Goal: Information Seeking & Learning: Learn about a topic

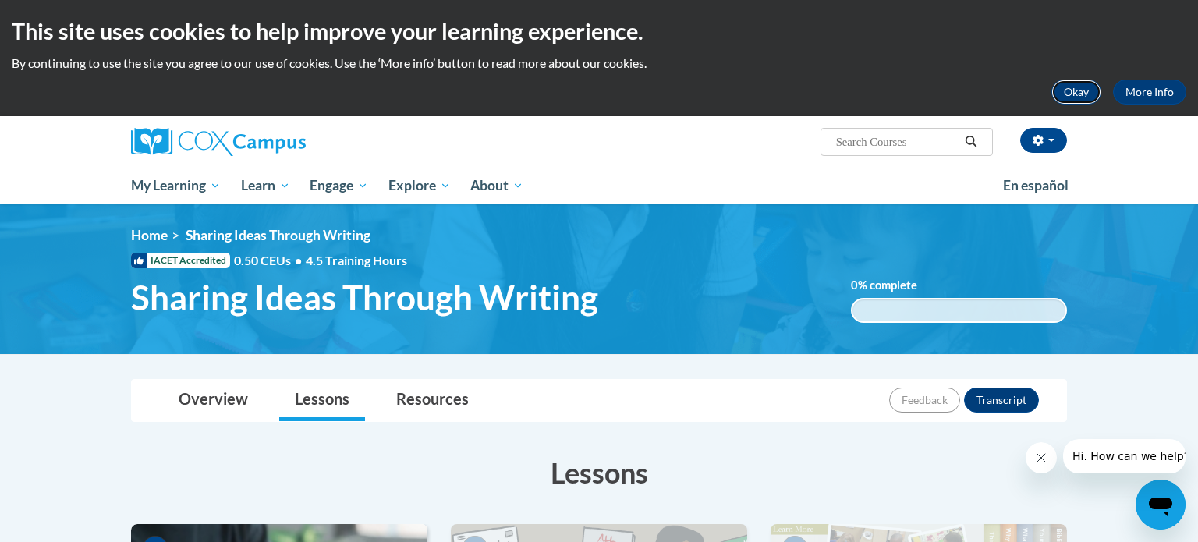
click at [1080, 103] on button "Okay" at bounding box center [1076, 92] width 50 height 25
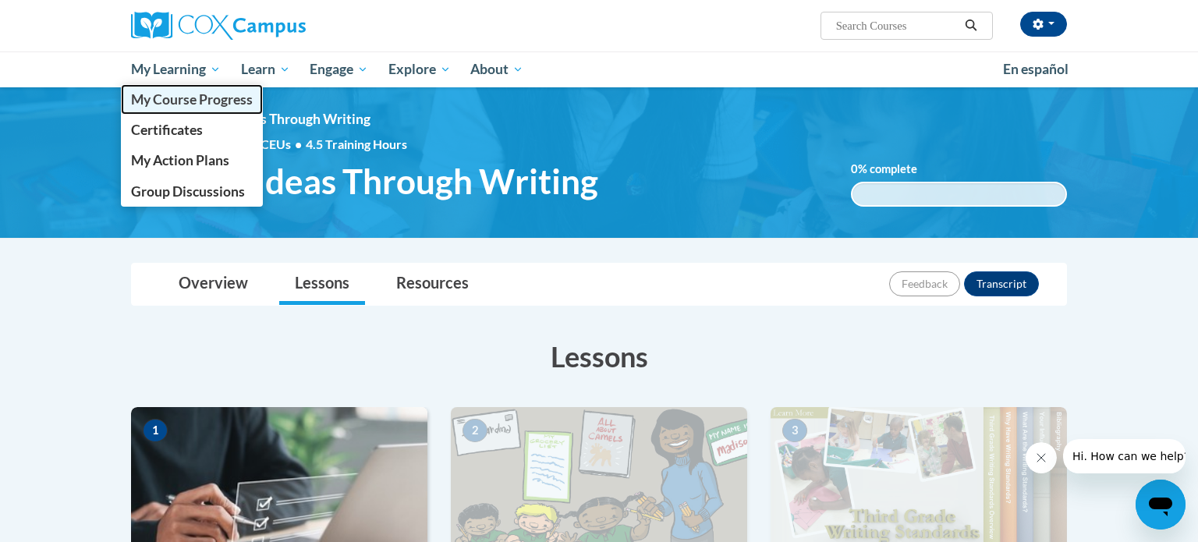
click at [196, 102] on span "My Course Progress" at bounding box center [192, 99] width 122 height 16
click at [195, 102] on span "My Course Progress" at bounding box center [192, 99] width 122 height 16
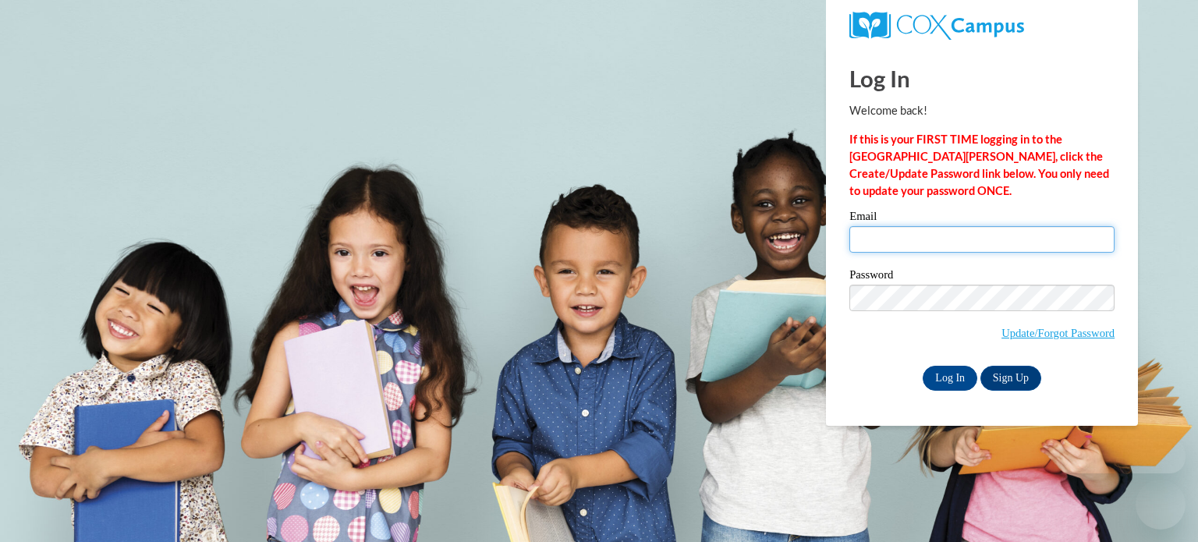
click at [908, 235] on input "Email" at bounding box center [981, 239] width 265 height 27
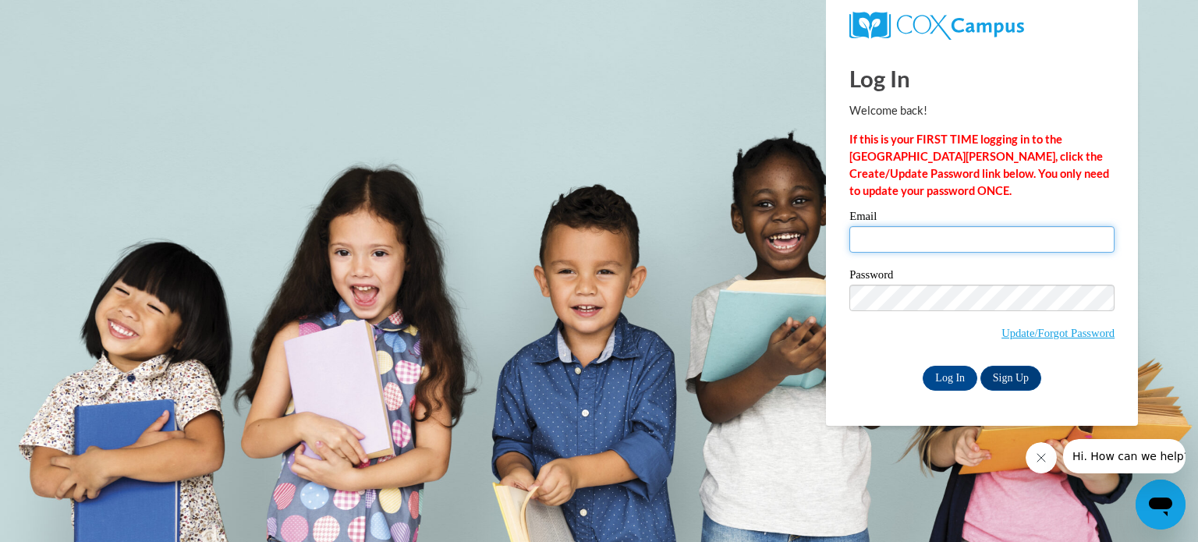
type input "morgan.stiller@cougar.bartonccc.edu"
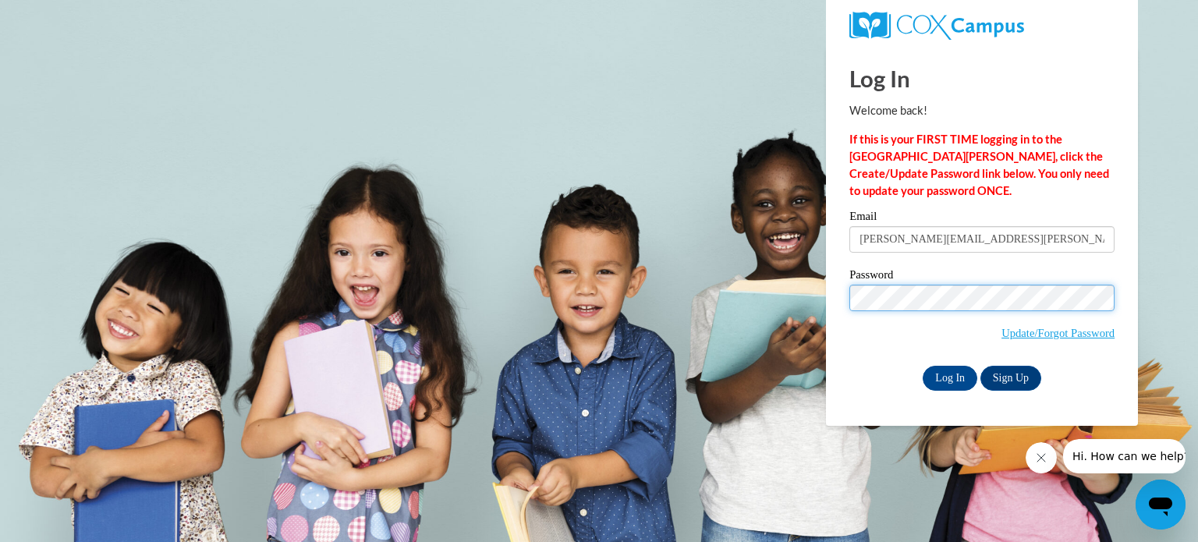
click at [922, 366] on input "Log In" at bounding box center [949, 378] width 55 height 25
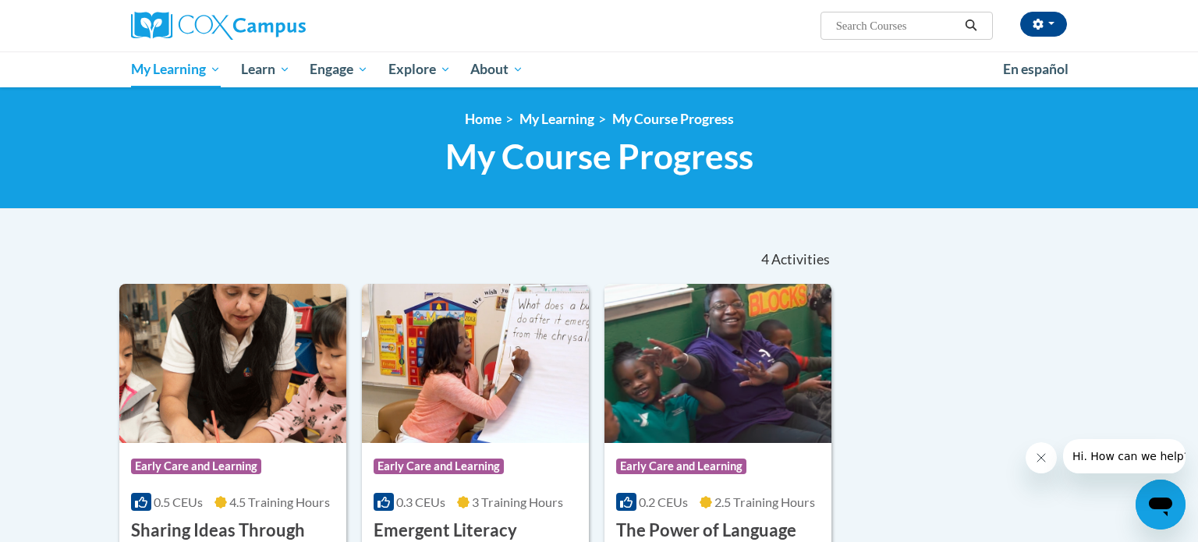
click at [0, 167] on div "<en>Home</en><fr>Accueil</fr><de>Zuhause</de><it>Casa</it><es>Casa</es><pt>Casa…" at bounding box center [599, 148] width 1198 height 122
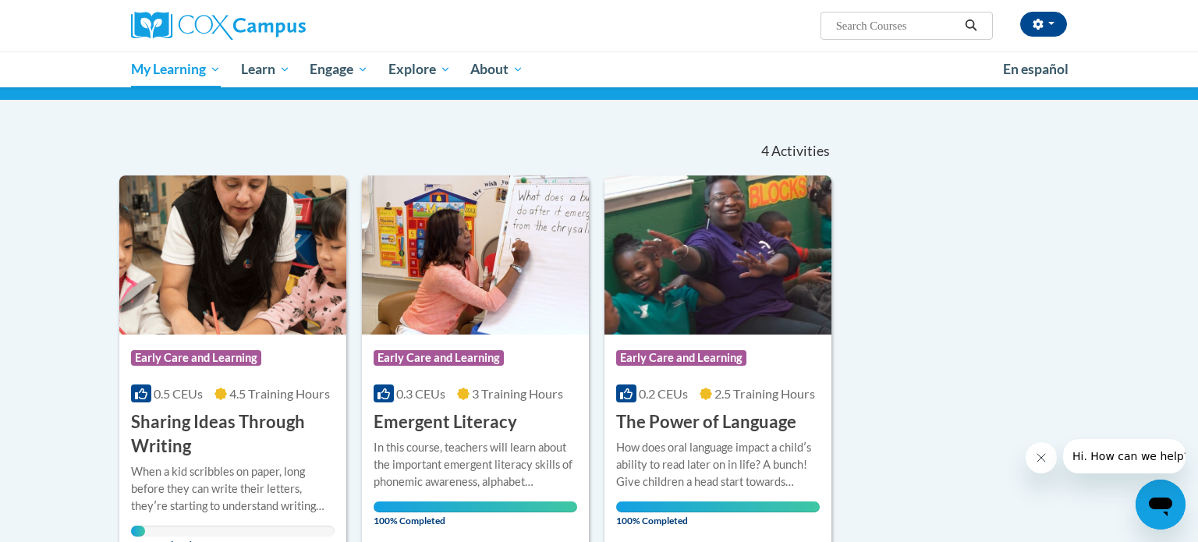
scroll to position [184, 0]
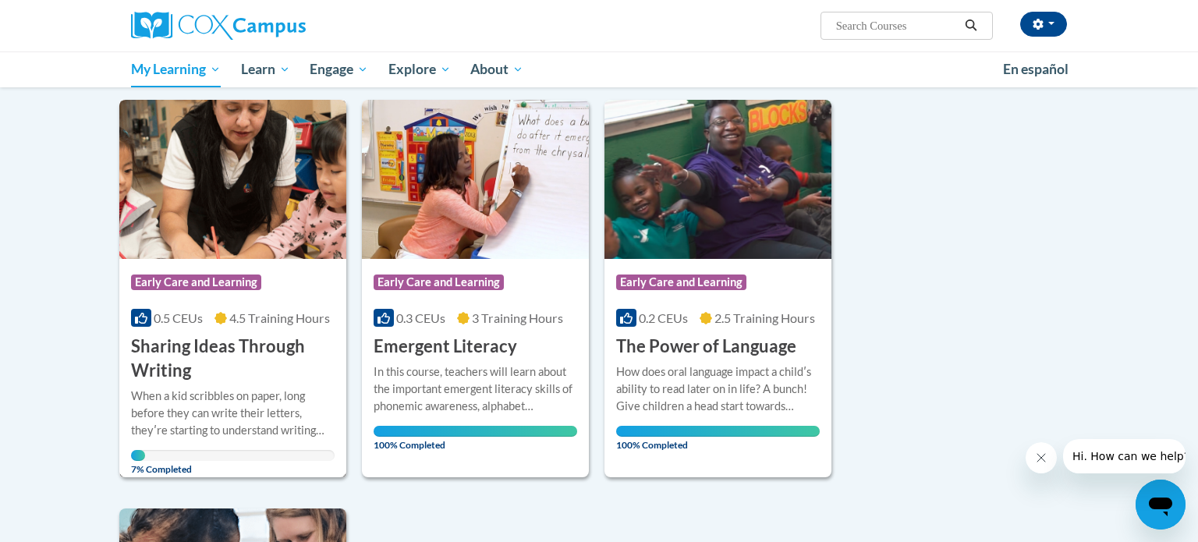
click at [285, 168] on img at bounding box center [232, 179] width 227 height 159
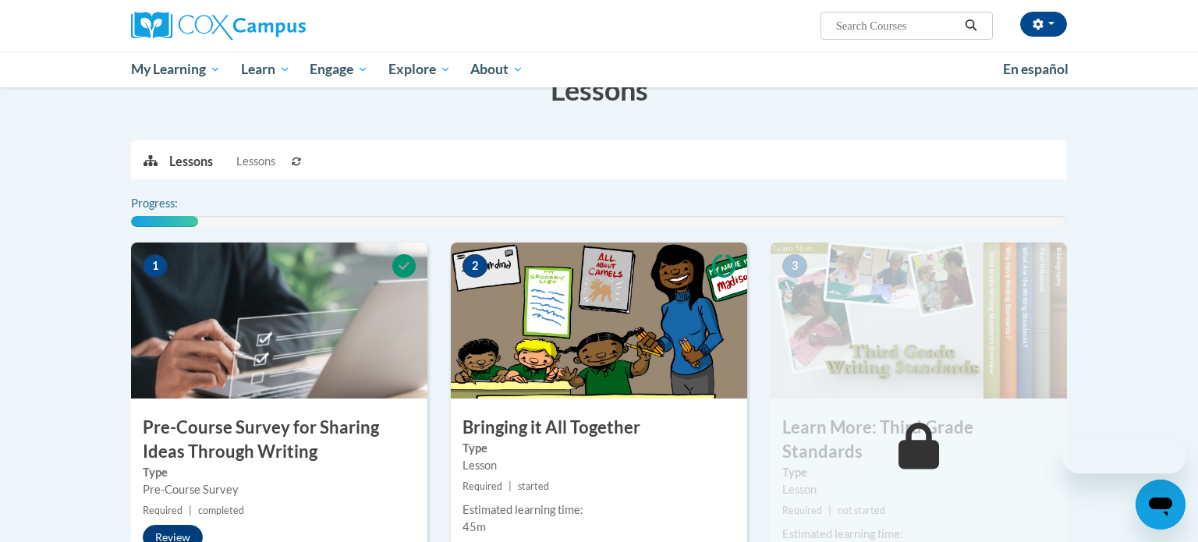
scroll to position [342, 0]
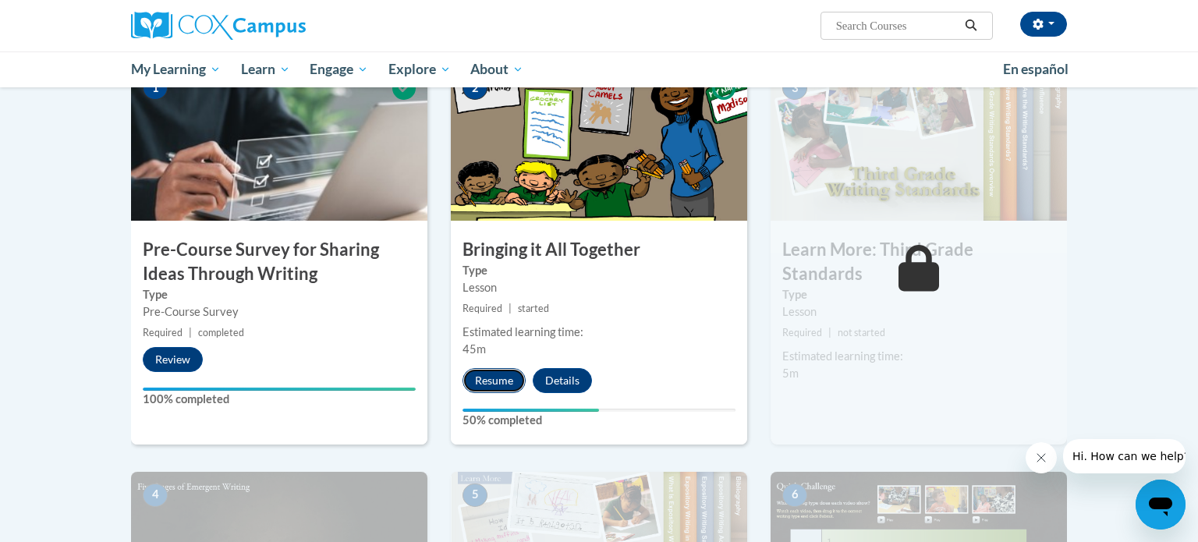
click at [503, 369] on button "Resume" at bounding box center [493, 380] width 63 height 25
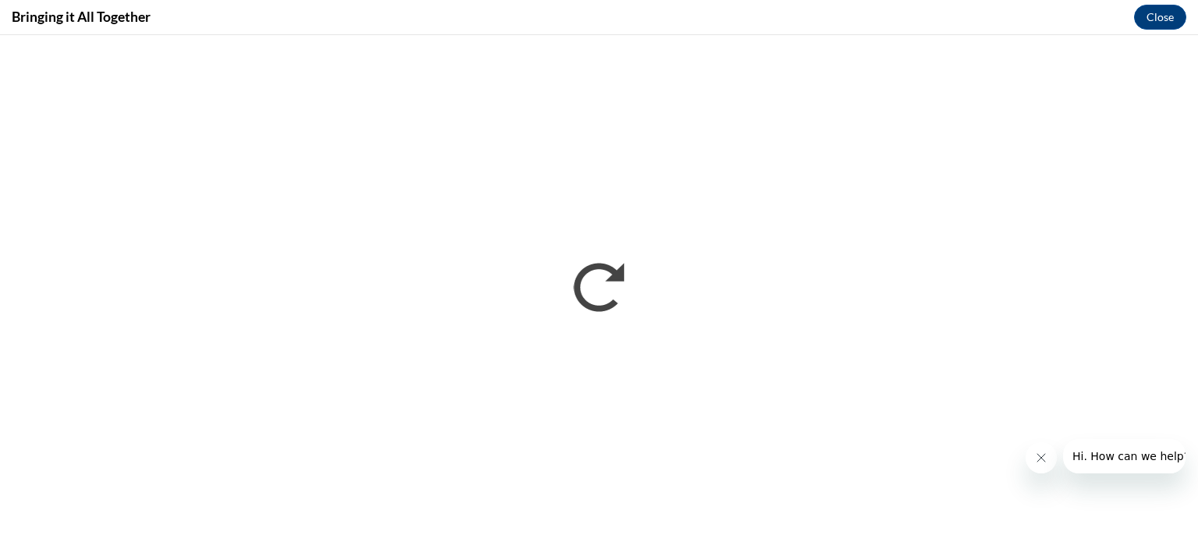
scroll to position [0, 0]
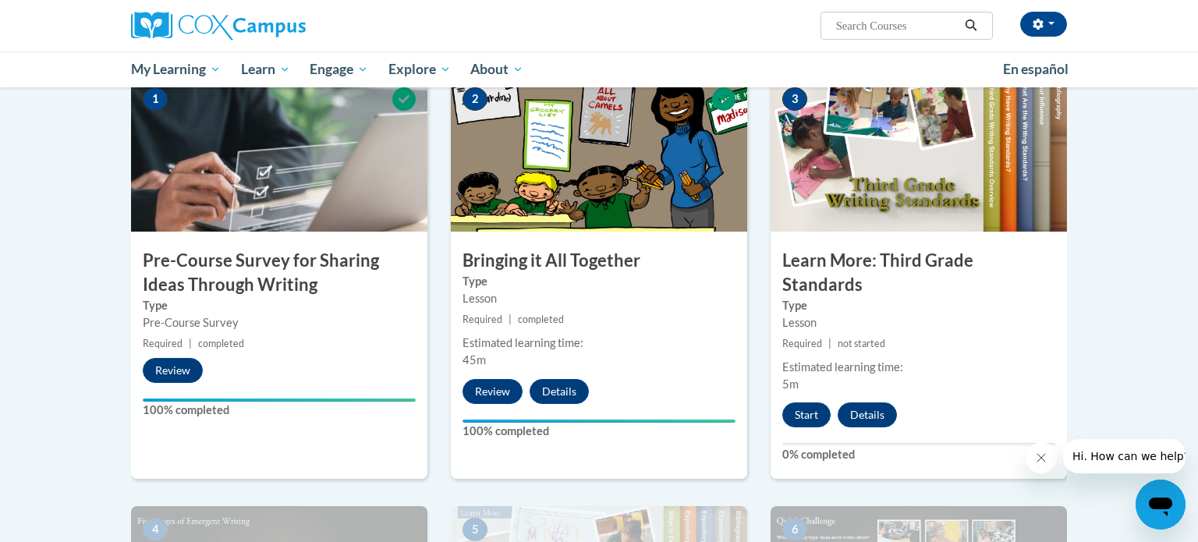
scroll to position [334, 0]
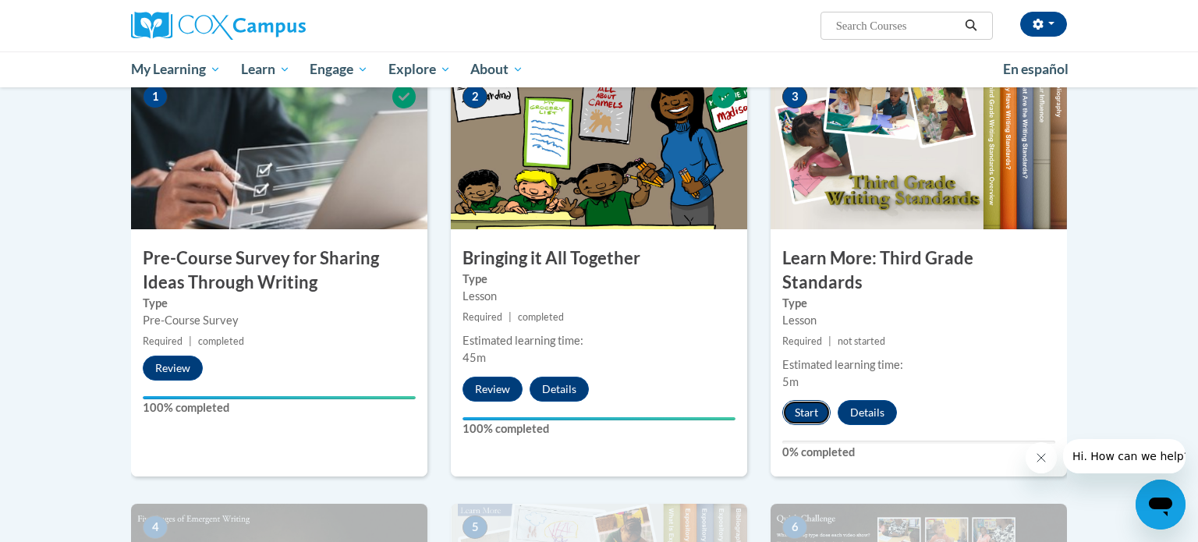
click at [808, 400] on button "Start" at bounding box center [806, 412] width 48 height 25
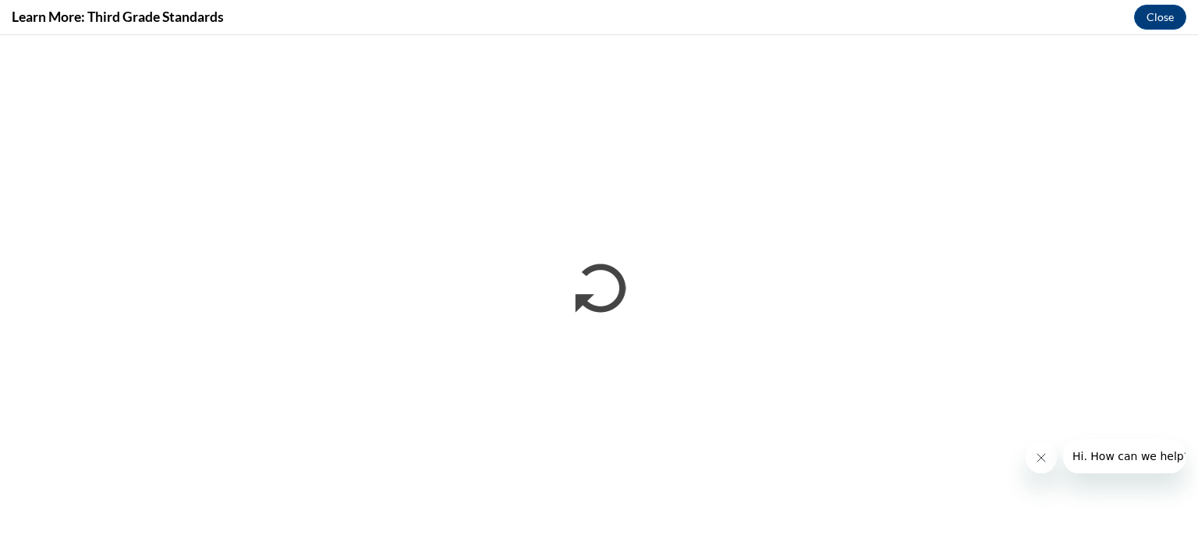
scroll to position [0, 0]
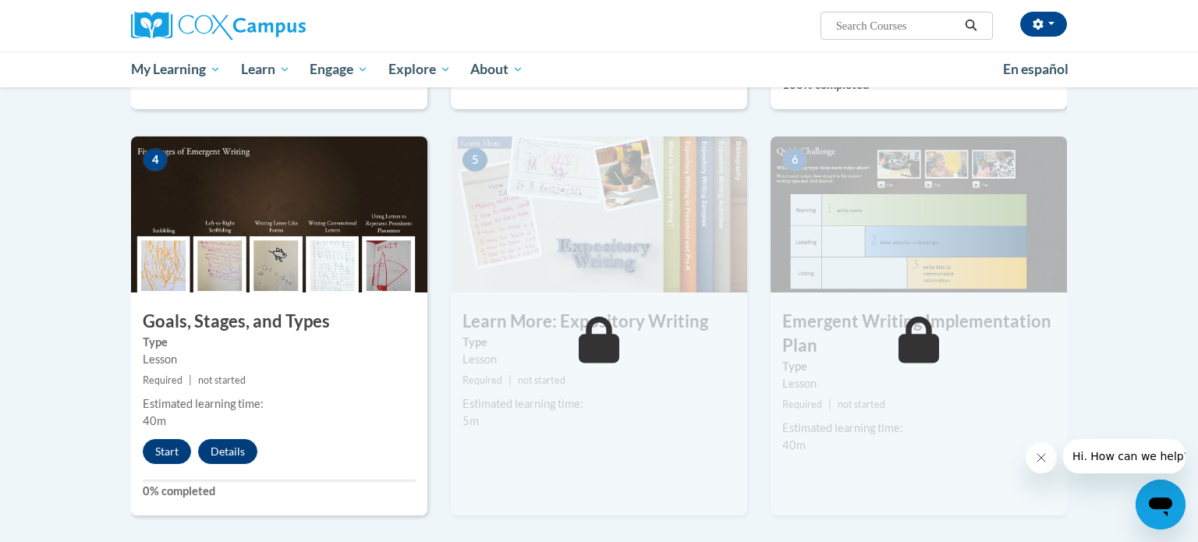
scroll to position [699, 0]
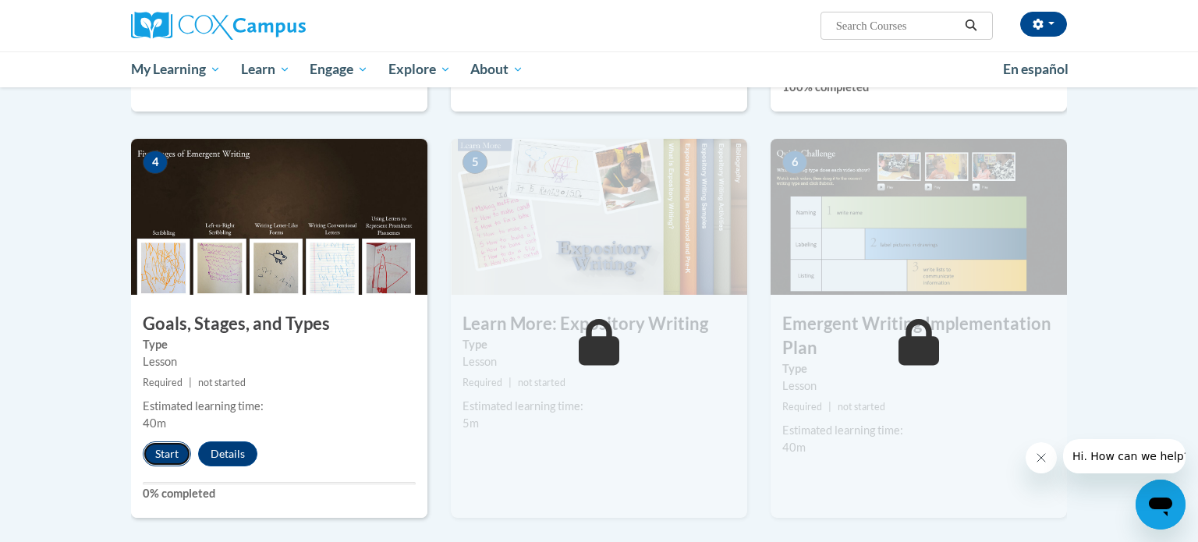
click at [165, 441] on button "Start" at bounding box center [167, 453] width 48 height 25
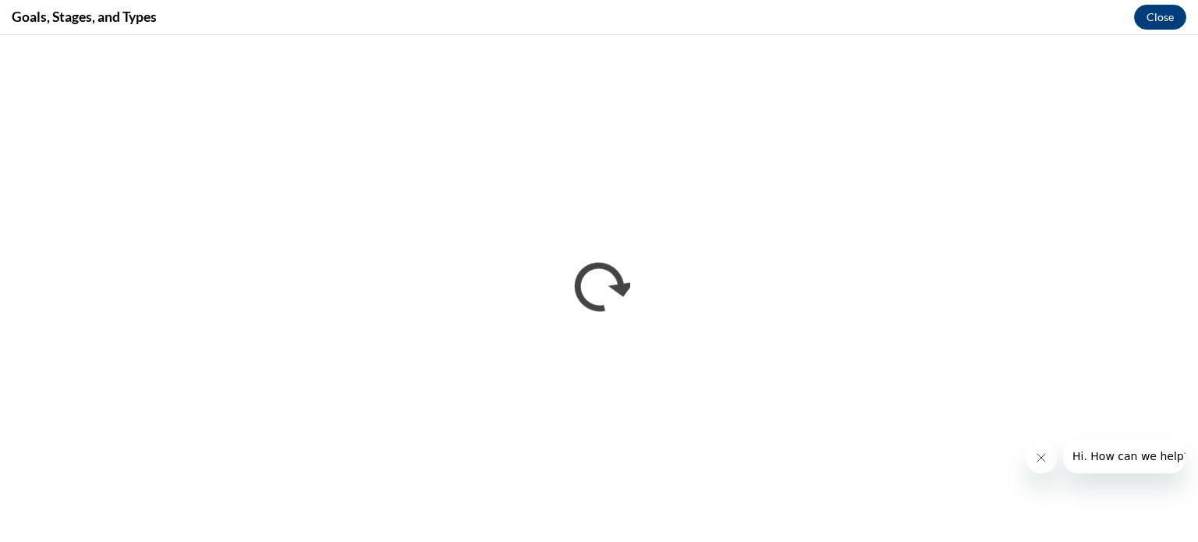
scroll to position [0, 0]
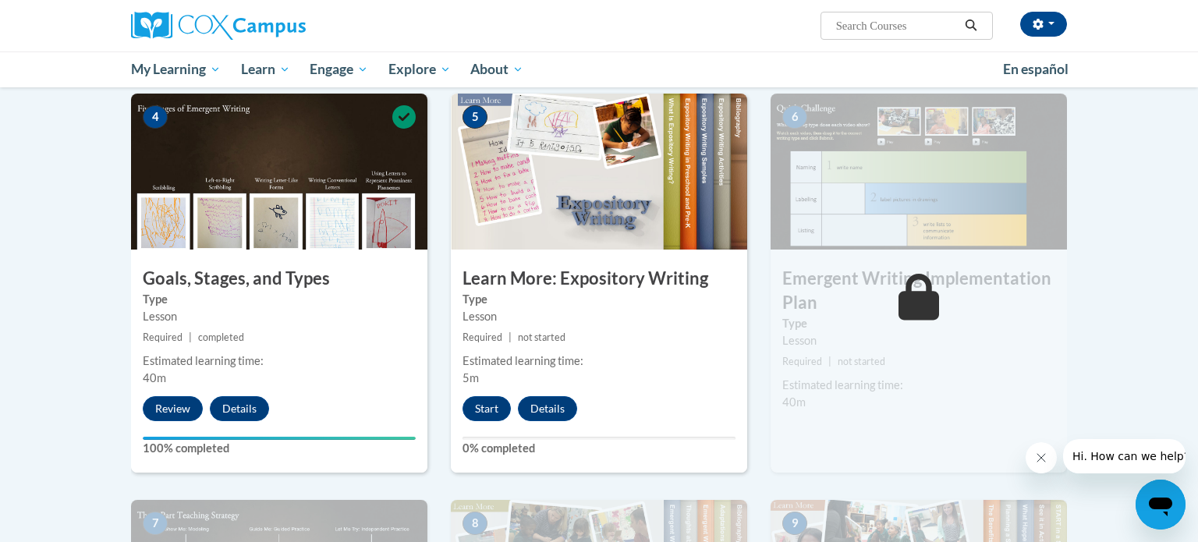
scroll to position [745, 0]
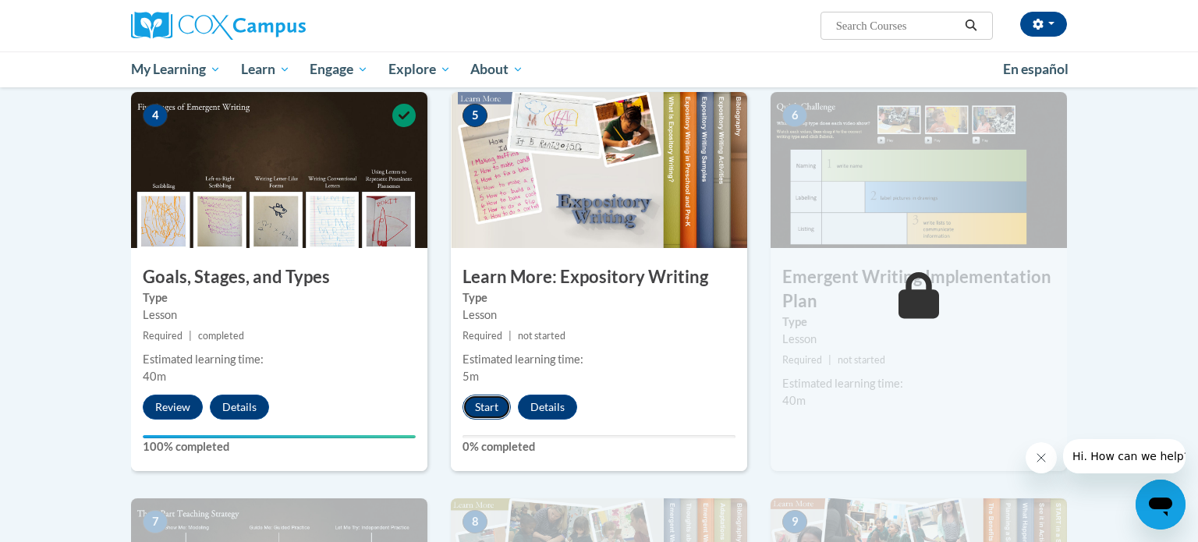
click at [493, 395] on button "Start" at bounding box center [486, 407] width 48 height 25
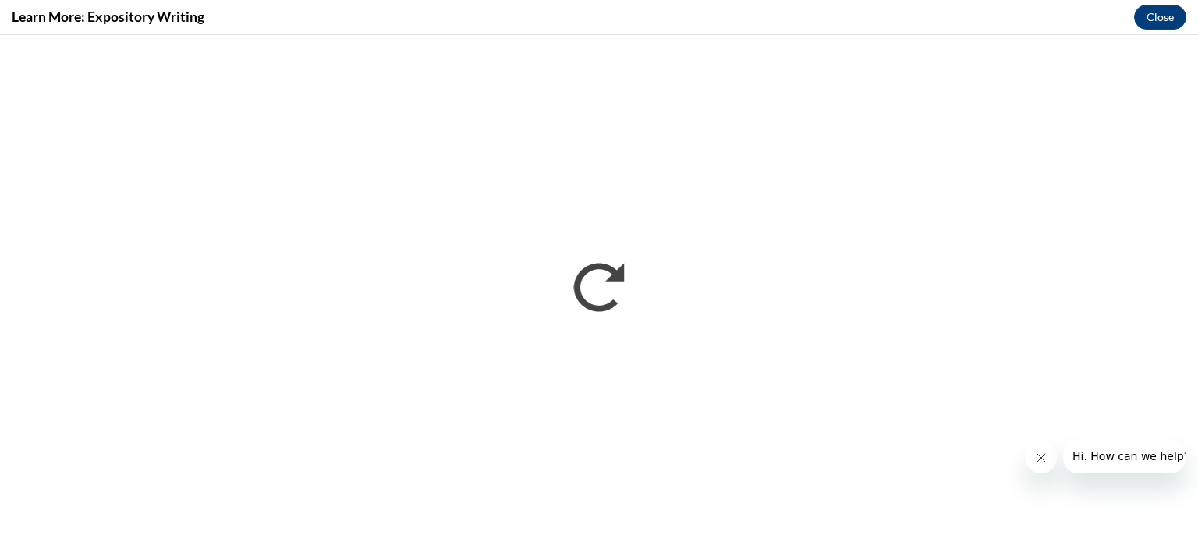
scroll to position [0, 0]
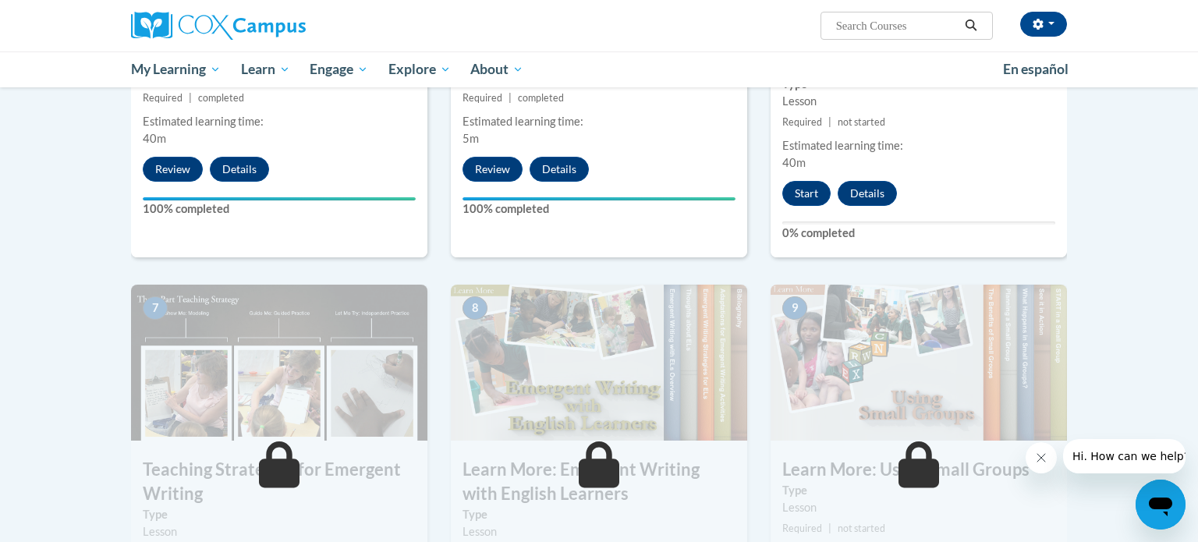
scroll to position [966, 0]
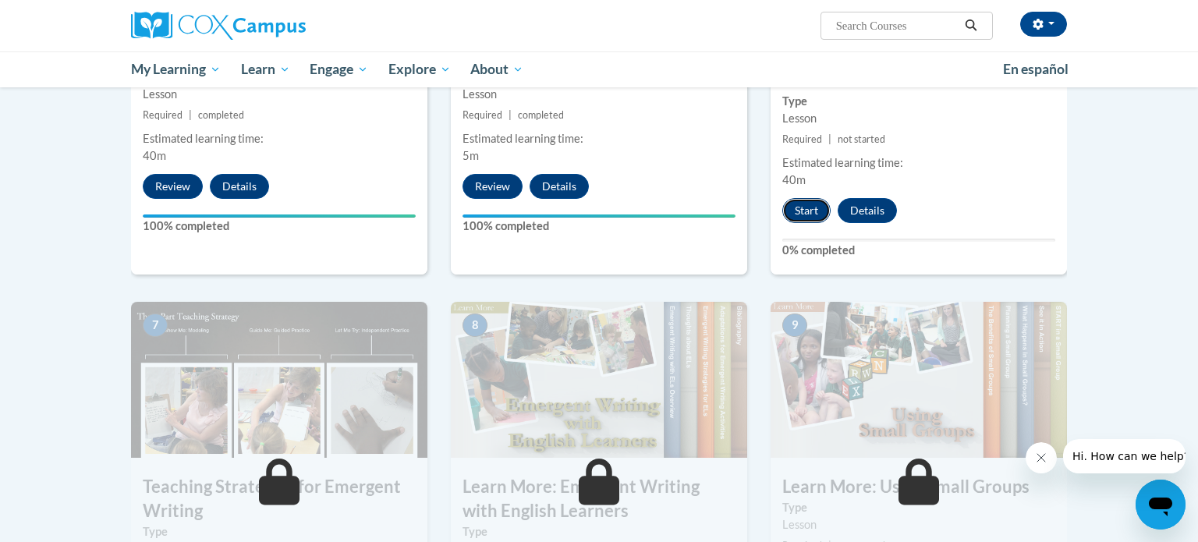
click at [800, 198] on button "Start" at bounding box center [806, 210] width 48 height 25
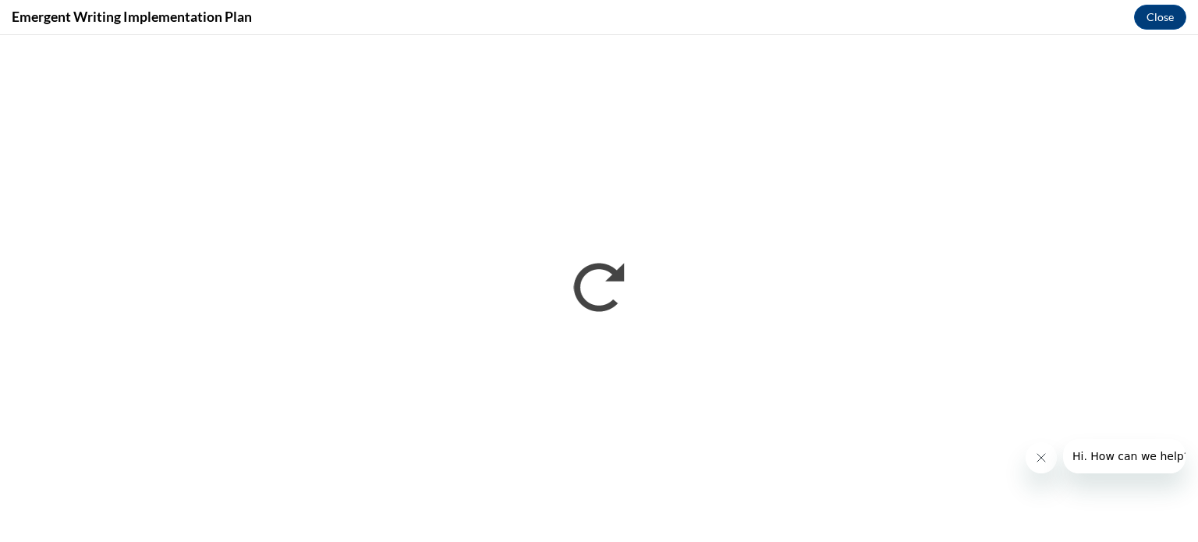
scroll to position [0, 0]
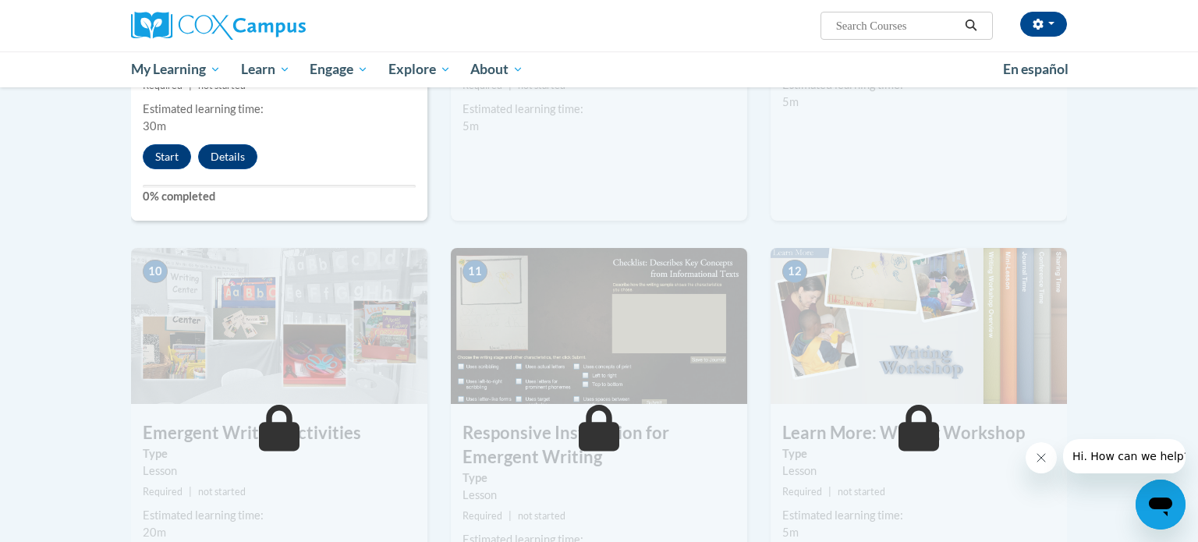
scroll to position [1442, 0]
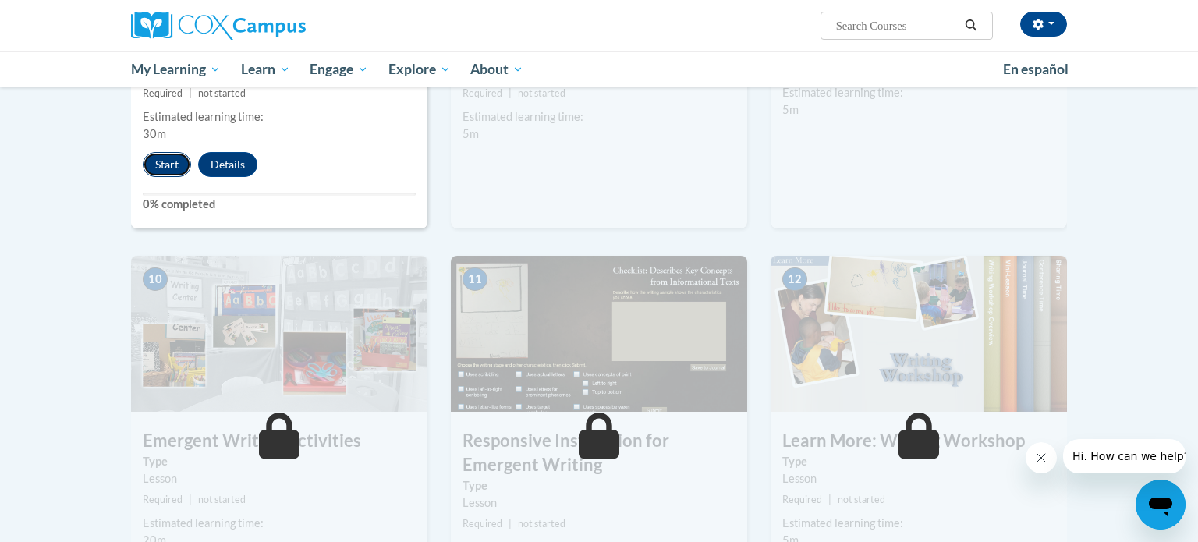
click at [178, 152] on button "Start" at bounding box center [167, 164] width 48 height 25
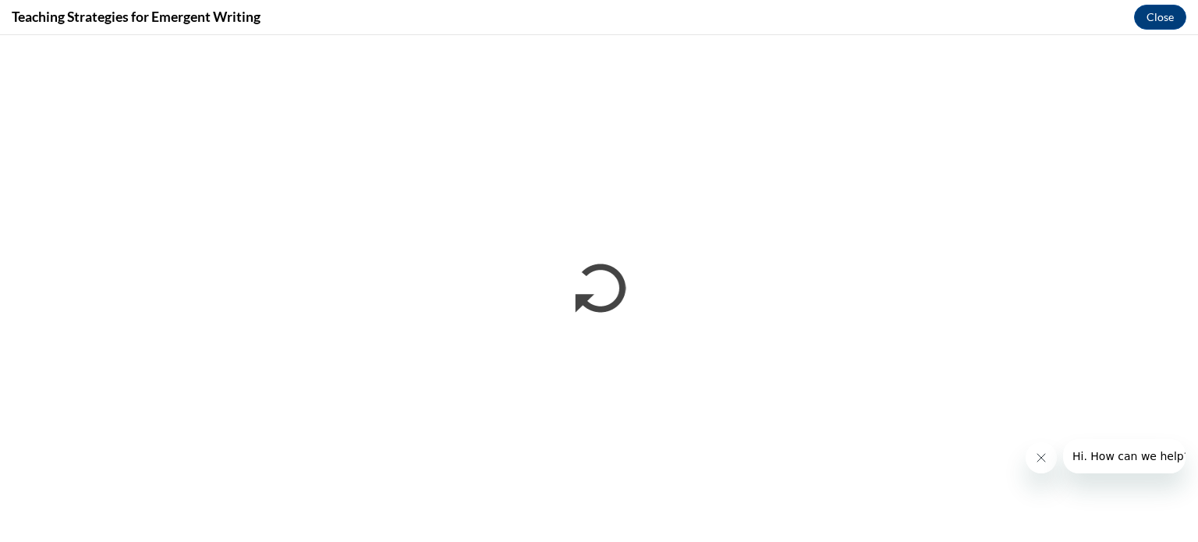
scroll to position [0, 0]
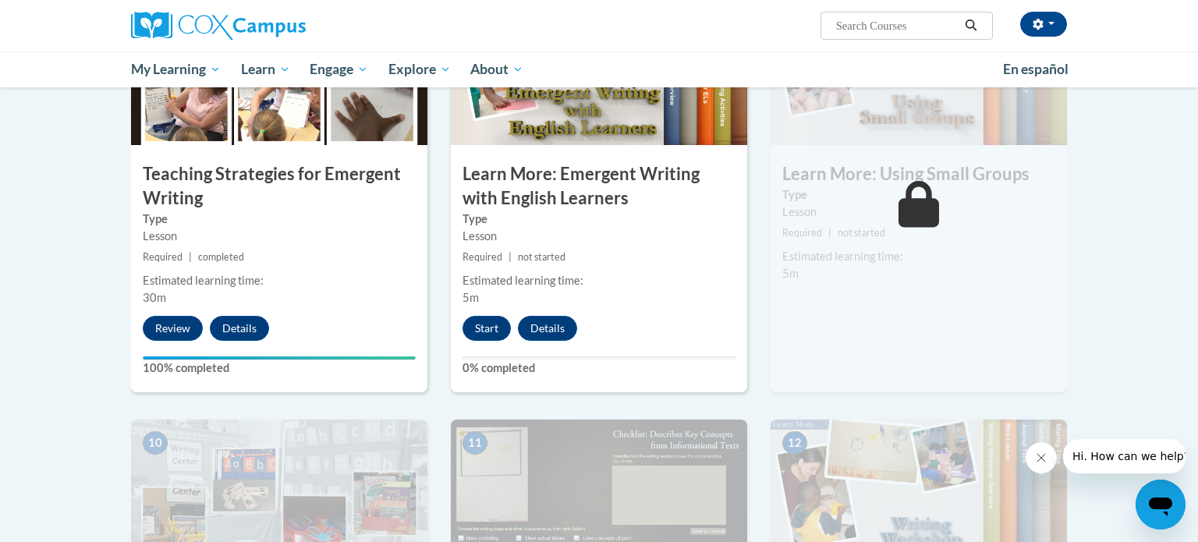
scroll to position [1279, 0]
click at [492, 316] on button "Start" at bounding box center [486, 328] width 48 height 25
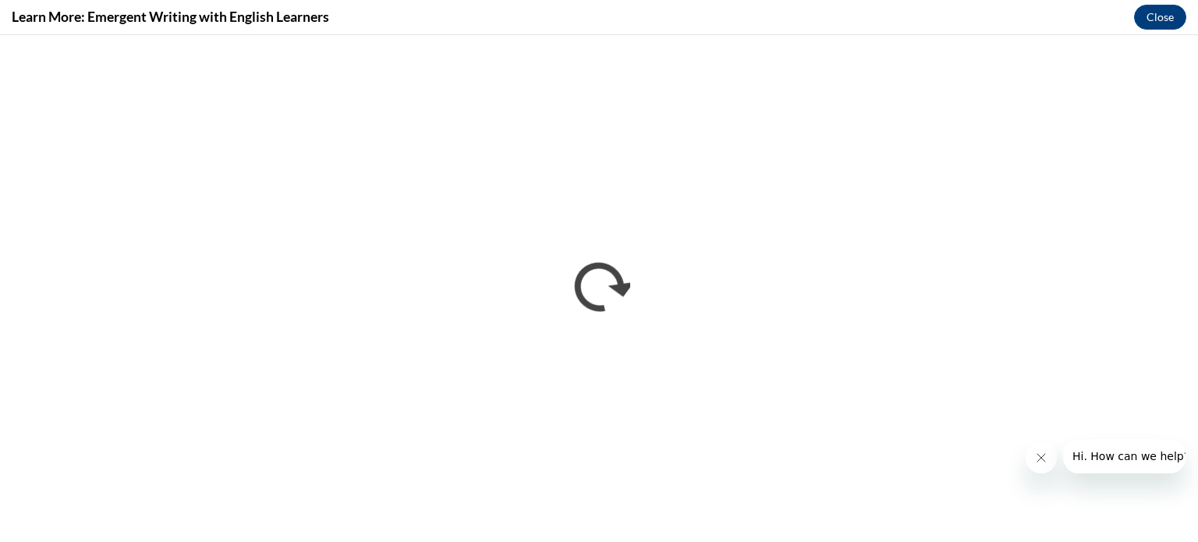
scroll to position [0, 0]
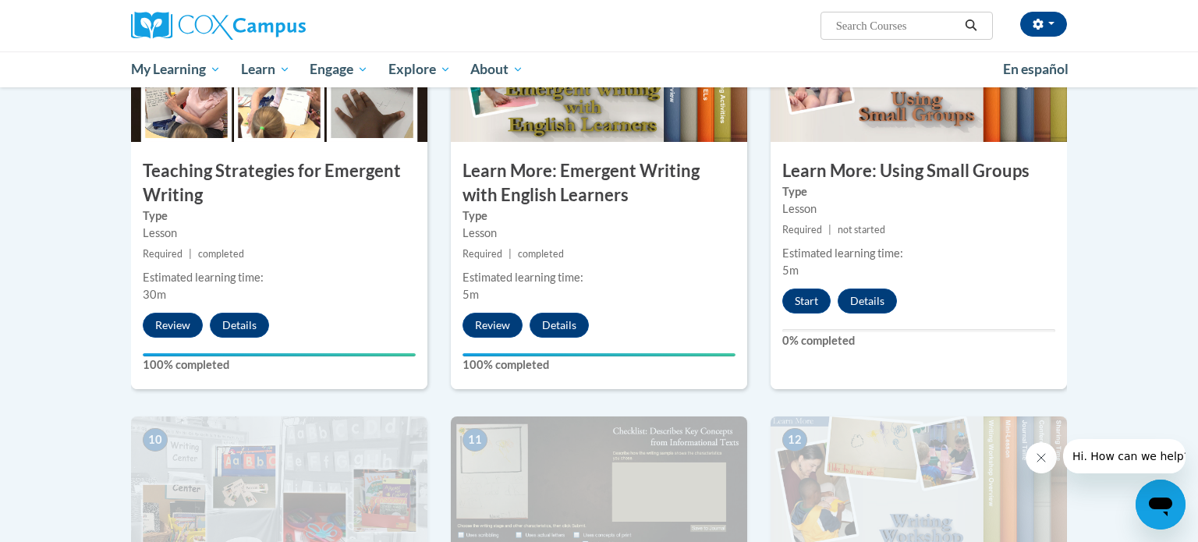
scroll to position [1281, 0]
click at [811, 289] on button "Start" at bounding box center [806, 301] width 48 height 25
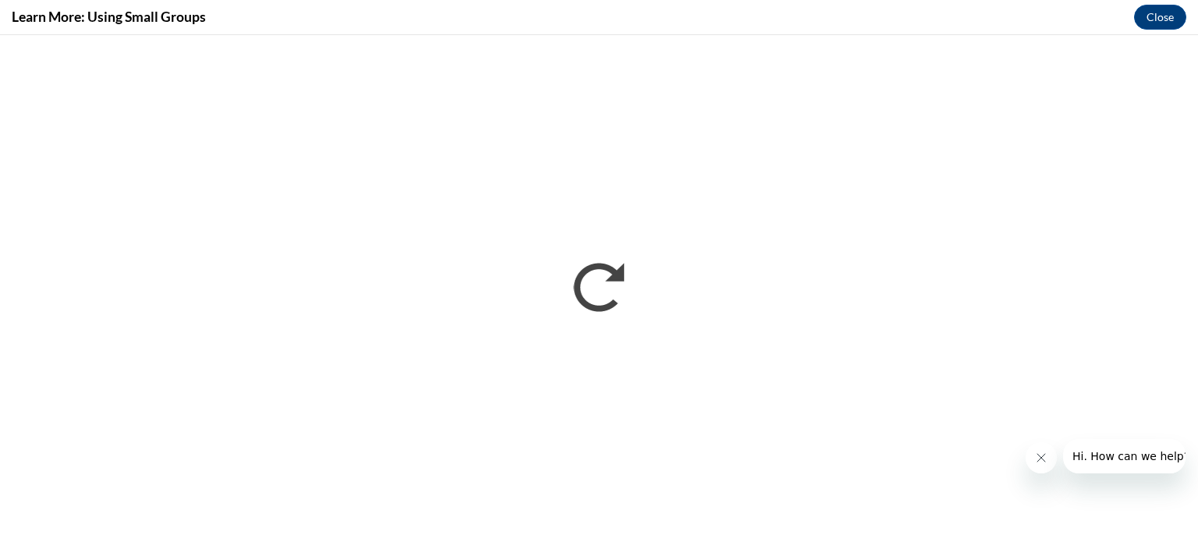
scroll to position [0, 0]
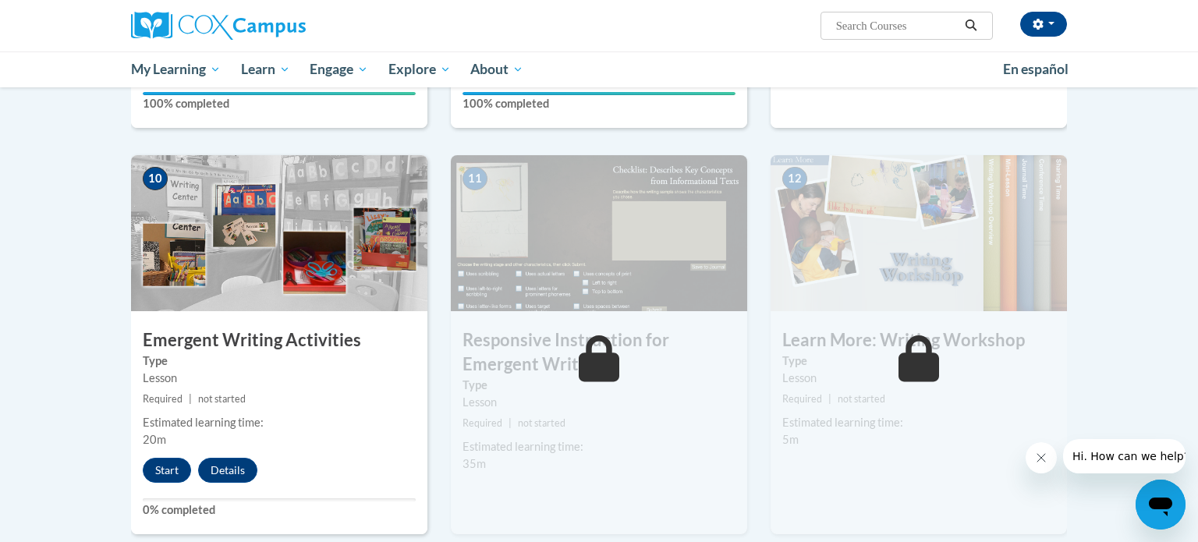
scroll to position [1553, 0]
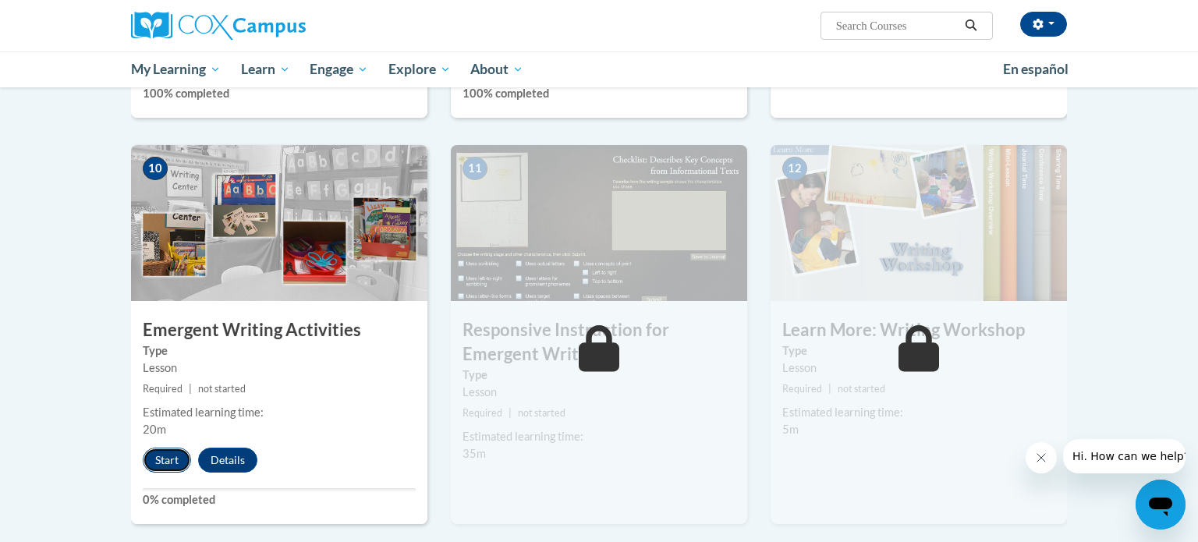
click at [158, 448] on button "Start" at bounding box center [167, 460] width 48 height 25
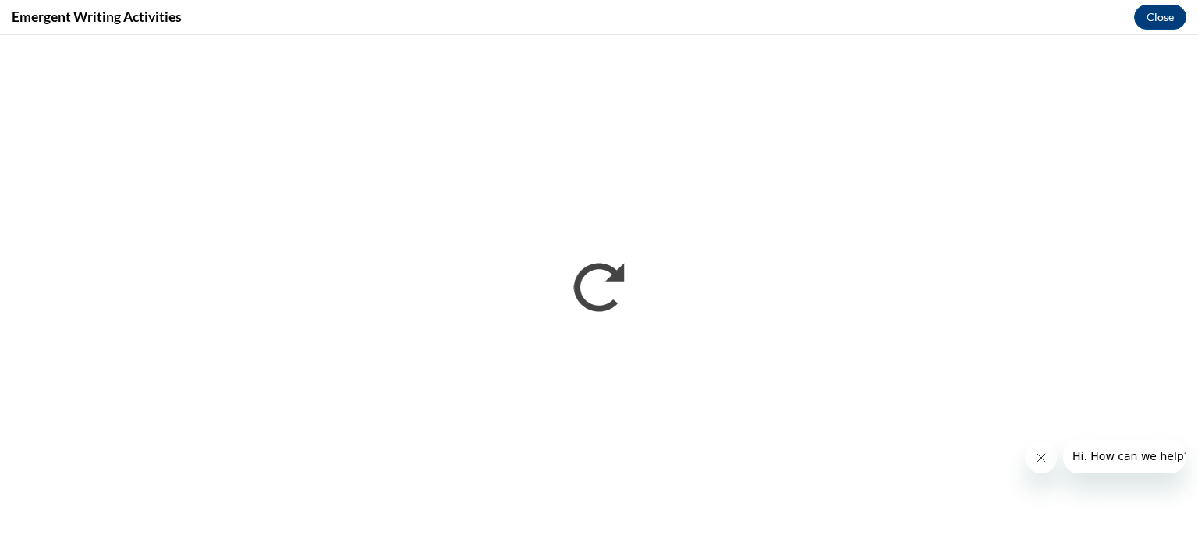
scroll to position [0, 0]
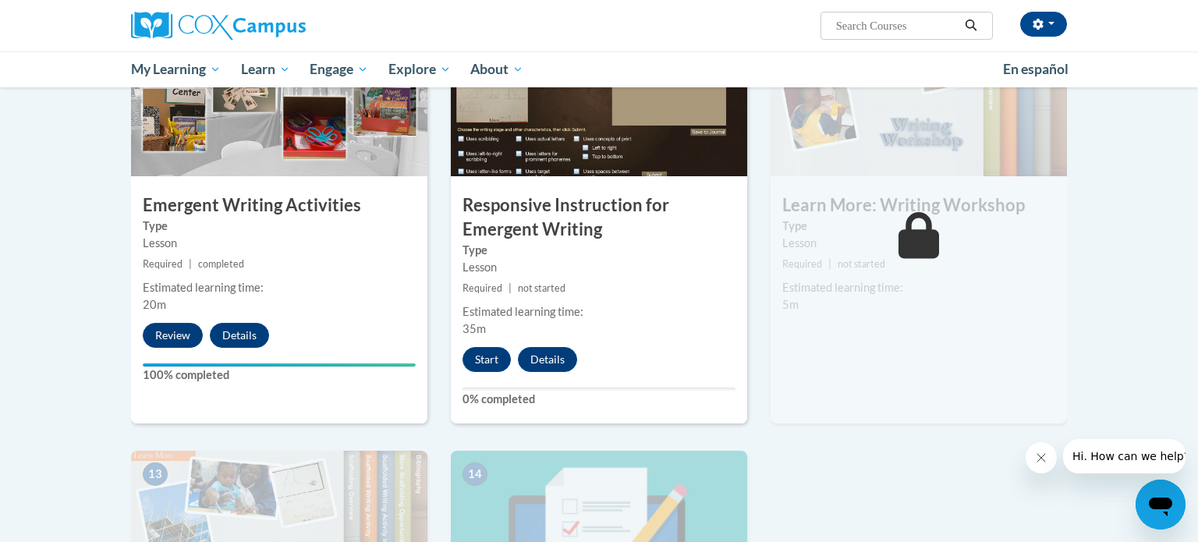
scroll to position [1681, 0]
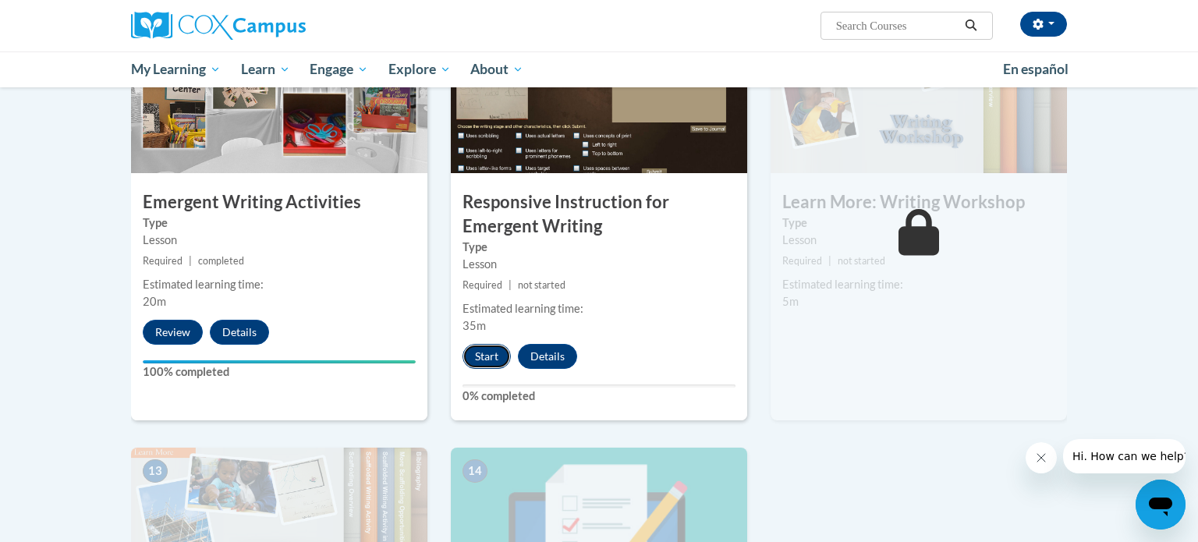
click at [481, 344] on button "Start" at bounding box center [486, 356] width 48 height 25
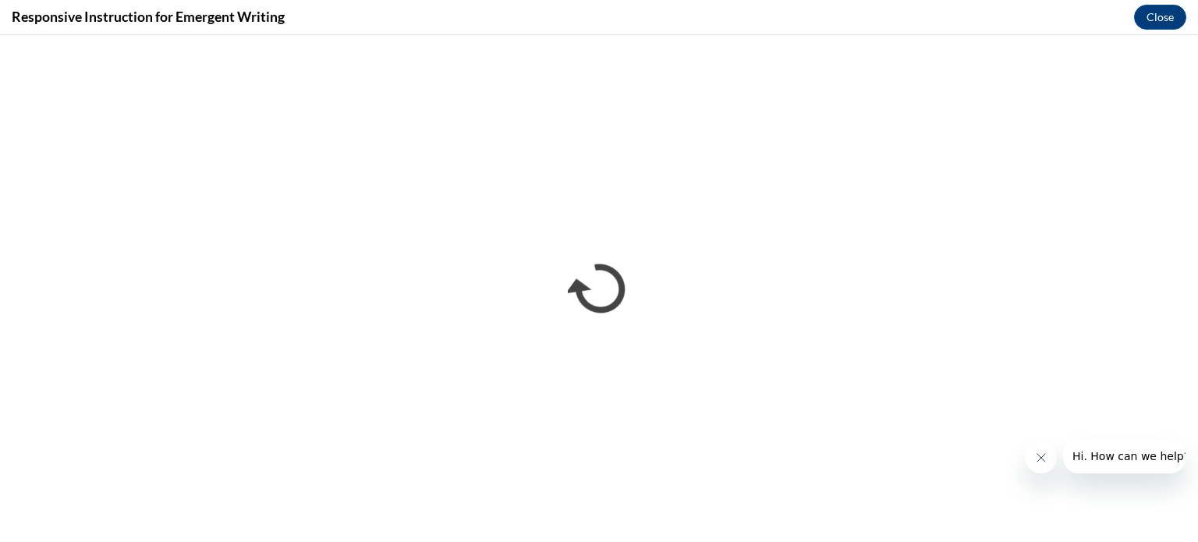
scroll to position [0, 0]
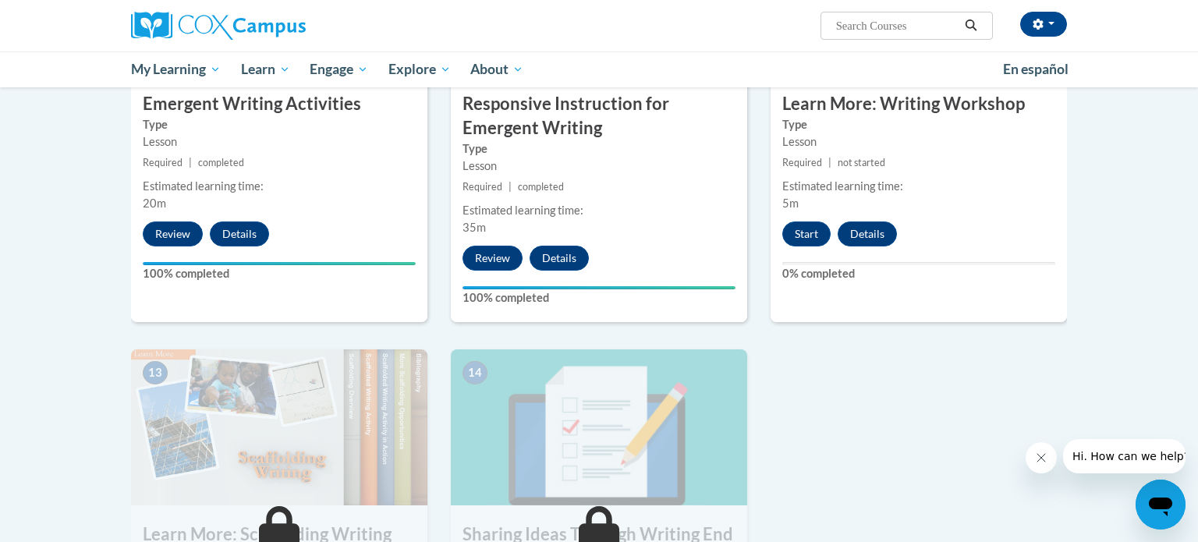
scroll to position [1775, 0]
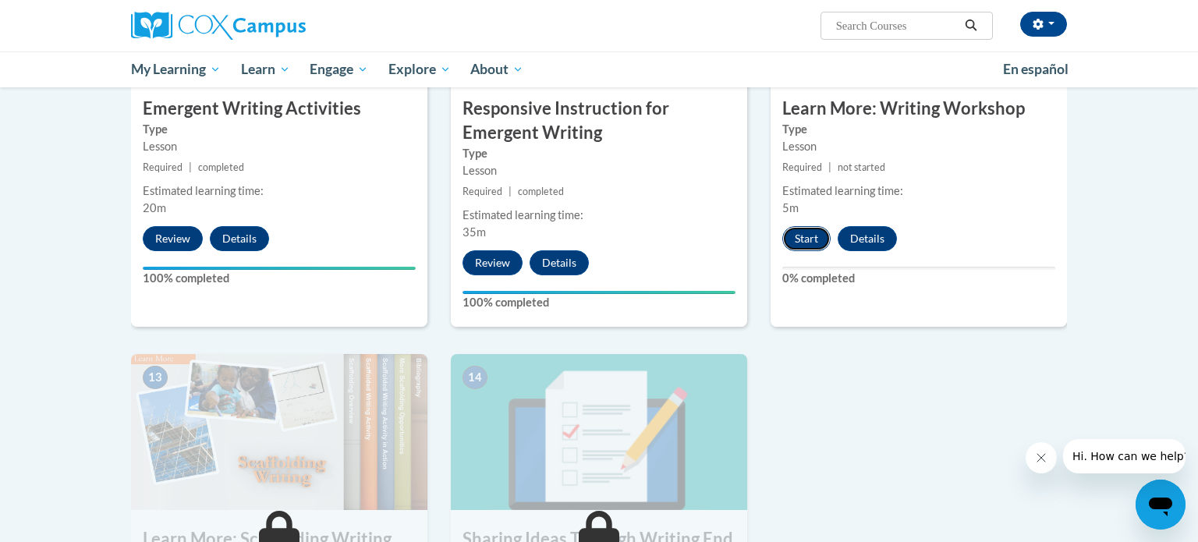
click at [792, 226] on button "Start" at bounding box center [806, 238] width 48 height 25
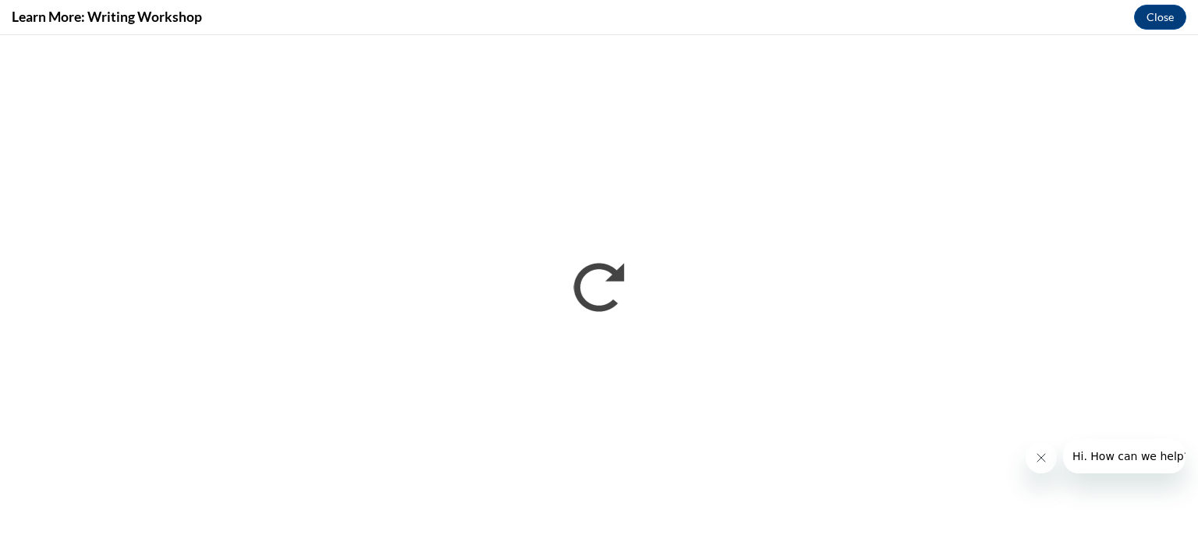
scroll to position [0, 0]
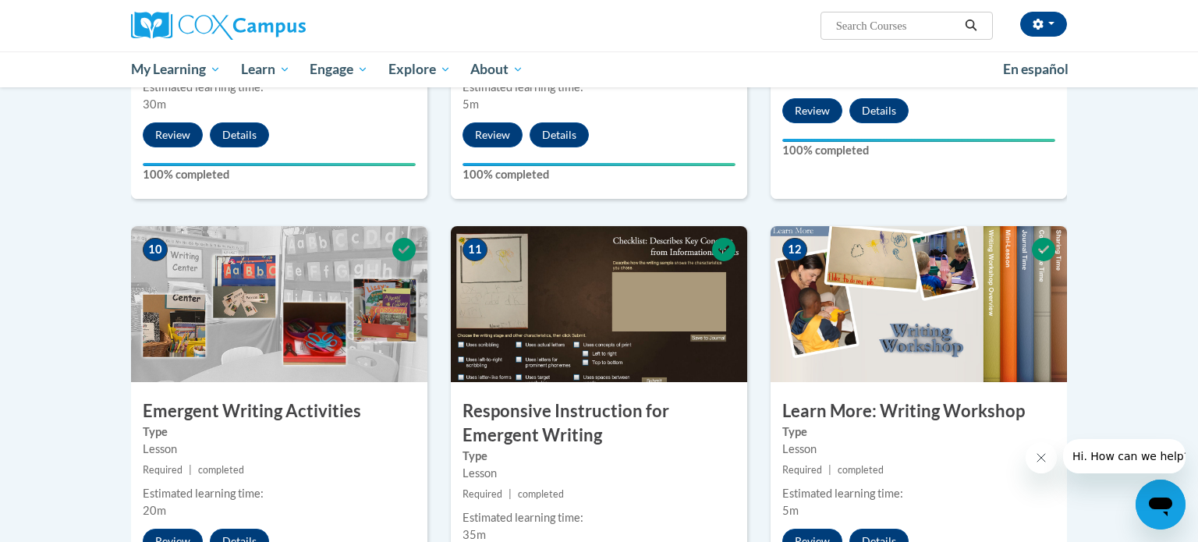
click at [1156, 48] on div "[PERSON_NAME] ([GEOGRAPHIC_DATA]/[GEOGRAPHIC_DATA] UTC-05:00) My Profile Inbox …" at bounding box center [599, 43] width 1198 height 87
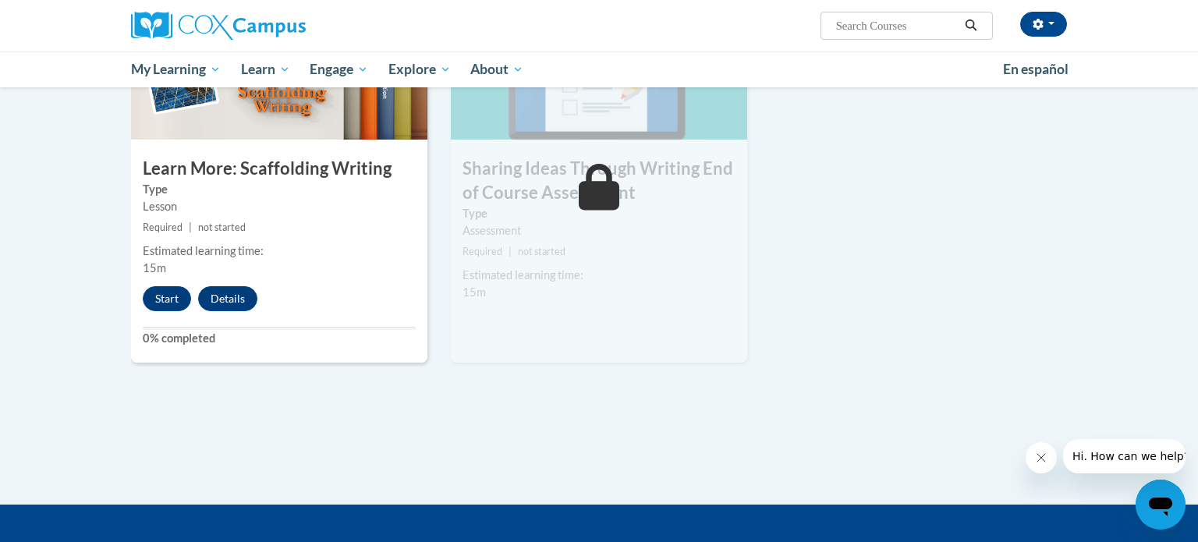
scroll to position [2146, 0]
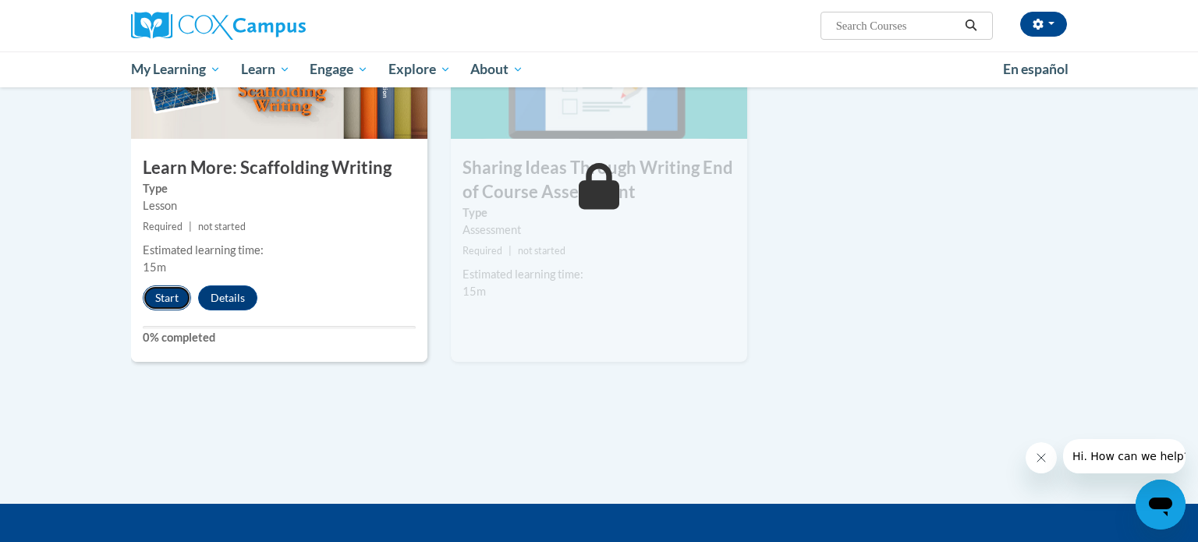
click at [168, 285] on button "Start" at bounding box center [167, 297] width 48 height 25
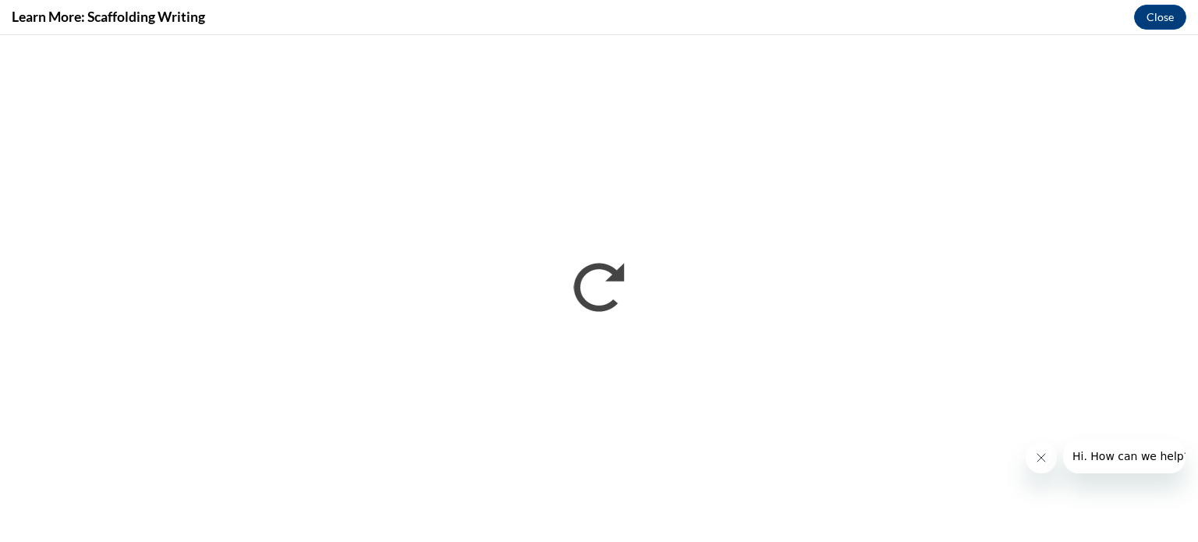
scroll to position [0, 0]
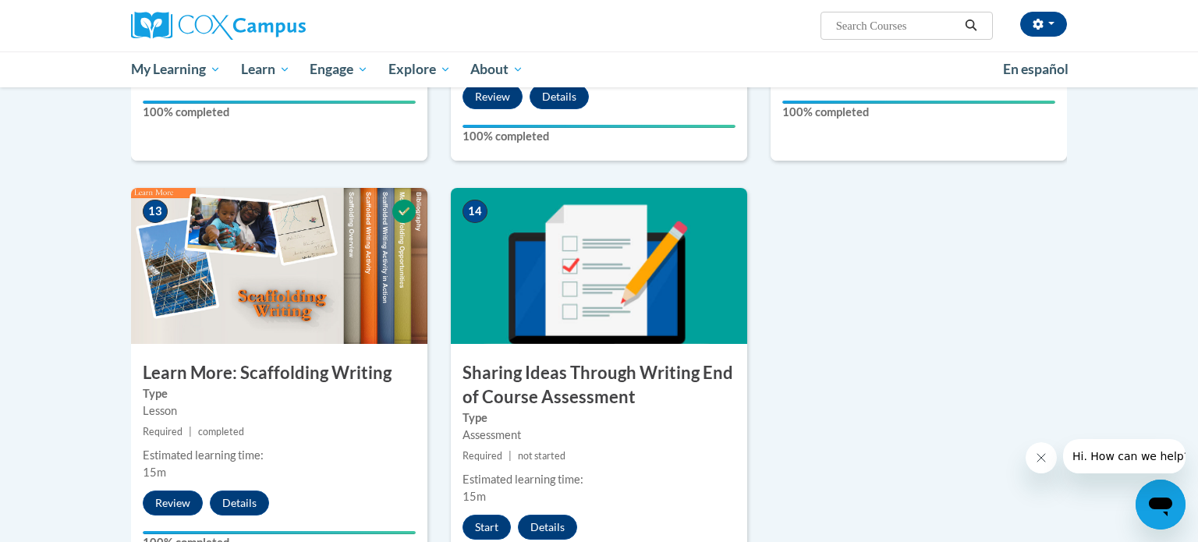
scroll to position [1932, 0]
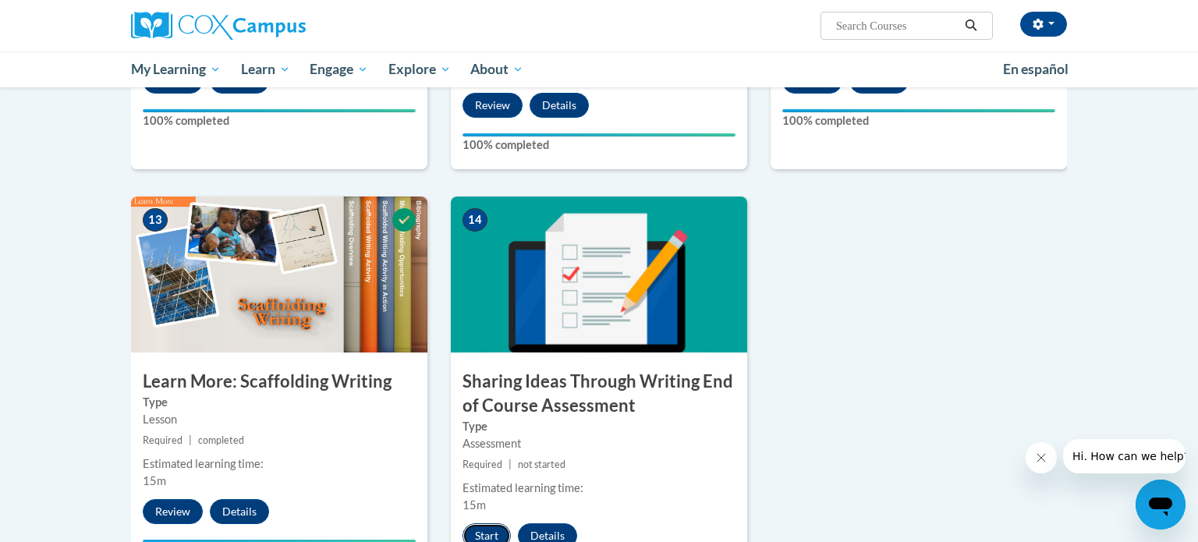
click at [479, 523] on button "Start" at bounding box center [486, 535] width 48 height 25
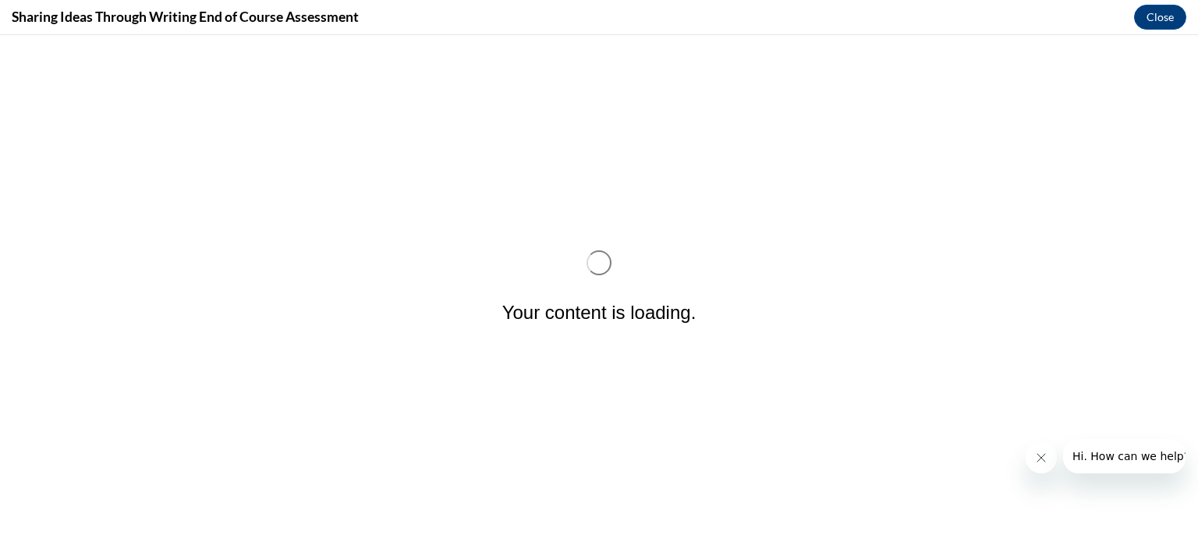
scroll to position [0, 0]
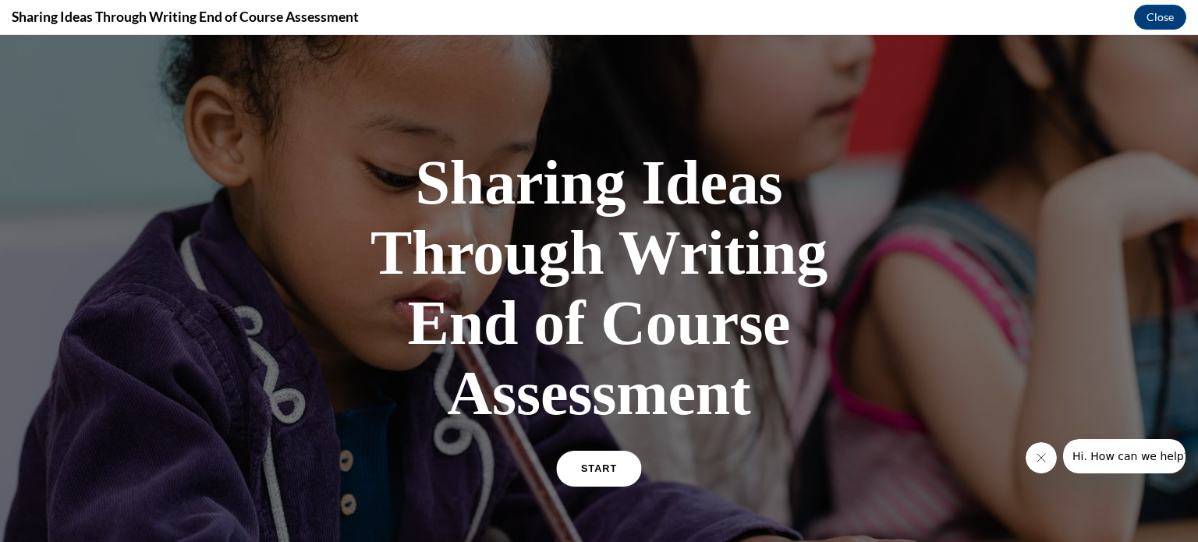
click at [581, 477] on link "START" at bounding box center [598, 469] width 85 height 36
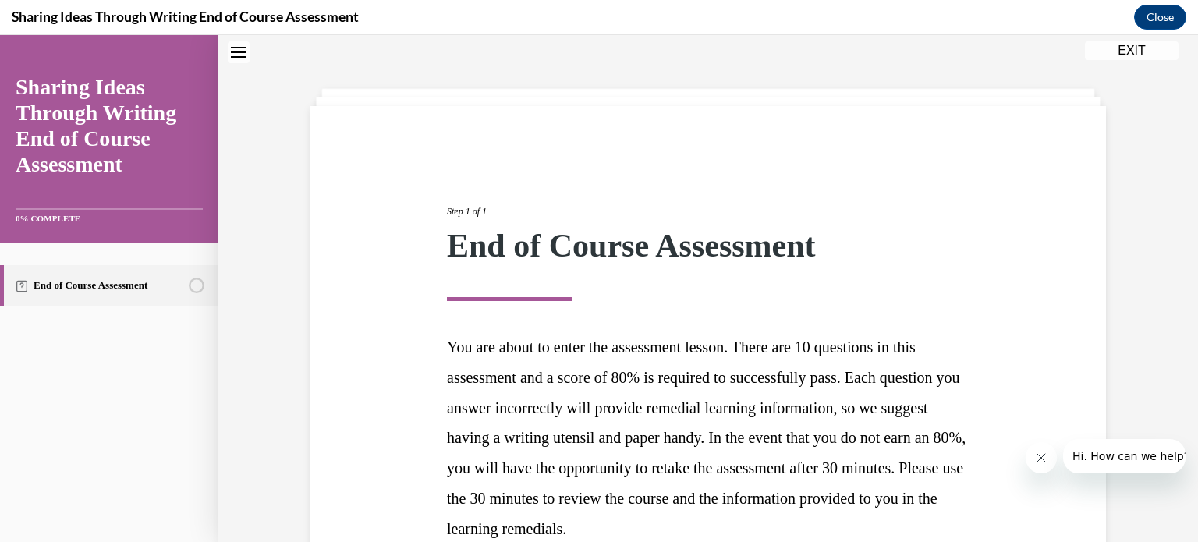
scroll to position [205, 0]
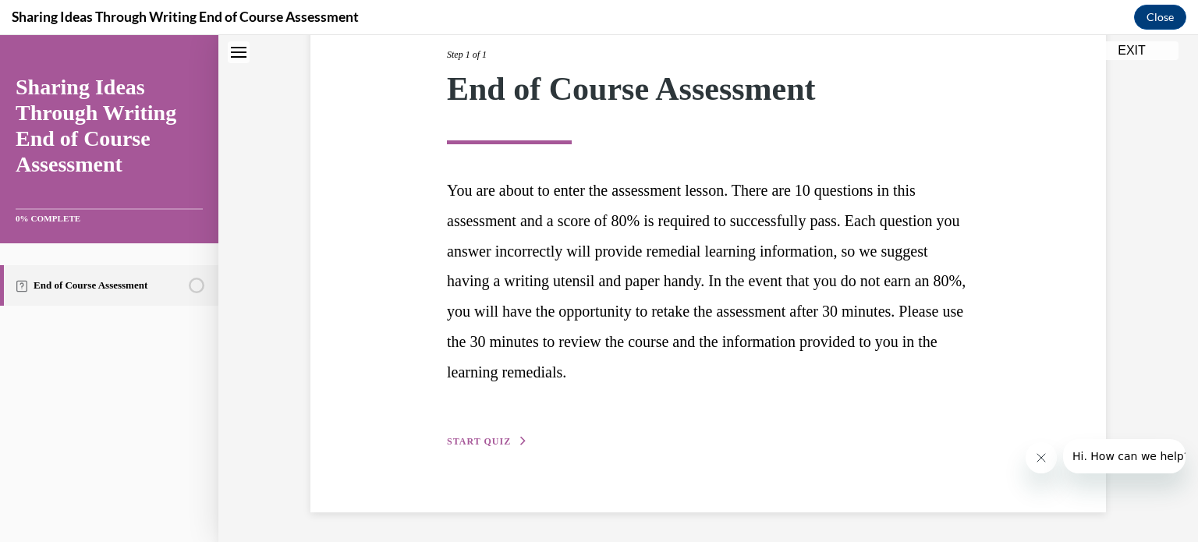
click at [496, 439] on span "START QUIZ" at bounding box center [479, 441] width 64 height 11
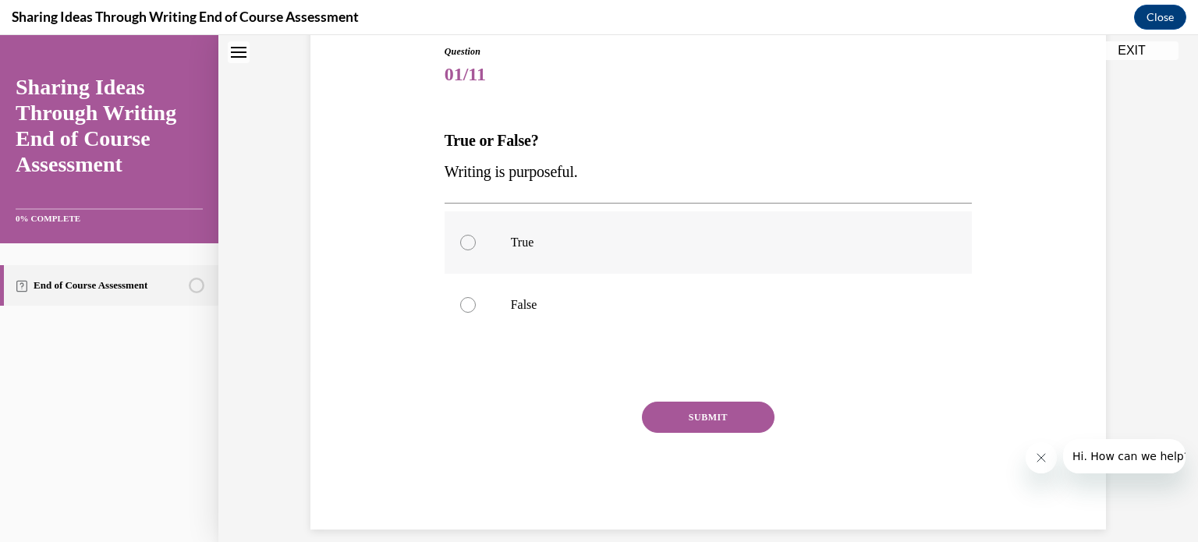
click at [504, 252] on label "True" at bounding box center [708, 242] width 528 height 62
click at [476, 250] on input "True" at bounding box center [468, 243] width 16 height 16
radio input "true"
click at [674, 410] on button "SUBMIT" at bounding box center [708, 417] width 133 height 31
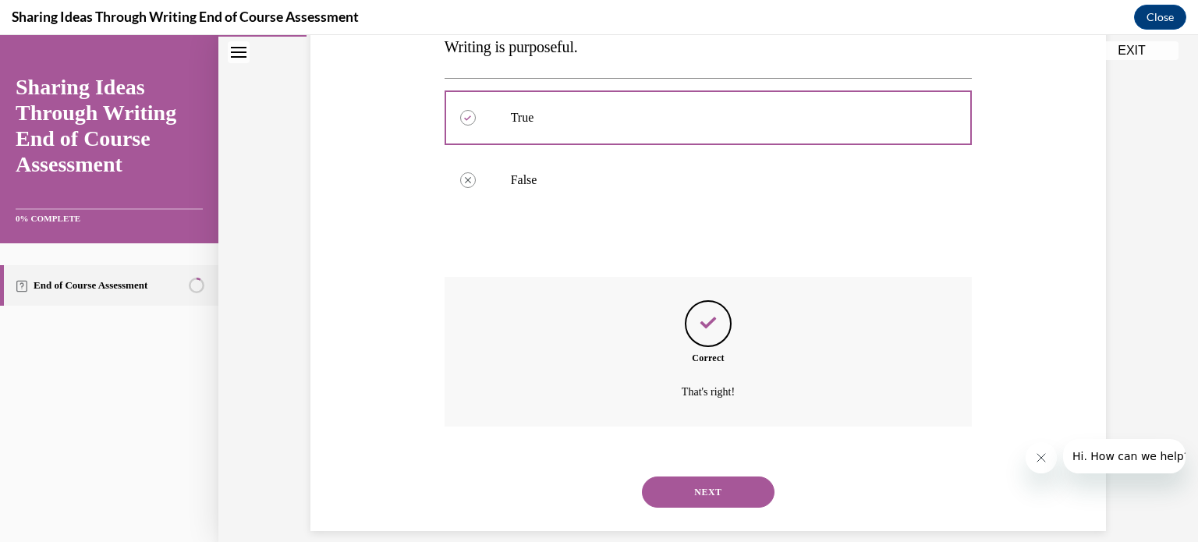
scroll to position [317, 0]
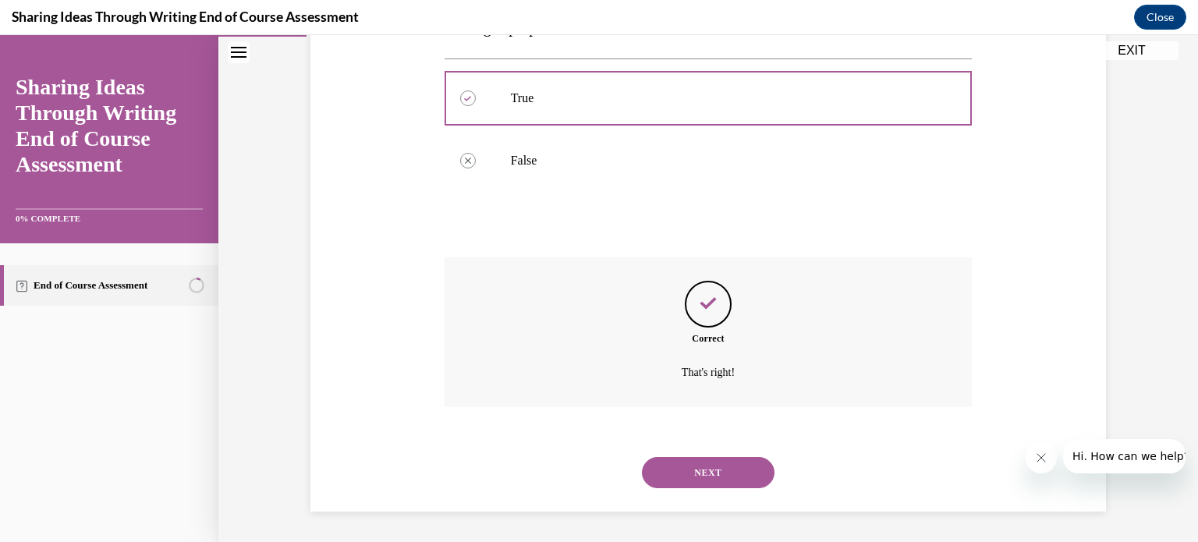
click at [724, 461] on button "NEXT" at bounding box center [708, 472] width 133 height 31
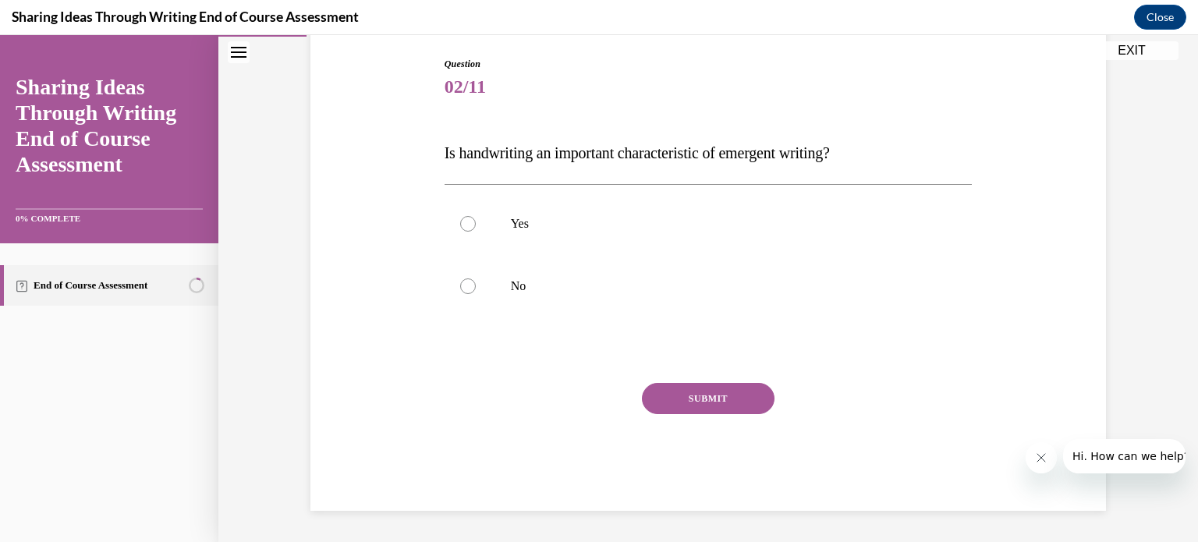
scroll to position [159, 0]
click at [511, 267] on label "No" at bounding box center [708, 287] width 528 height 62
click at [476, 279] on input "No" at bounding box center [468, 287] width 16 height 16
radio input "true"
click at [675, 391] on button "SUBMIT" at bounding box center [708, 399] width 133 height 31
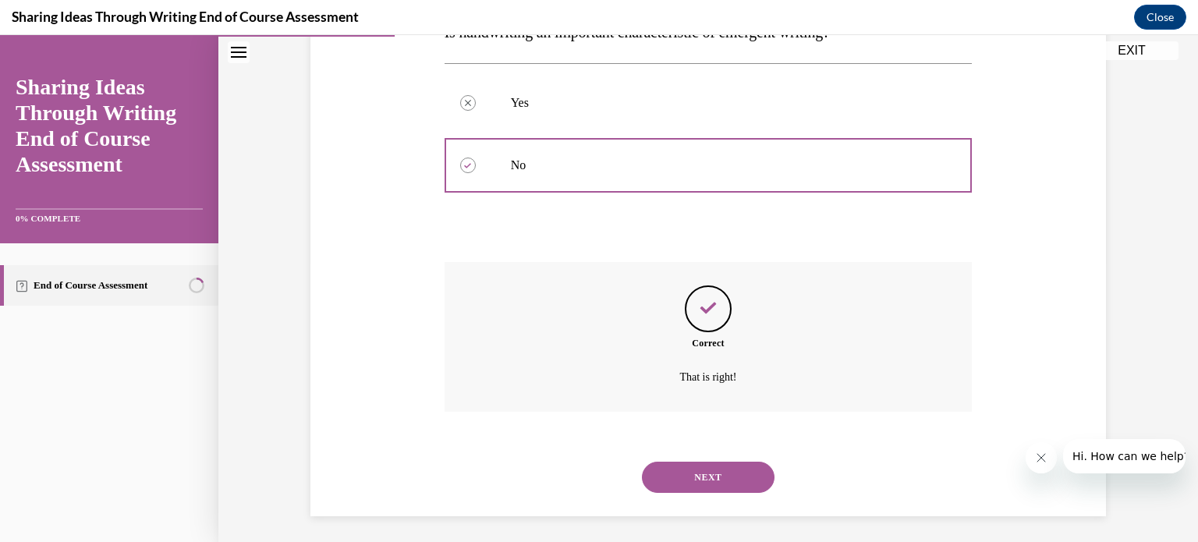
scroll to position [285, 0]
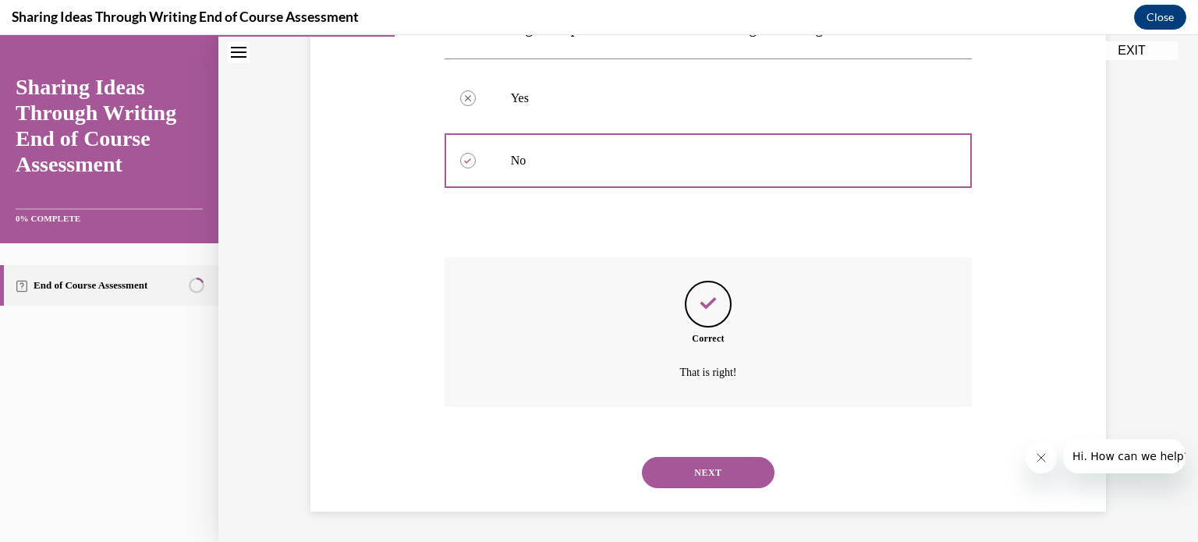
click at [720, 477] on button "NEXT" at bounding box center [708, 472] width 133 height 31
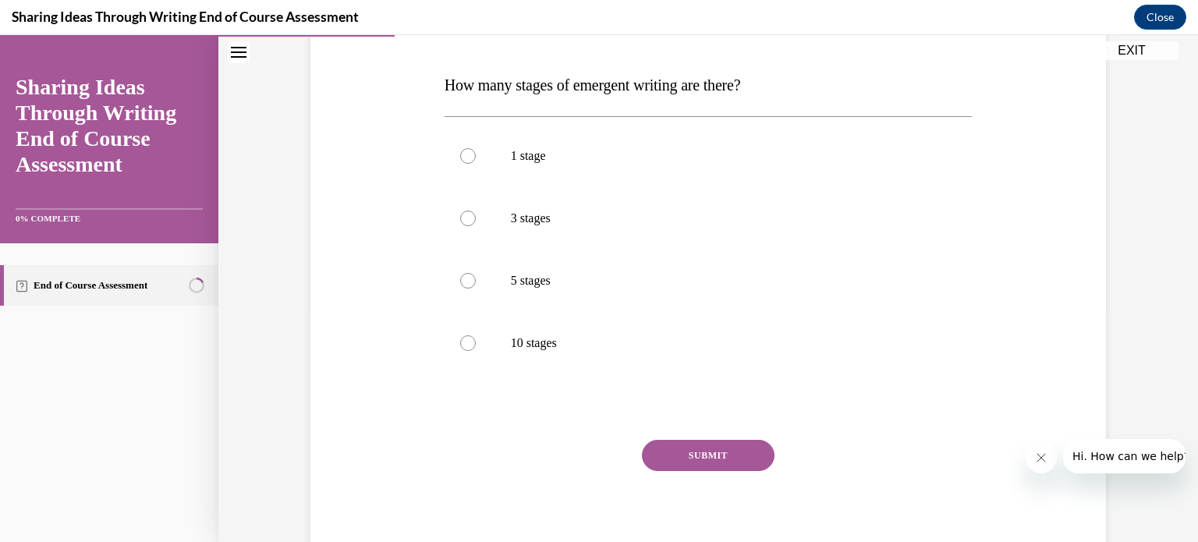
scroll to position [231, 0]
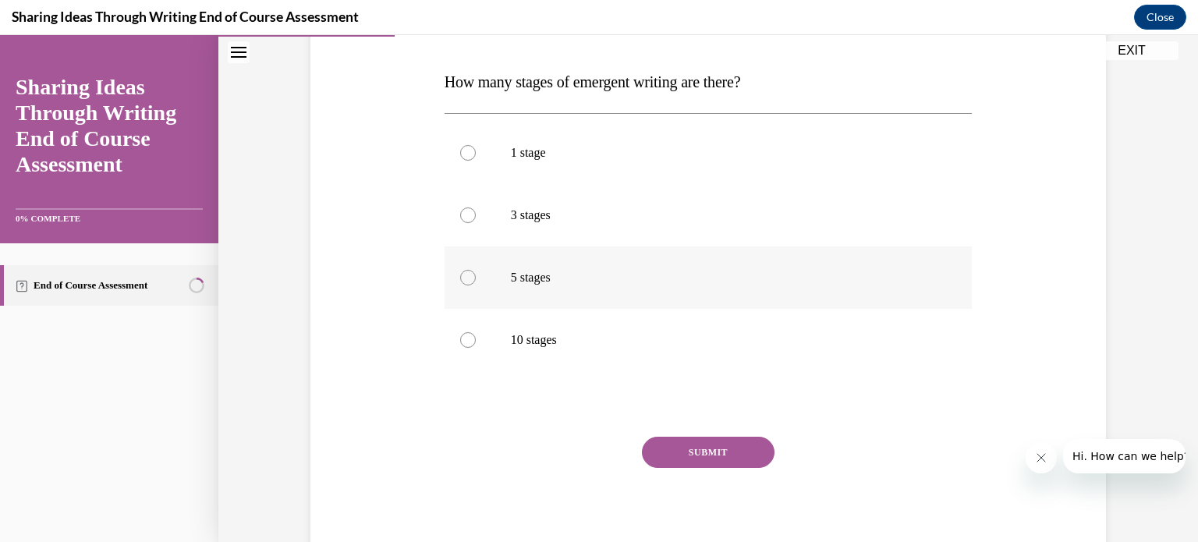
click at [559, 280] on p "5 stages" at bounding box center [722, 278] width 423 height 16
click at [476, 280] on input "5 stages" at bounding box center [468, 278] width 16 height 16
radio input "true"
click at [706, 441] on button "SUBMIT" at bounding box center [708, 452] width 133 height 31
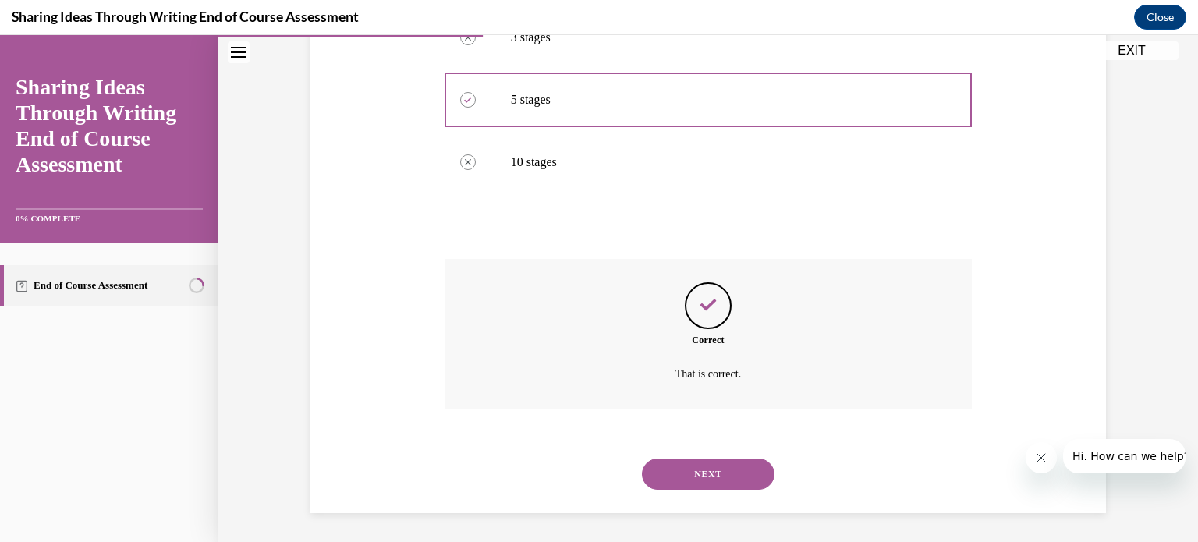
scroll to position [410, 0]
click at [722, 475] on button "NEXT" at bounding box center [708, 472] width 133 height 31
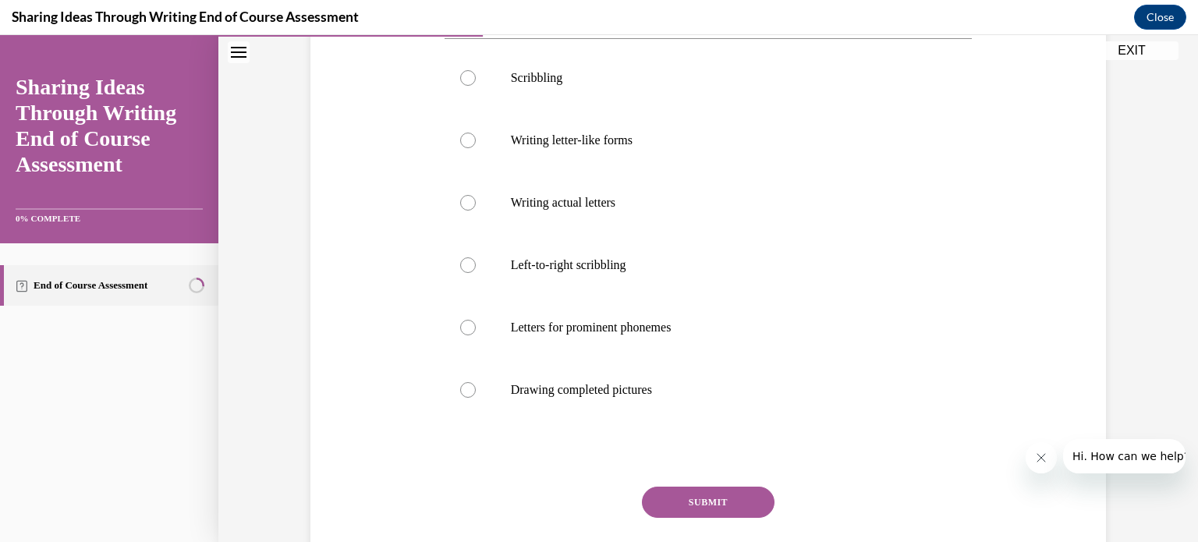
scroll to position [313, 0]
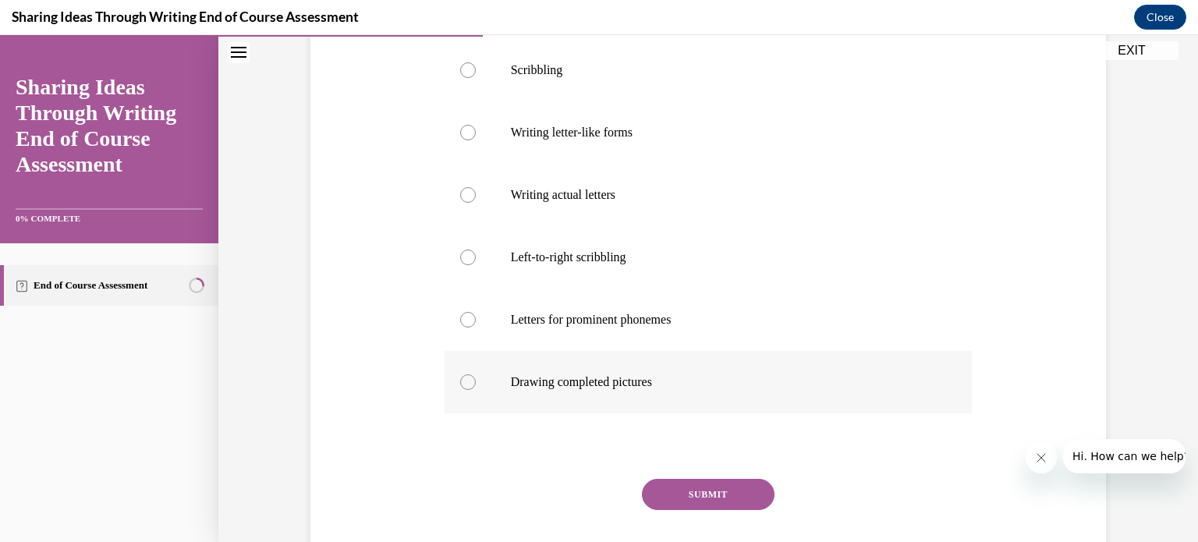
click at [654, 381] on p "Drawing completed pictures" at bounding box center [722, 382] width 423 height 16
click at [476, 381] on input "Drawing completed pictures" at bounding box center [468, 382] width 16 height 16
radio input "true"
click at [717, 502] on button "SUBMIT" at bounding box center [708, 494] width 133 height 31
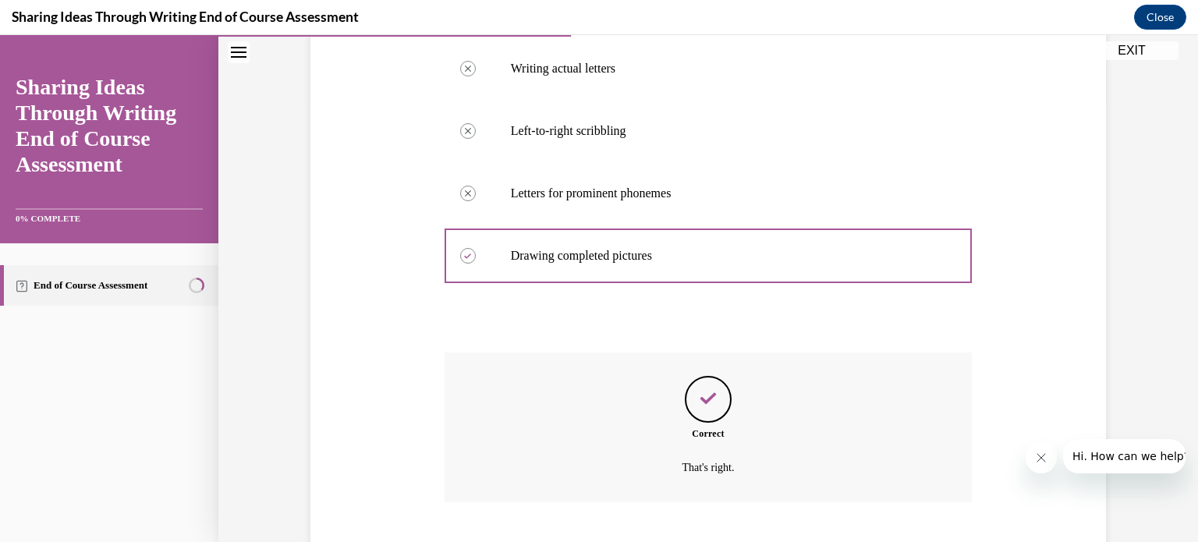
scroll to position [535, 0]
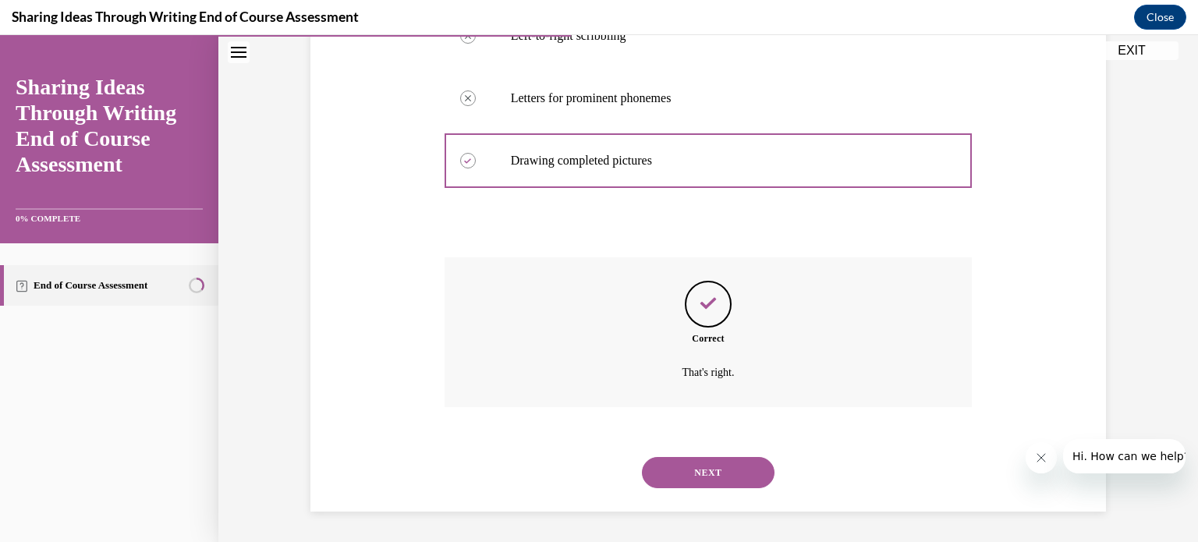
click at [699, 481] on button "NEXT" at bounding box center [708, 472] width 133 height 31
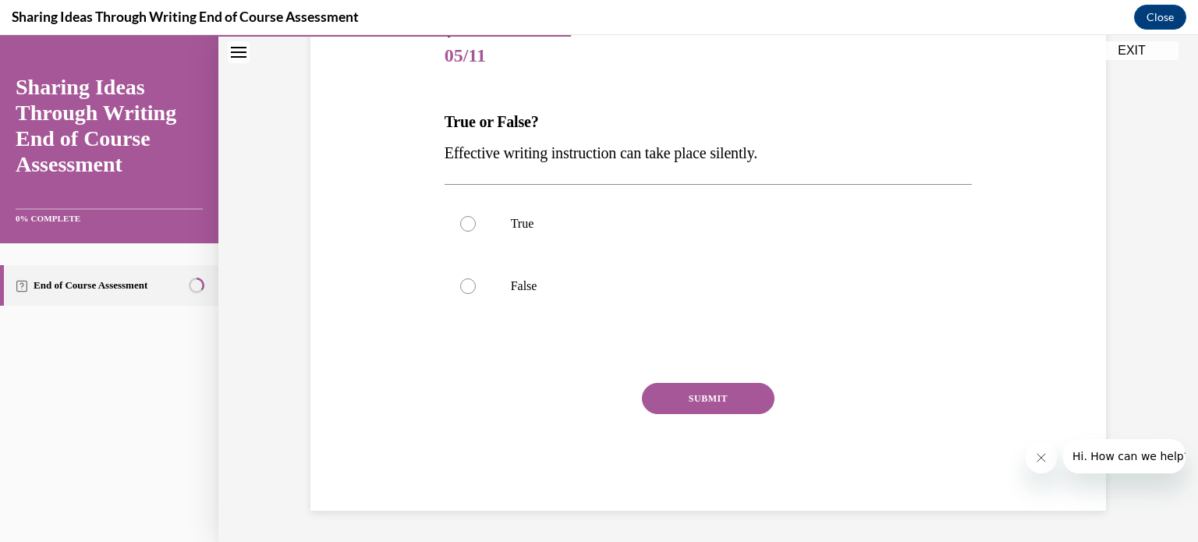
scroll to position [172, 0]
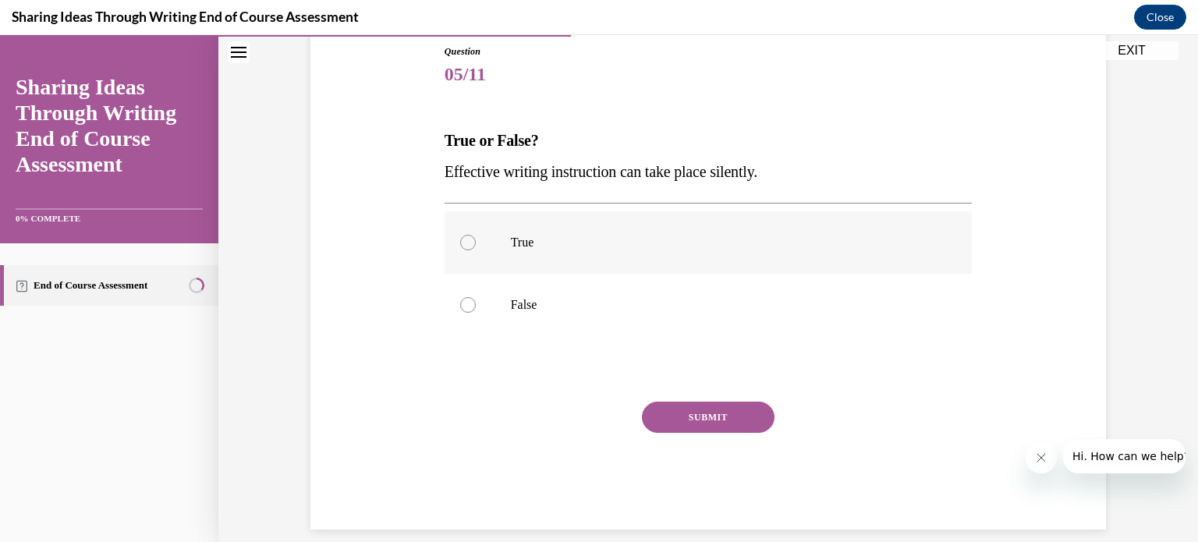
click at [537, 247] on p "True" at bounding box center [722, 243] width 423 height 16
click at [476, 247] on input "True" at bounding box center [468, 243] width 16 height 16
radio input "true"
click at [544, 293] on label "False" at bounding box center [708, 305] width 528 height 62
click at [476, 297] on input "False" at bounding box center [468, 305] width 16 height 16
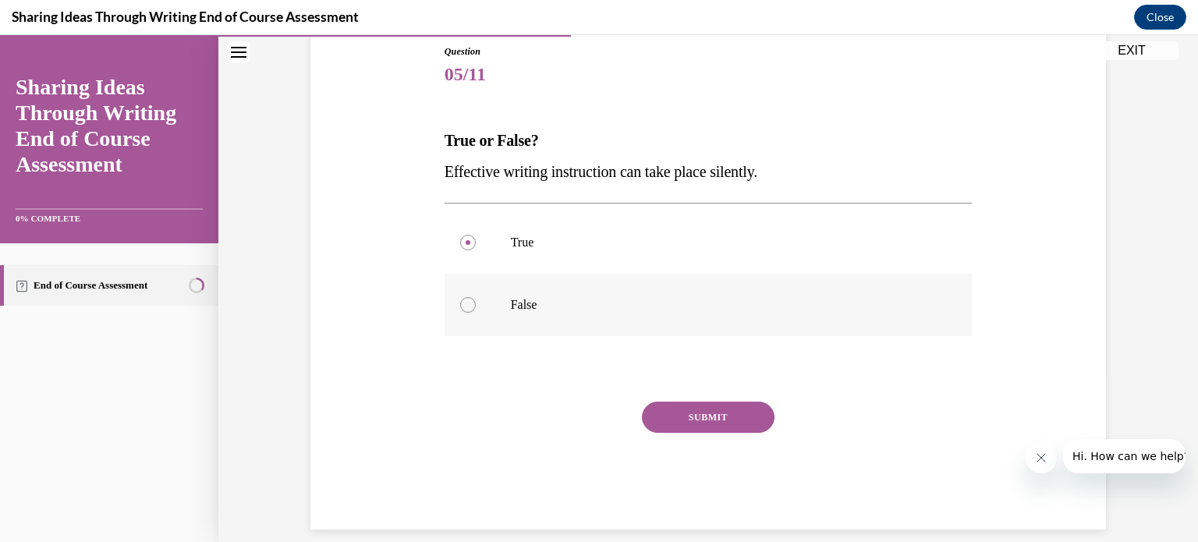
radio input "true"
click at [659, 417] on button "SUBMIT" at bounding box center [708, 417] width 133 height 31
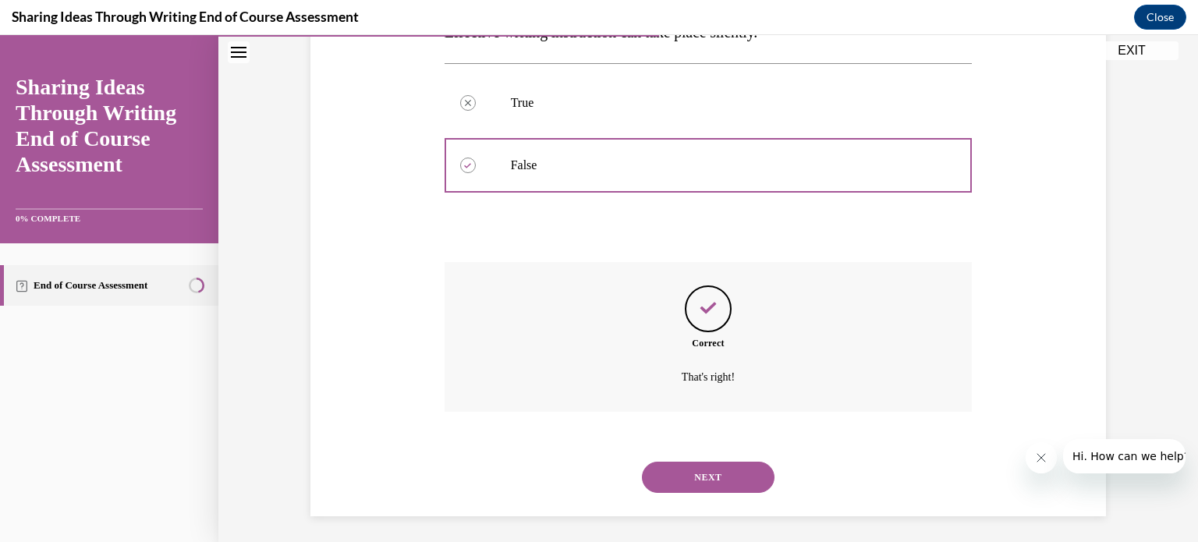
scroll to position [317, 0]
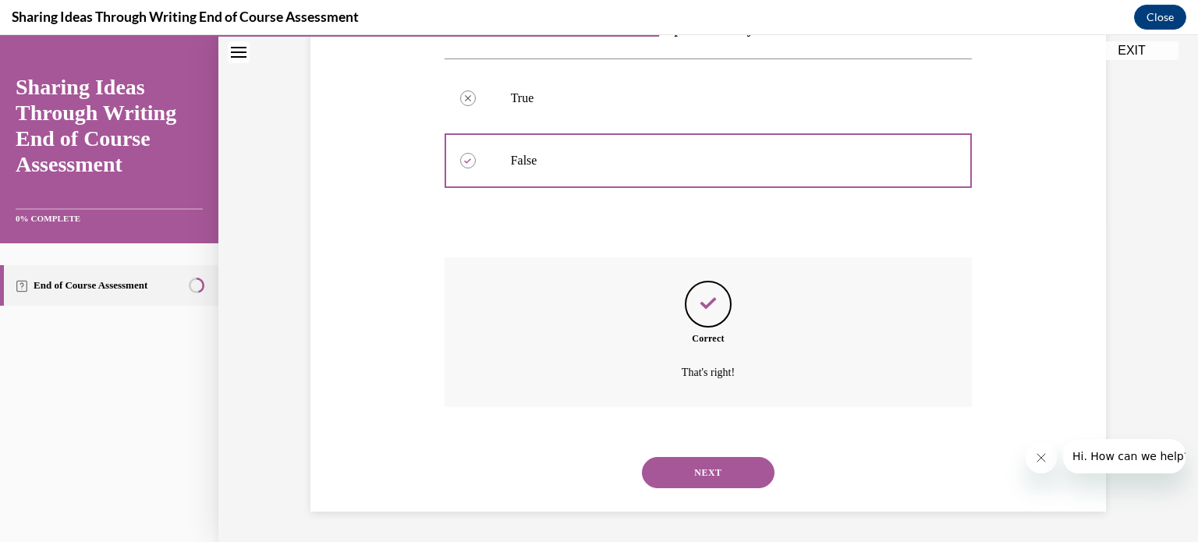
click at [718, 470] on button "NEXT" at bounding box center [708, 472] width 133 height 31
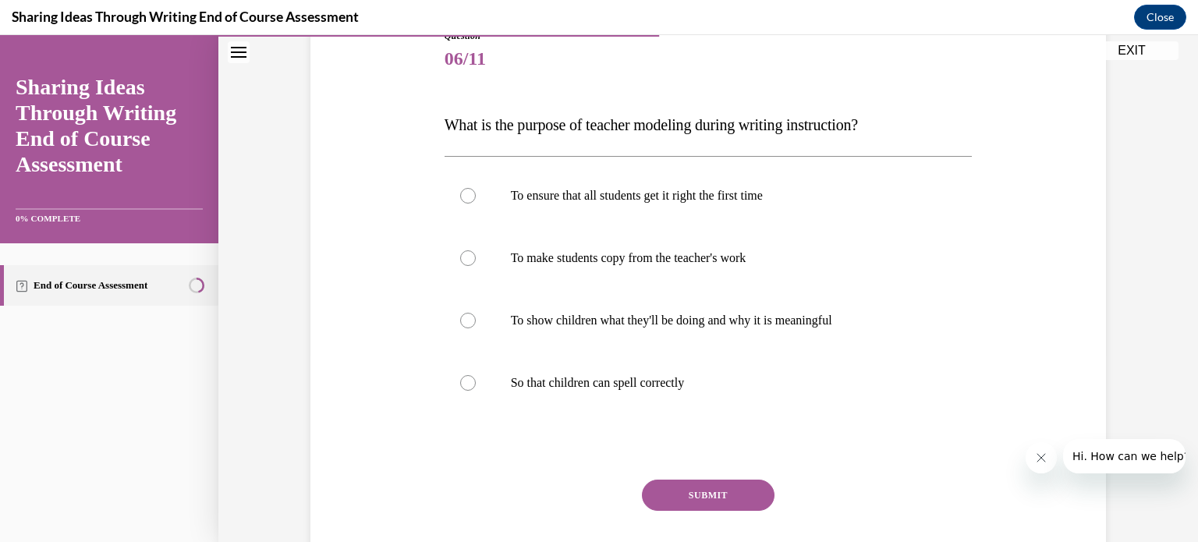
scroll to position [192, 0]
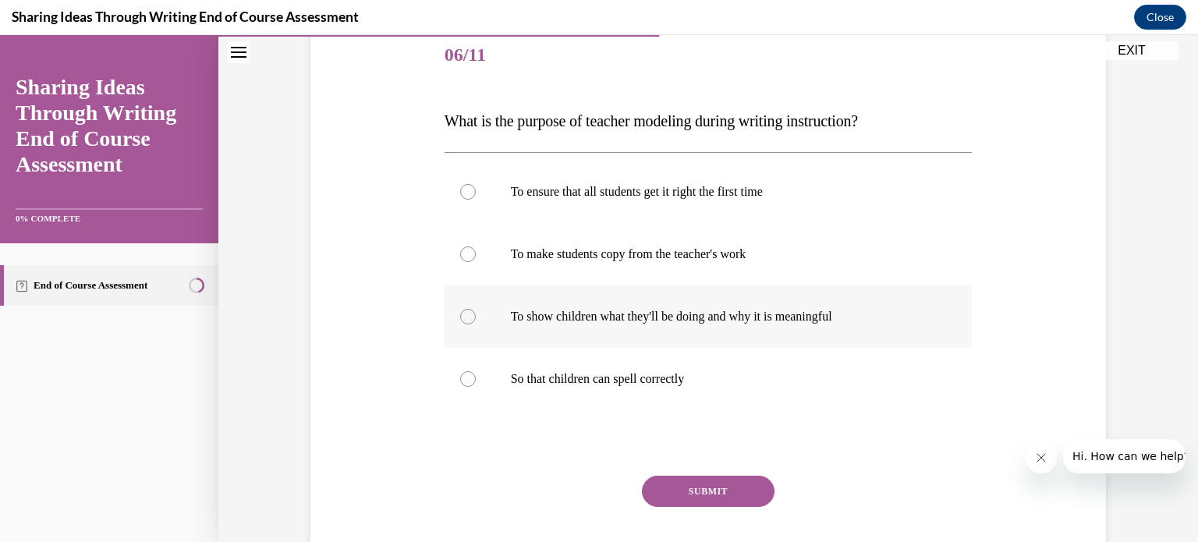
click at [664, 325] on label "To show children what they'll be doing and why it is meaningful" at bounding box center [708, 316] width 528 height 62
click at [476, 324] on input "To show children what they'll be doing and why it is meaningful" at bounding box center [468, 317] width 16 height 16
radio input "true"
click at [719, 480] on button "SUBMIT" at bounding box center [708, 491] width 133 height 31
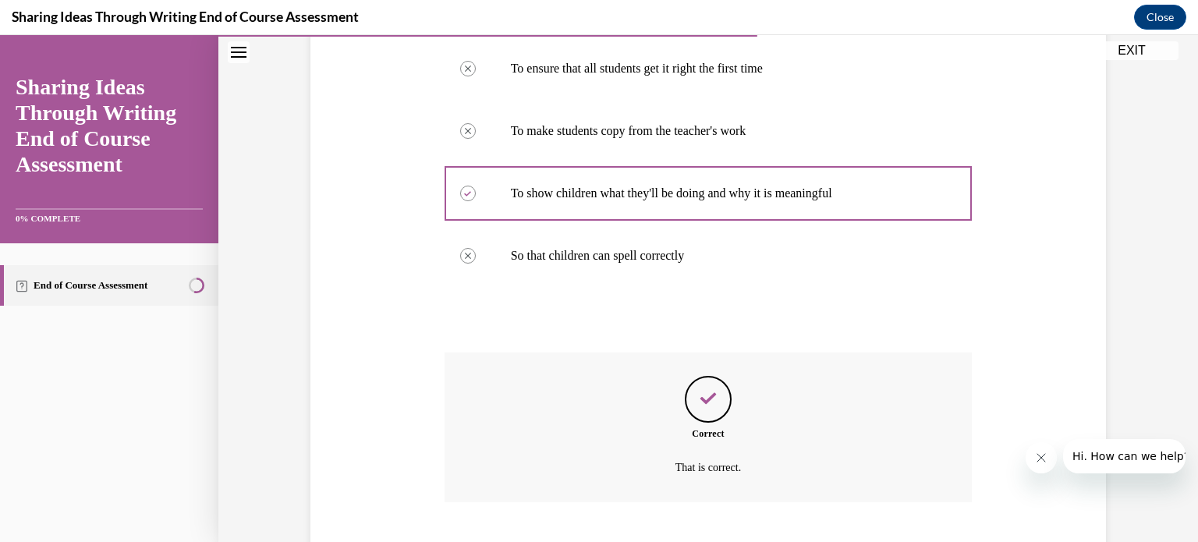
scroll to position [410, 0]
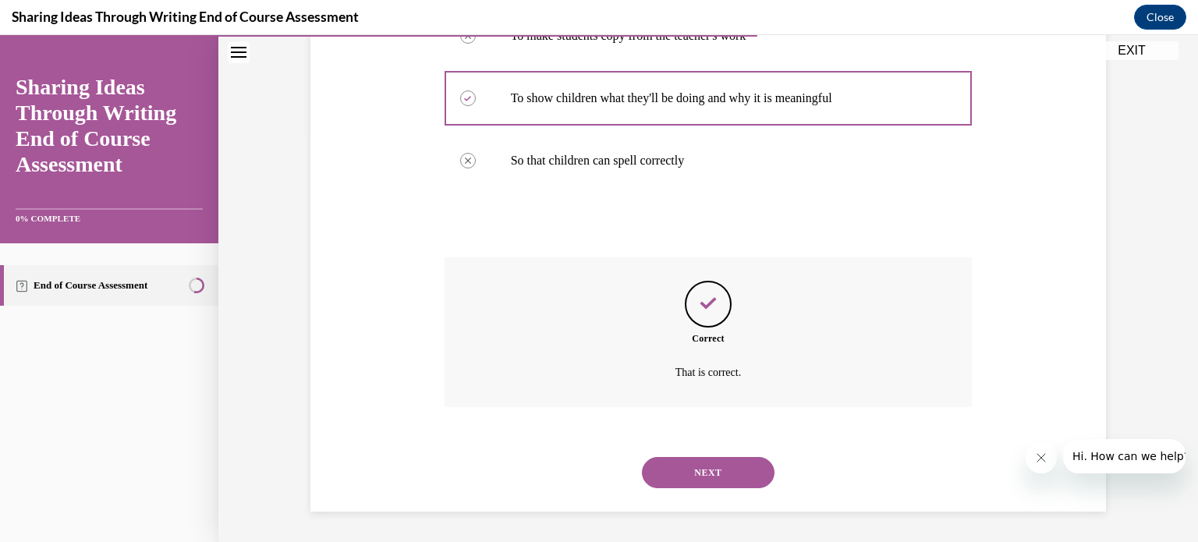
click at [719, 489] on div "NEXT" at bounding box center [708, 472] width 528 height 62
click at [712, 470] on button "NEXT" at bounding box center [708, 472] width 133 height 31
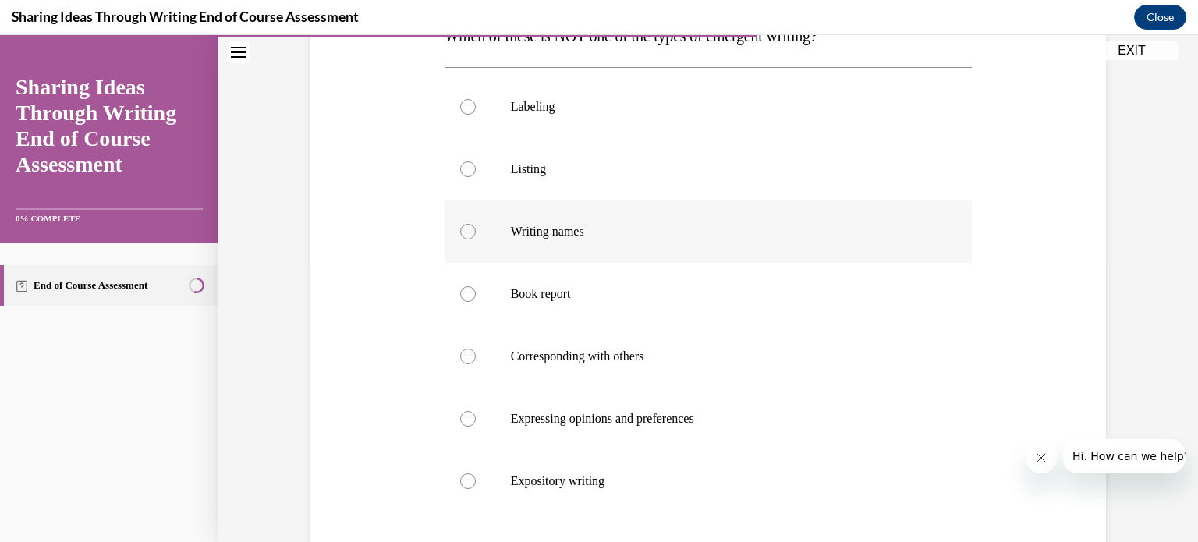
scroll to position [274, 0]
click at [601, 300] on p "Book report" at bounding box center [722, 296] width 423 height 16
click at [476, 300] on input "Book report" at bounding box center [468, 296] width 16 height 16
radio input "true"
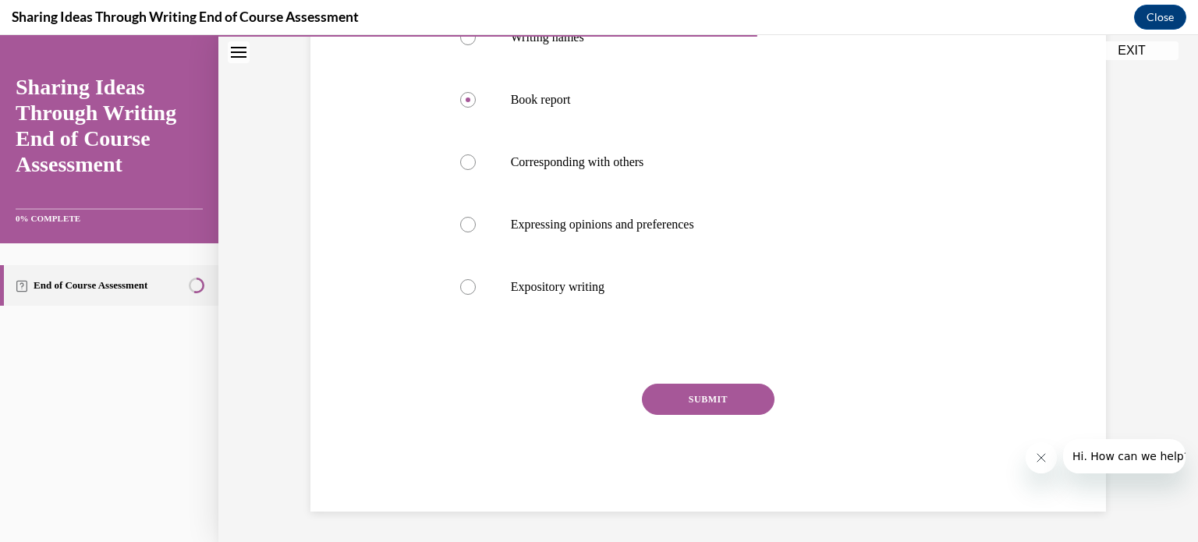
click at [689, 405] on button "SUBMIT" at bounding box center [708, 399] width 133 height 31
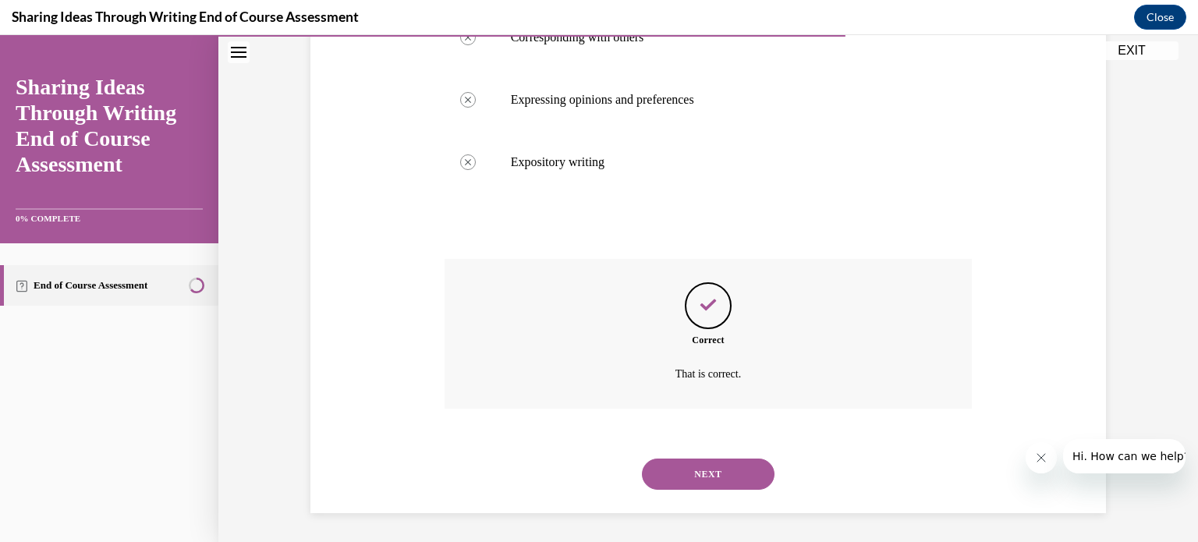
scroll to position [597, 0]
click at [706, 457] on button "NEXT" at bounding box center [708, 472] width 133 height 31
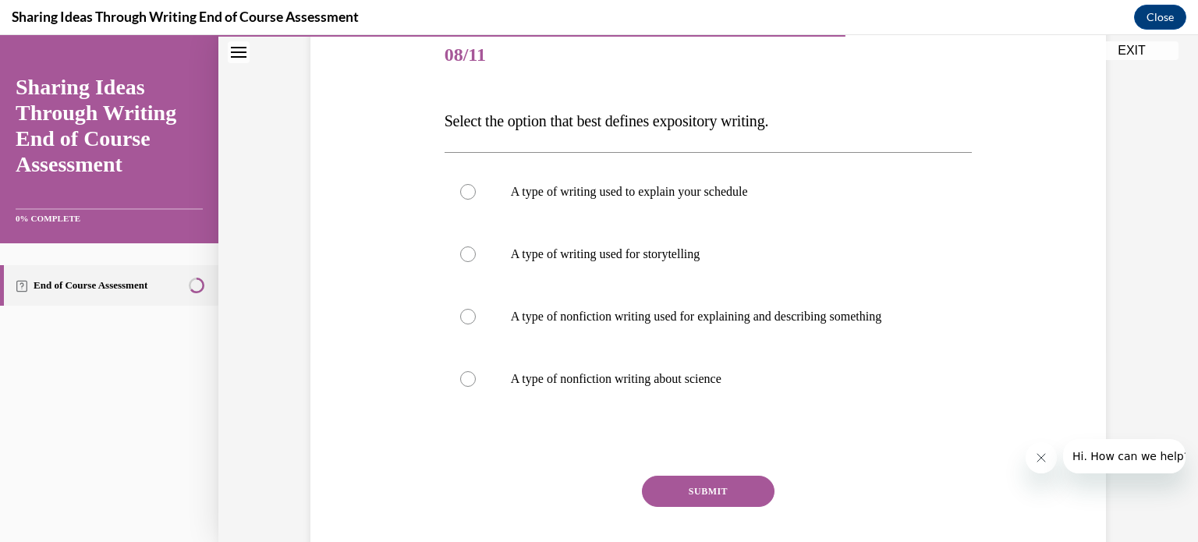
scroll to position [197, 0]
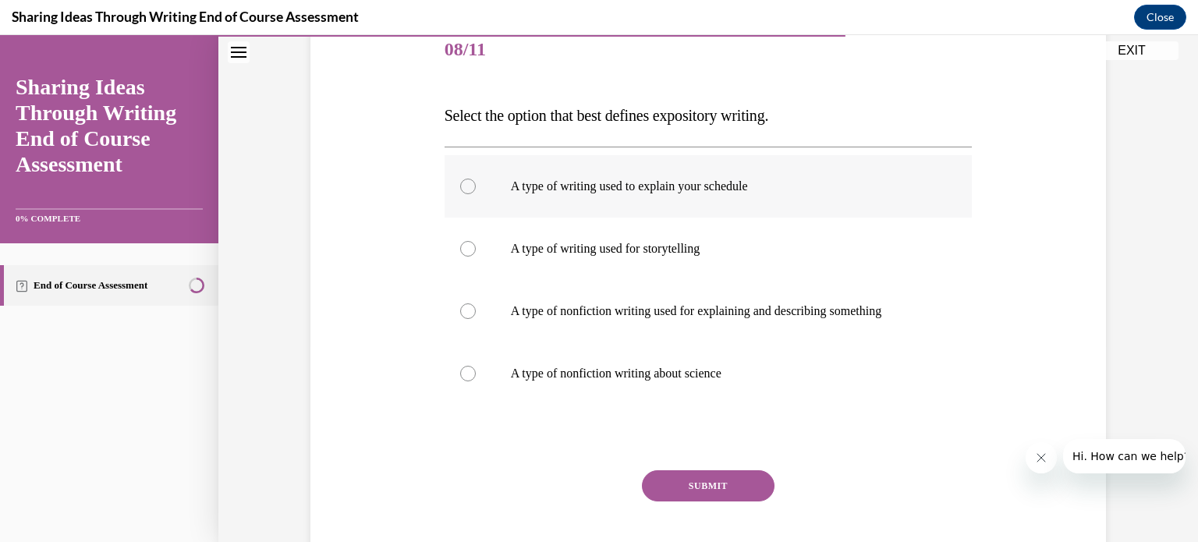
click at [503, 194] on label "A type of writing used to explain your schedule" at bounding box center [708, 186] width 528 height 62
click at [476, 194] on input "A type of writing used to explain your schedule" at bounding box center [468, 187] width 16 height 16
radio input "true"
click at [679, 494] on button "SUBMIT" at bounding box center [708, 485] width 133 height 31
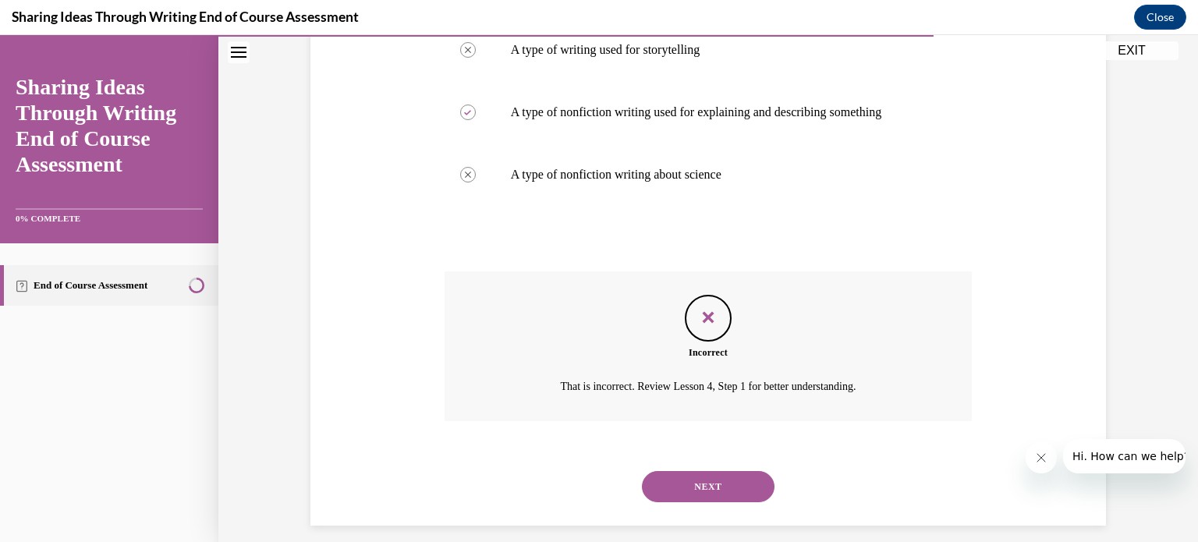
scroll to position [410, 0]
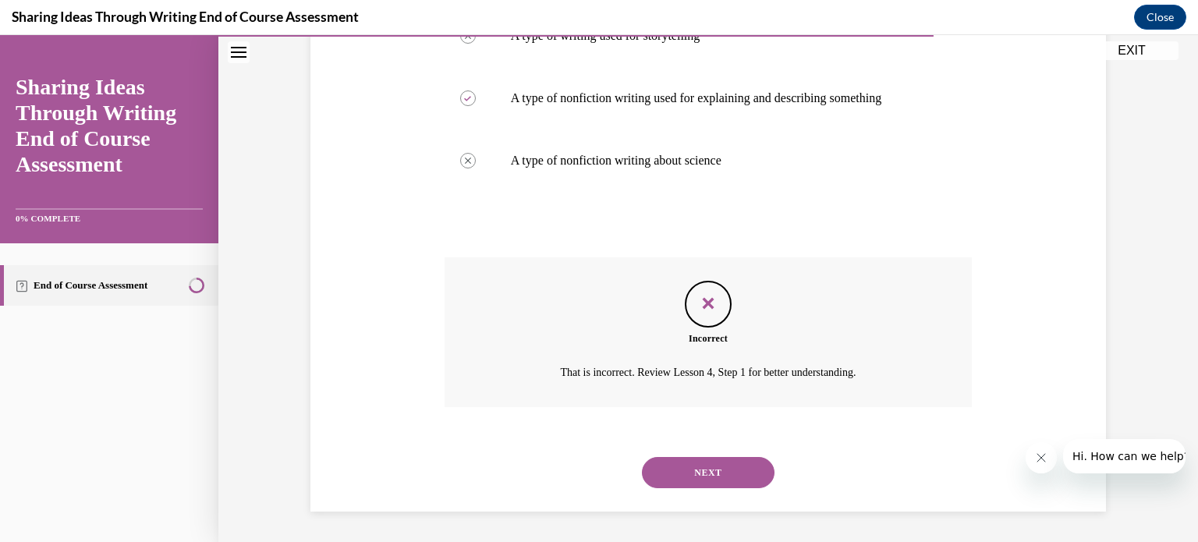
click at [677, 466] on button "NEXT" at bounding box center [708, 472] width 133 height 31
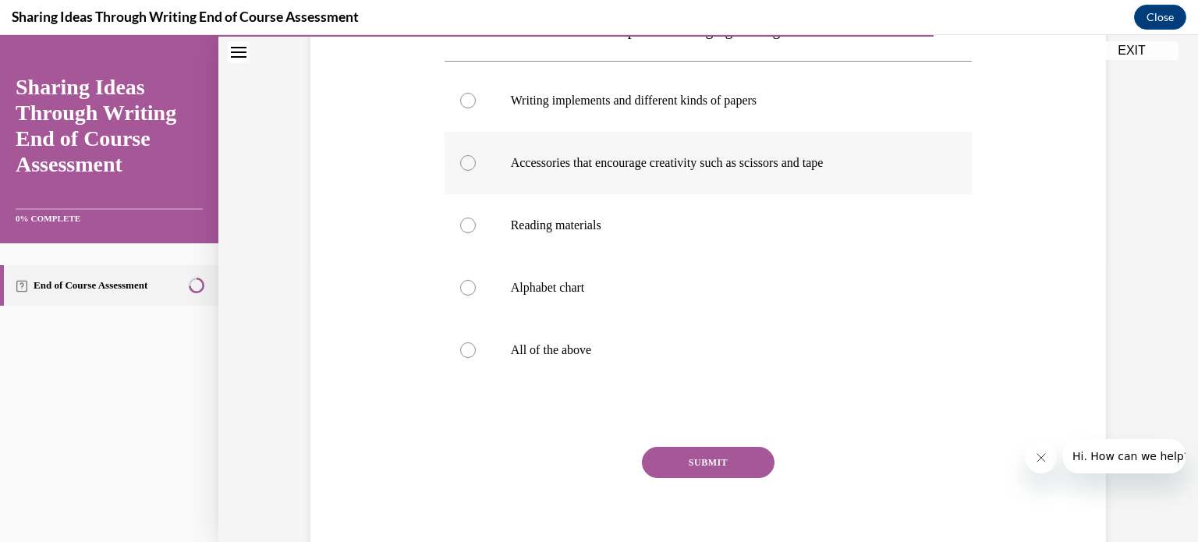
scroll to position [281, 0]
click at [642, 331] on label "All of the above" at bounding box center [708, 351] width 528 height 62
click at [476, 344] on input "All of the above" at bounding box center [468, 352] width 16 height 16
radio input "true"
click at [682, 452] on button "SUBMIT" at bounding box center [708, 463] width 133 height 31
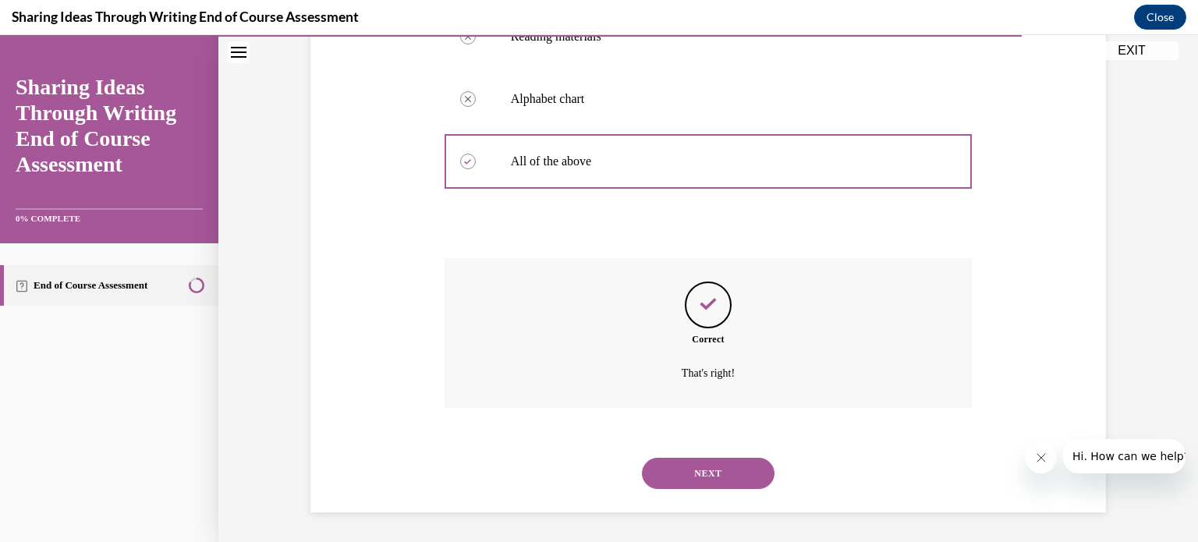
scroll to position [472, 0]
click at [705, 476] on button "NEXT" at bounding box center [708, 472] width 133 height 31
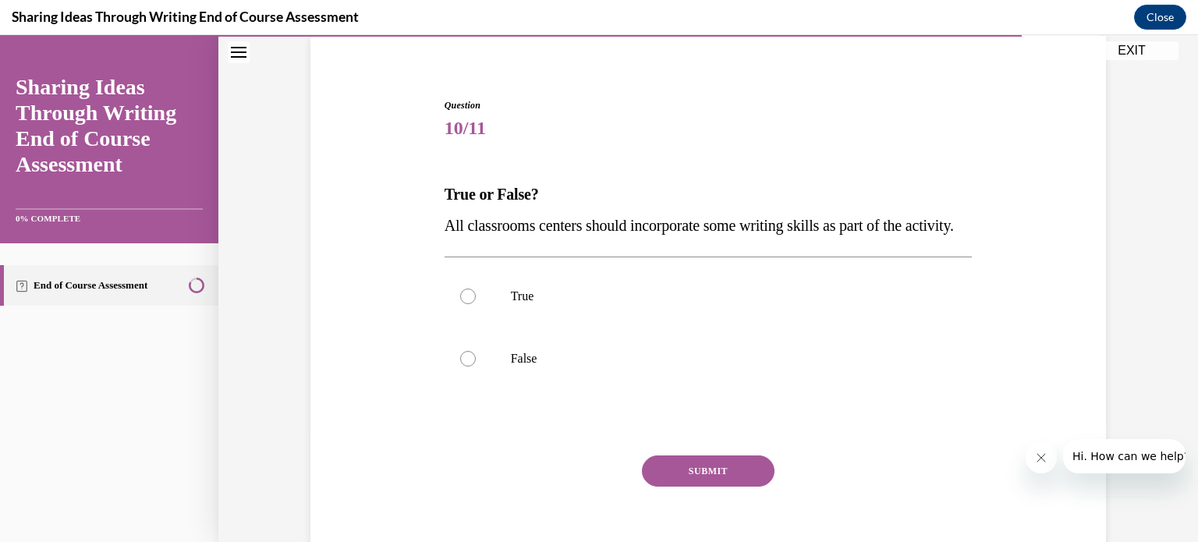
scroll to position [118, 0]
click at [575, 316] on label "True" at bounding box center [708, 297] width 528 height 62
click at [476, 305] on input "True" at bounding box center [468, 297] width 16 height 16
radio input "true"
click at [685, 487] on button "SUBMIT" at bounding box center [708, 471] width 133 height 31
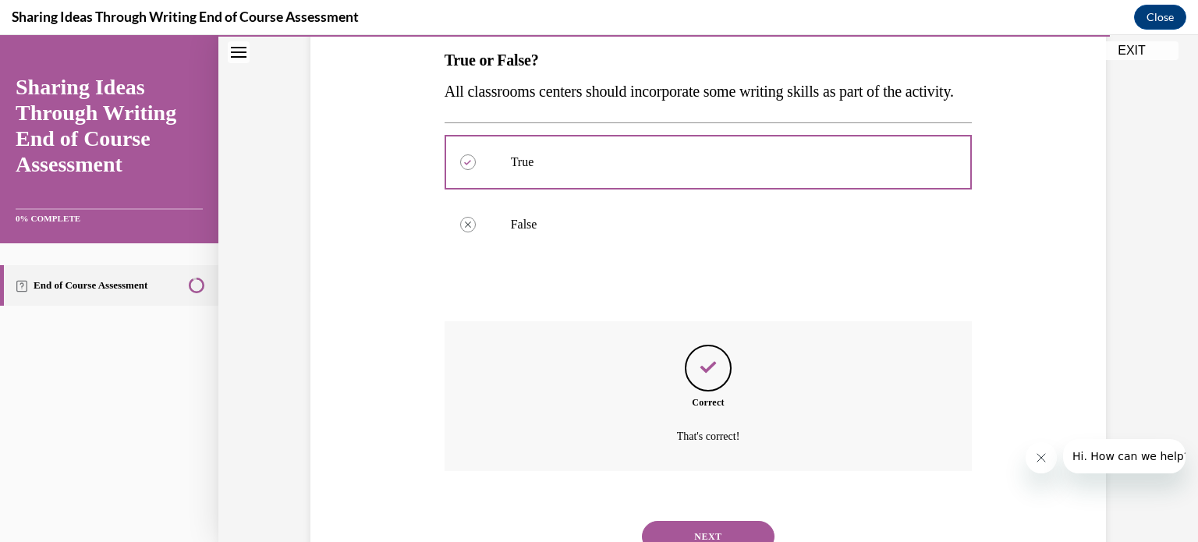
scroll to position [348, 0]
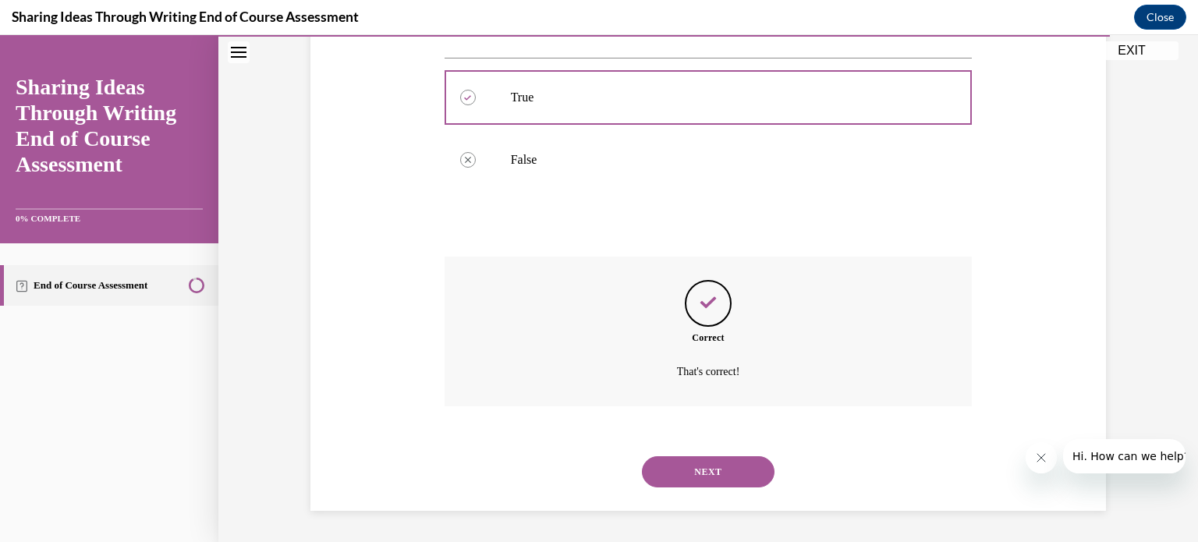
click at [692, 480] on button "NEXT" at bounding box center [708, 471] width 133 height 31
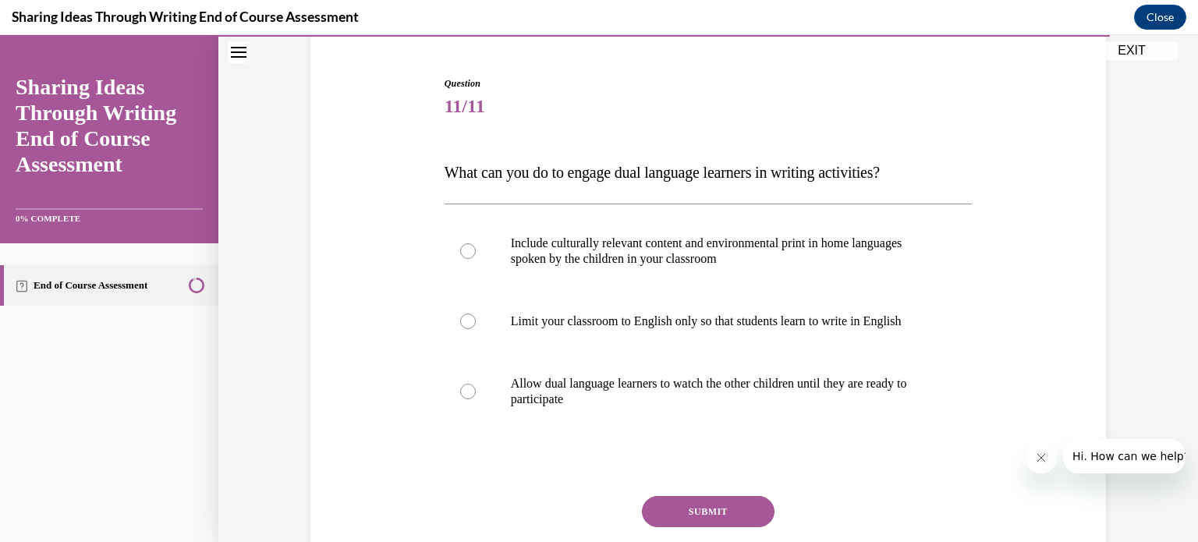
scroll to position [143, 0]
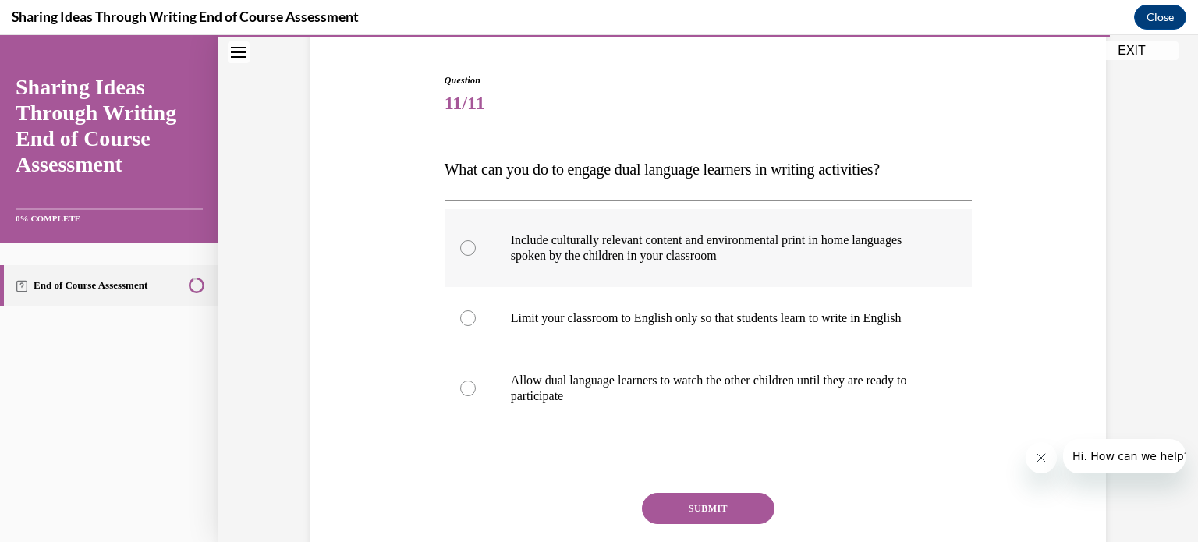
click at [621, 271] on label "Include culturally relevant content and environmental print in home languages s…" at bounding box center [708, 248] width 528 height 78
click at [476, 256] on input "Include culturally relevant content and environmental print in home languages s…" at bounding box center [468, 248] width 16 height 16
radio input "true"
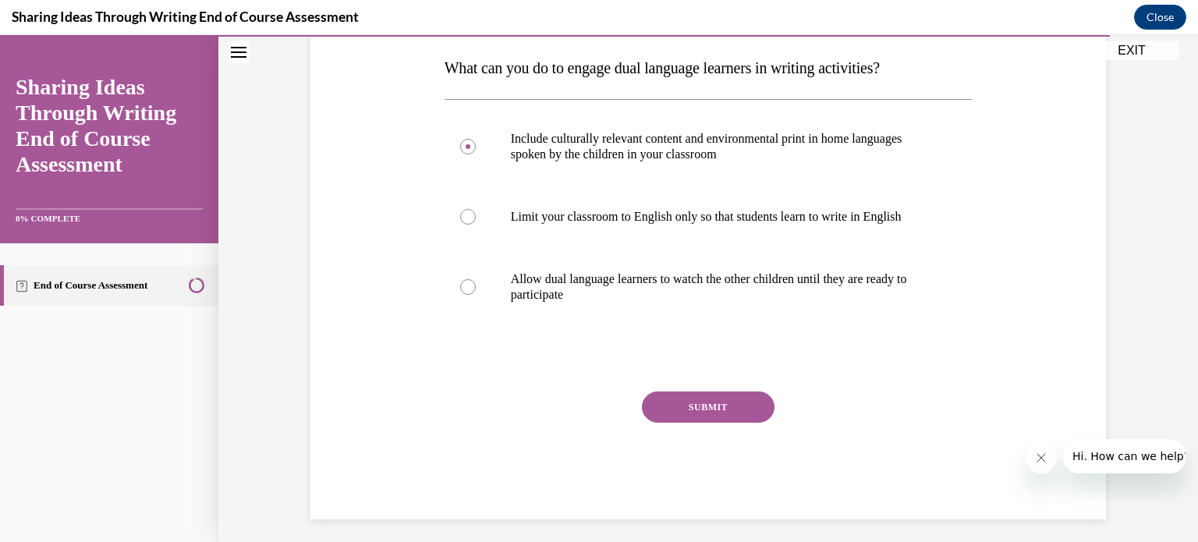
scroll to position [253, 0]
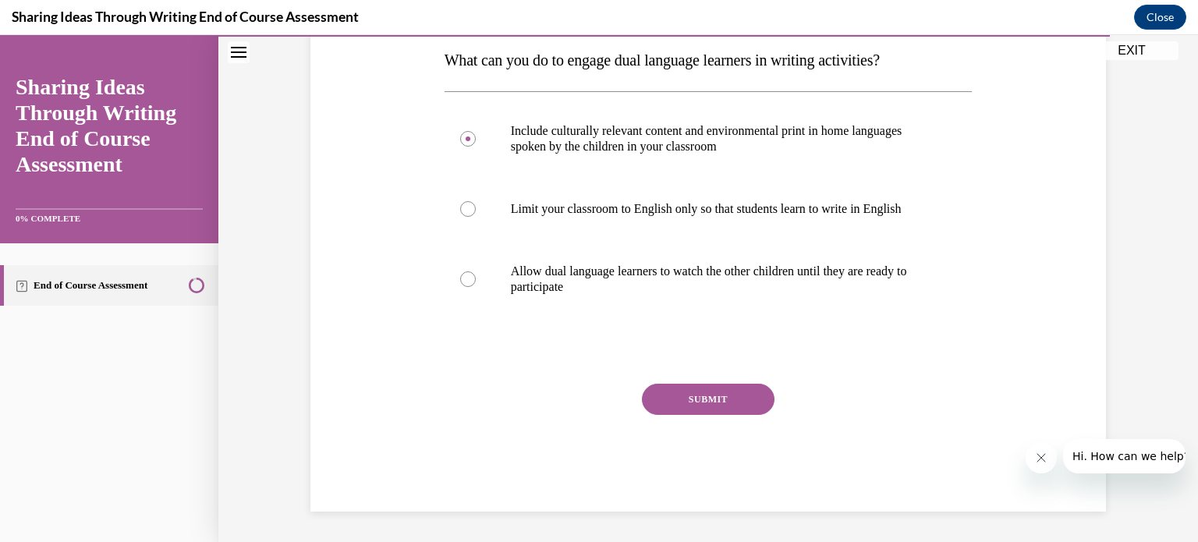
click at [713, 395] on button "SUBMIT" at bounding box center [708, 399] width 133 height 31
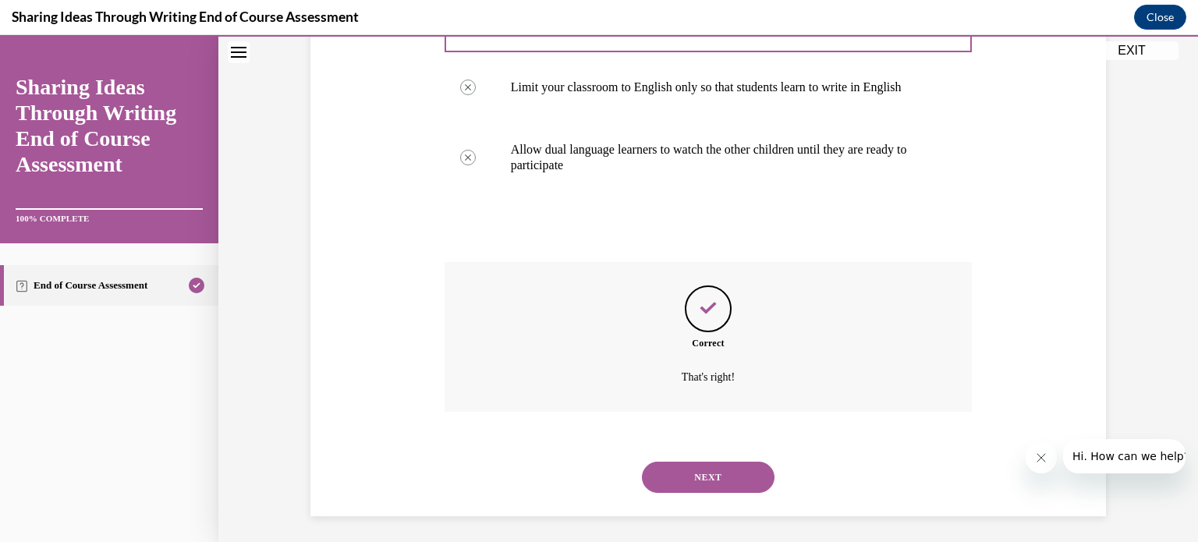
scroll to position [379, 0]
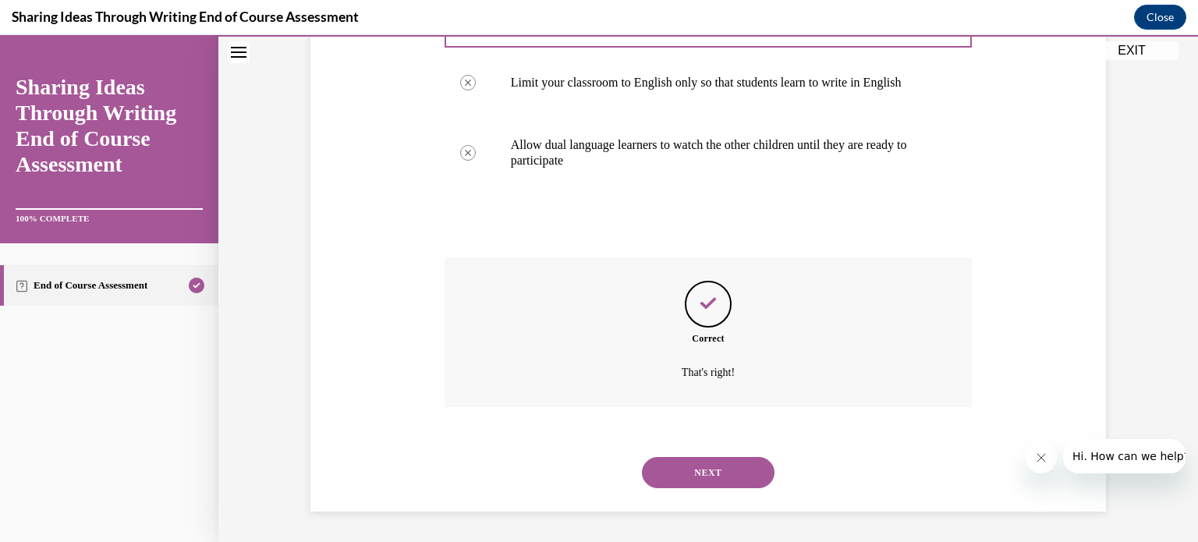
click at [722, 457] on button "NEXT" at bounding box center [708, 472] width 133 height 31
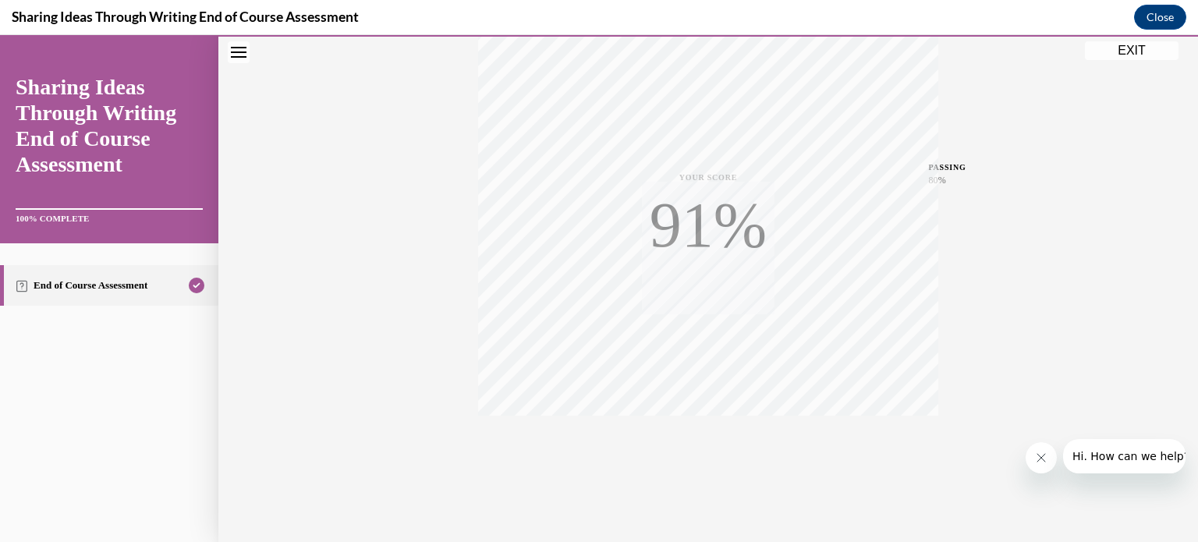
scroll to position [292, 0]
click at [1125, 56] on button "EXIT" at bounding box center [1132, 50] width 94 height 19
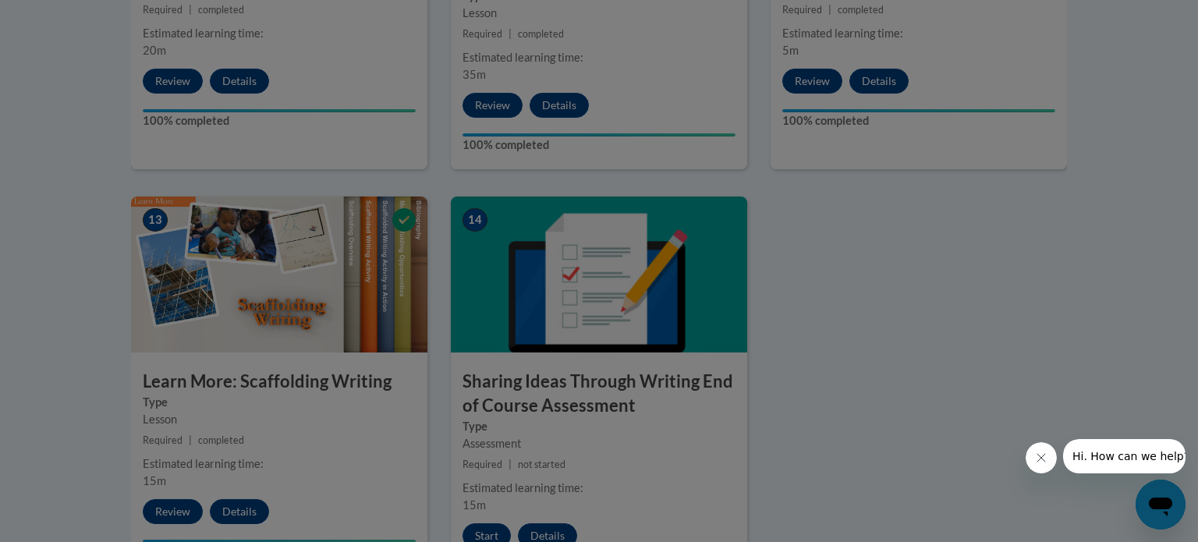
scroll to position [0, 0]
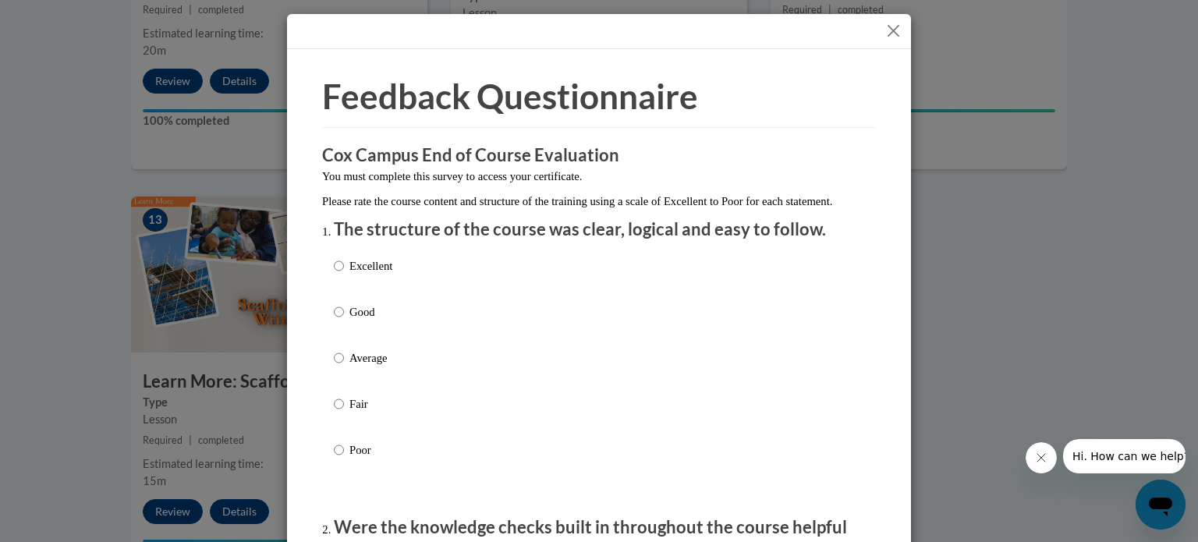
click at [348, 293] on label "Excellent" at bounding box center [363, 278] width 58 height 42
click at [344, 274] on input "Excellent" at bounding box center [339, 265] width 10 height 17
radio input "true"
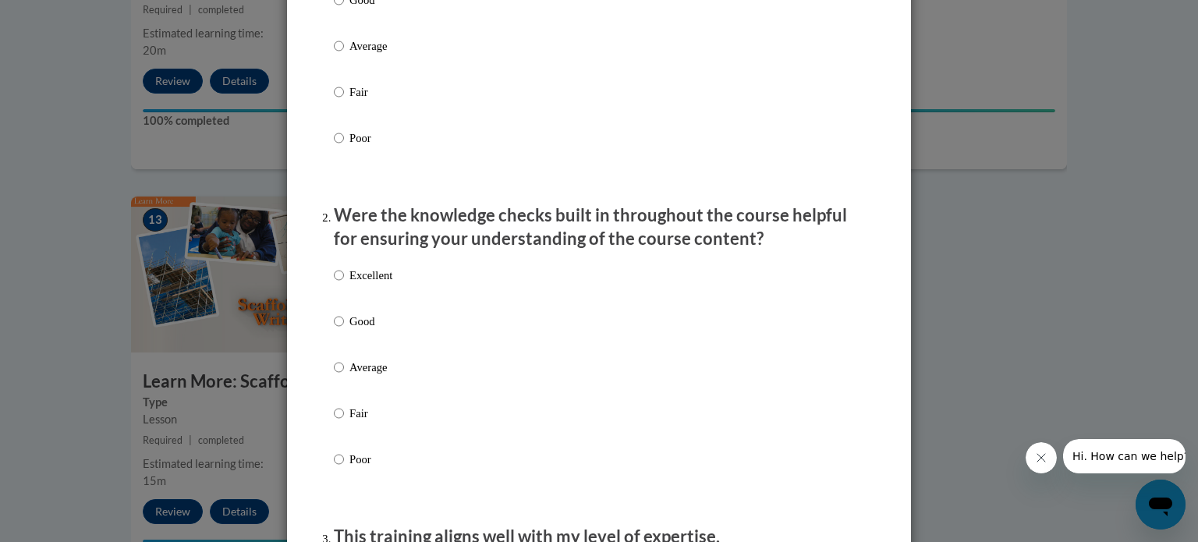
click at [348, 293] on label "Excellent" at bounding box center [363, 288] width 58 height 42
click at [344, 284] on input "Excellent" at bounding box center [339, 275] width 10 height 17
radio input "true"
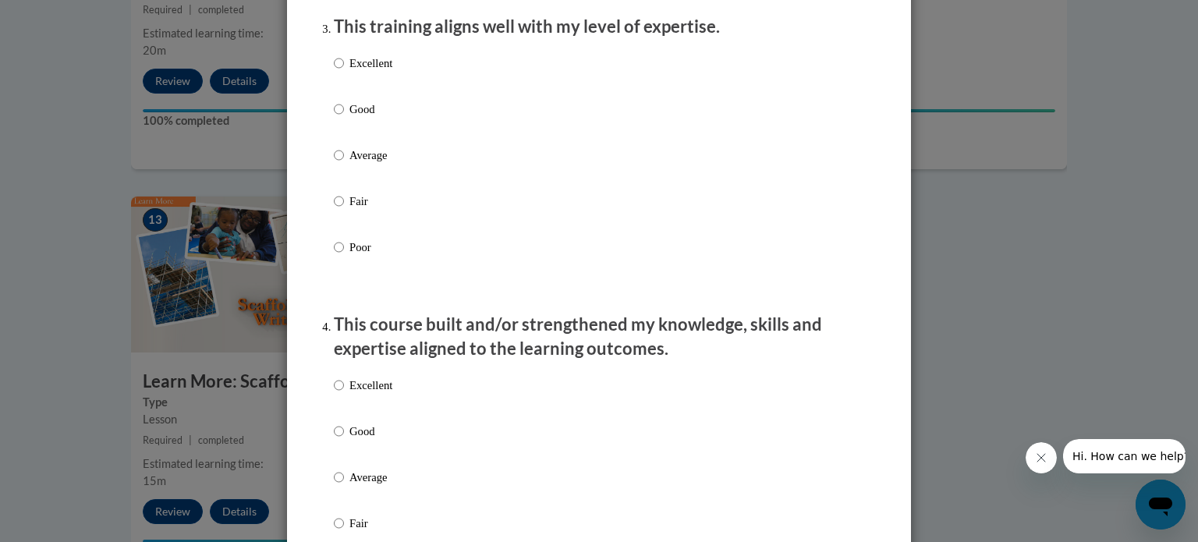
scroll to position [805, 0]
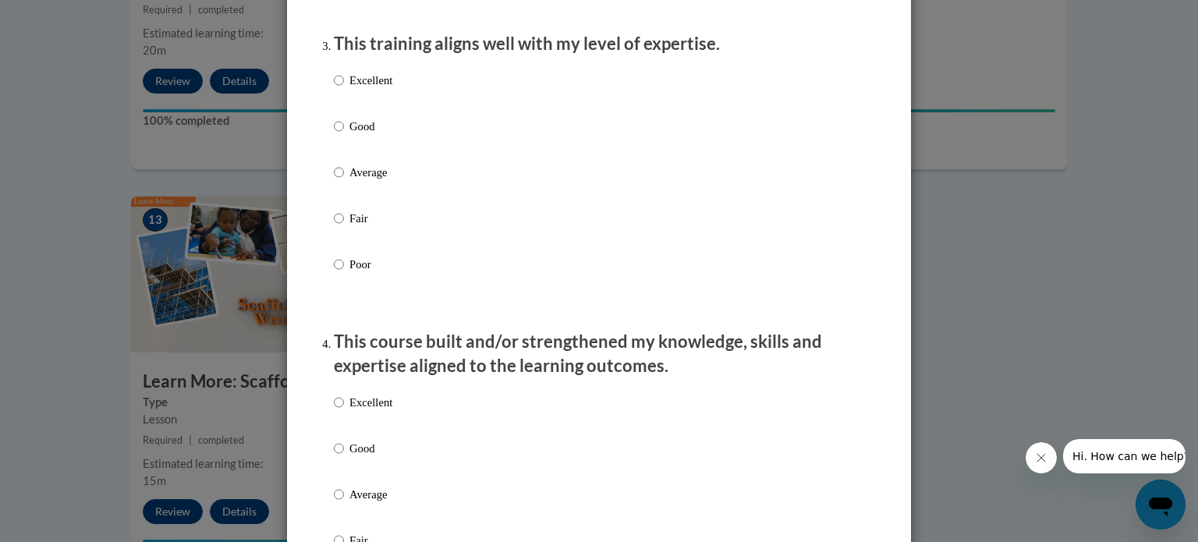
click at [382, 89] on p "Excellent" at bounding box center [370, 80] width 43 height 17
click at [344, 89] on input "Excellent" at bounding box center [339, 80] width 10 height 17
radio input "true"
click at [357, 406] on div "Excellent Good Average Fair Poor" at bounding box center [363, 507] width 58 height 242
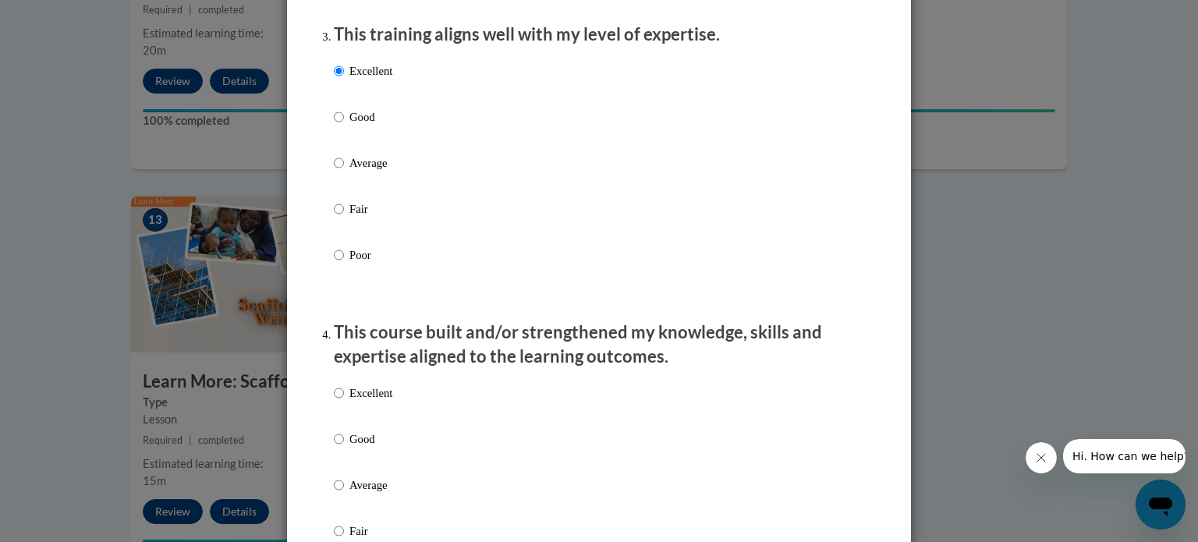
click at [357, 402] on p "Excellent" at bounding box center [370, 392] width 43 height 17
click at [344, 402] on input "Excellent" at bounding box center [339, 392] width 10 height 17
radio input "true"
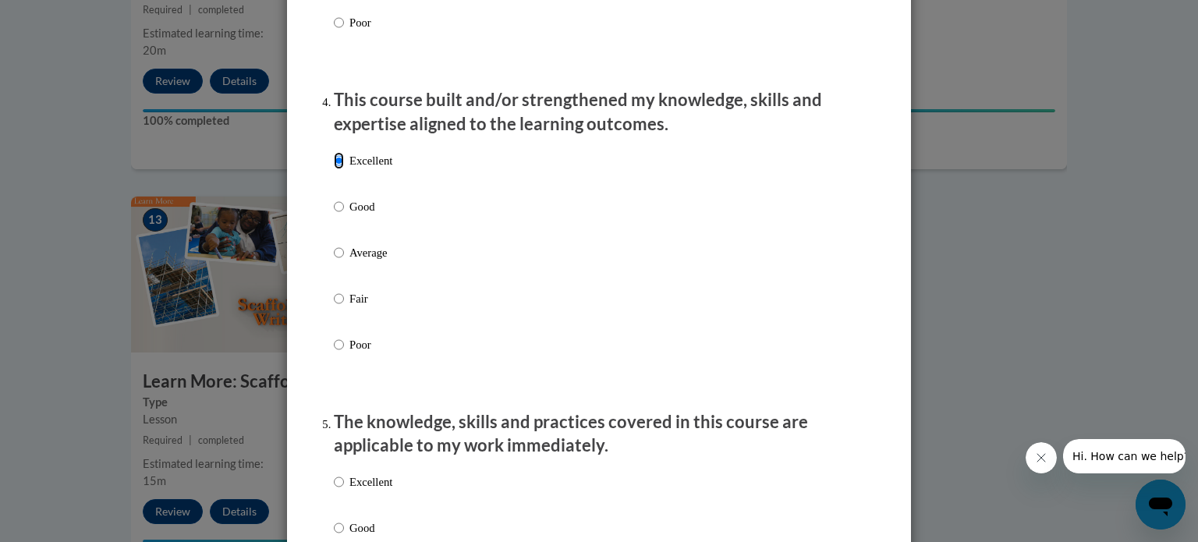
scroll to position [1079, 0]
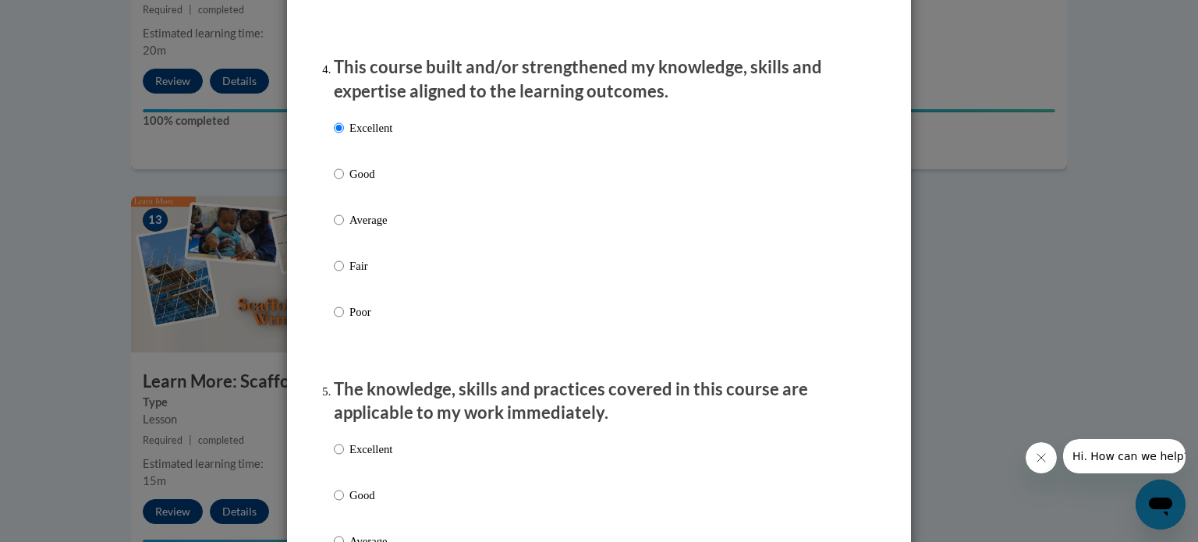
click at [365, 476] on label "Excellent" at bounding box center [363, 462] width 58 height 42
click at [344, 458] on input "Excellent" at bounding box center [339, 449] width 10 height 17
radio input "true"
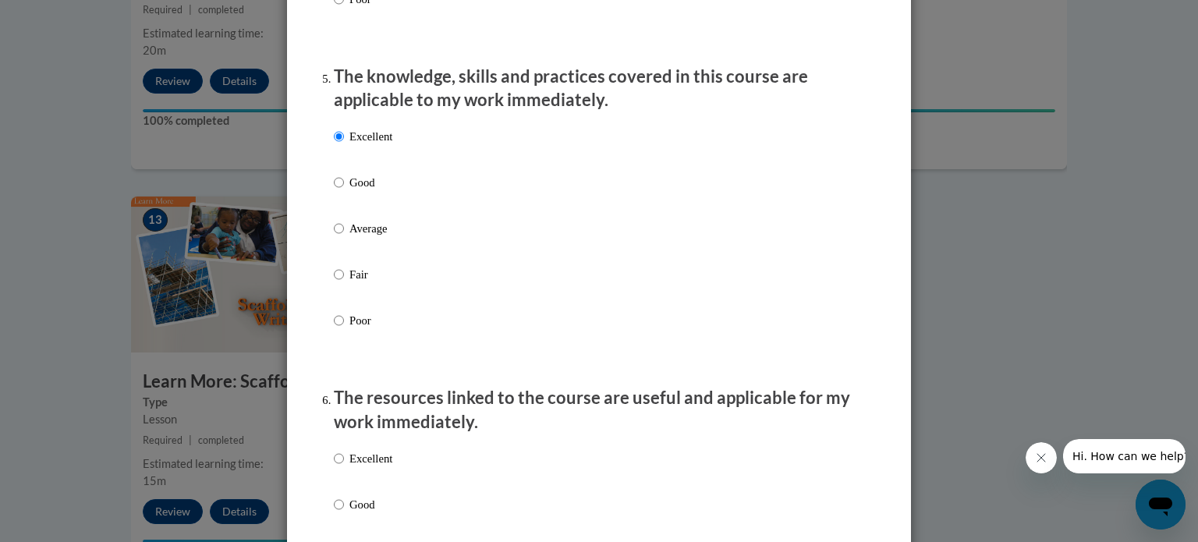
click at [365, 467] on p "Excellent" at bounding box center [370, 458] width 43 height 17
click at [344, 467] on input "Excellent" at bounding box center [339, 458] width 10 height 17
radio input "true"
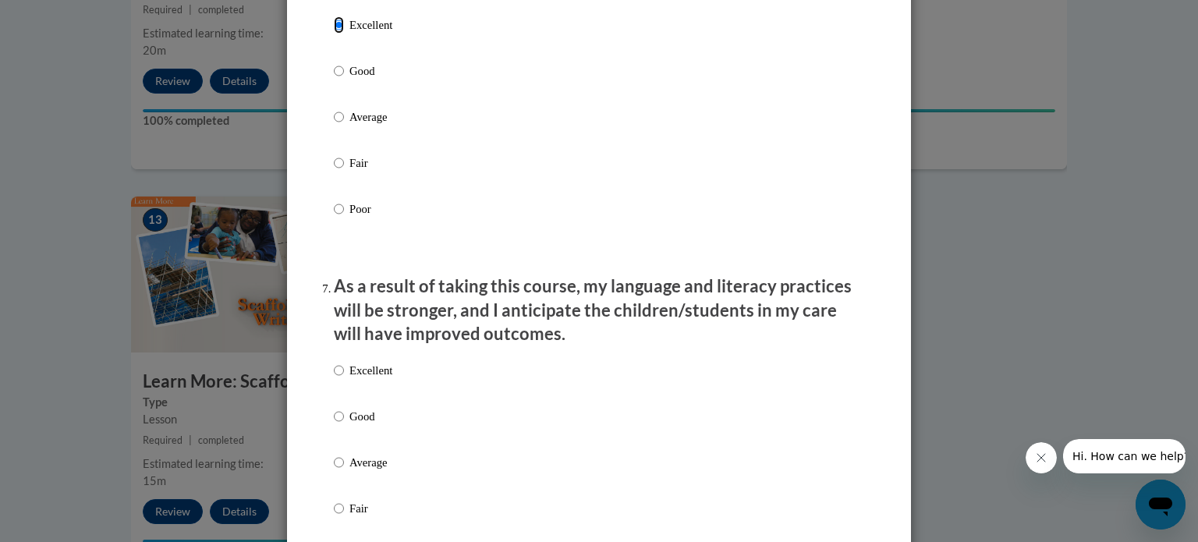
scroll to position [1834, 0]
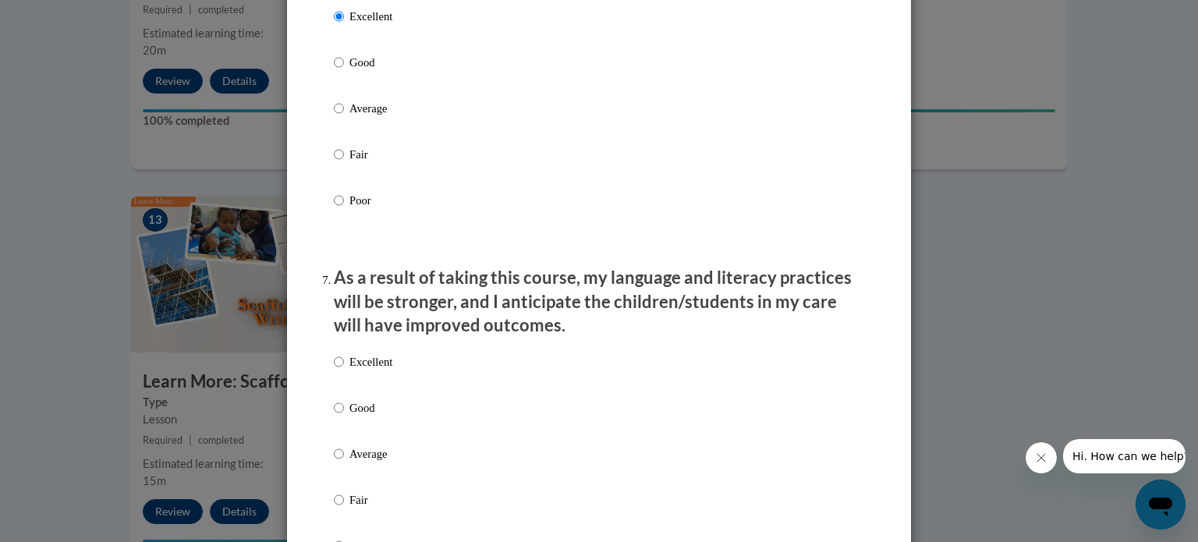
click at [371, 370] on p "Excellent" at bounding box center [370, 361] width 43 height 17
click at [344, 370] on input "Excellent" at bounding box center [339, 361] width 10 height 17
radio input "true"
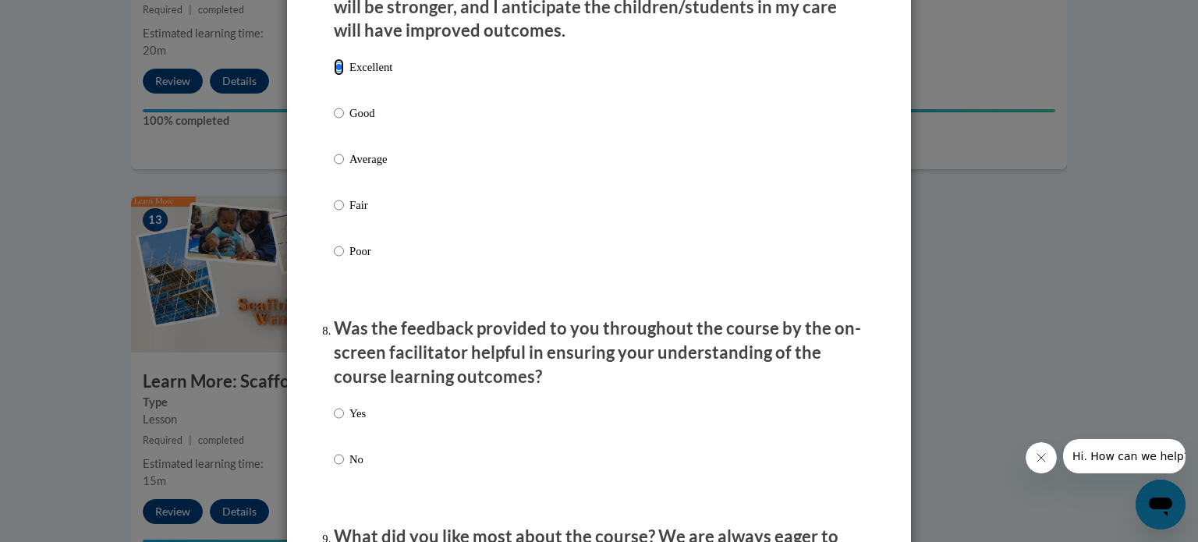
scroll to position [2125, 0]
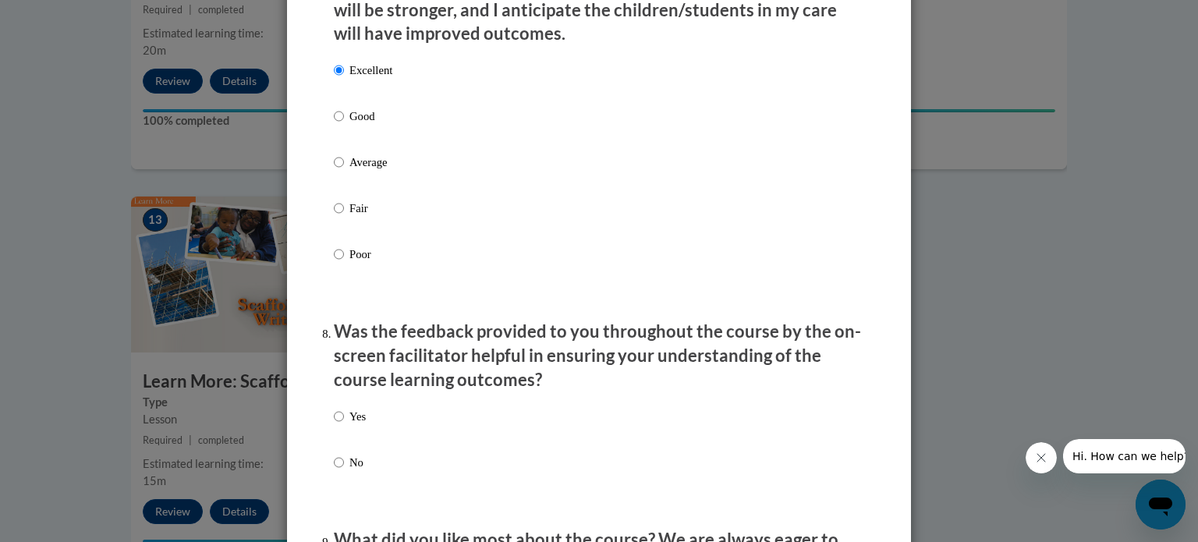
click at [350, 425] on p "Yes" at bounding box center [357, 416] width 16 height 17
click at [344, 425] on input "Yes" at bounding box center [339, 416] width 10 height 17
radio input "true"
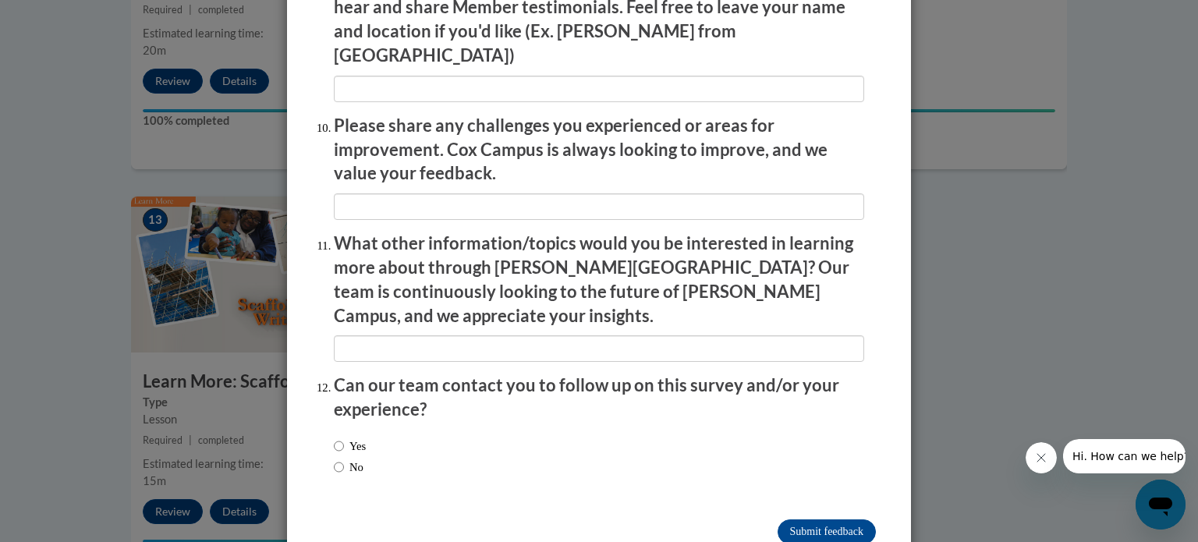
scroll to position [2705, 0]
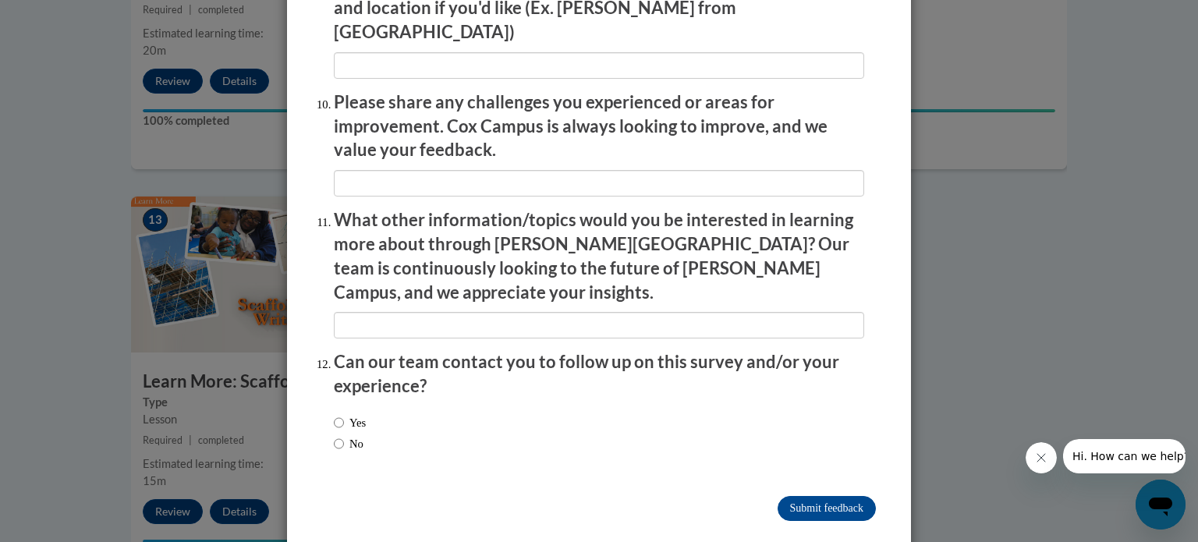
click at [351, 435] on label "No" at bounding box center [349, 443] width 30 height 17
click at [344, 435] on input "No" at bounding box center [339, 443] width 10 height 17
radio input "true"
click at [815, 496] on input "Submit feedback" at bounding box center [826, 508] width 98 height 25
